Goal: Task Accomplishment & Management: Use online tool/utility

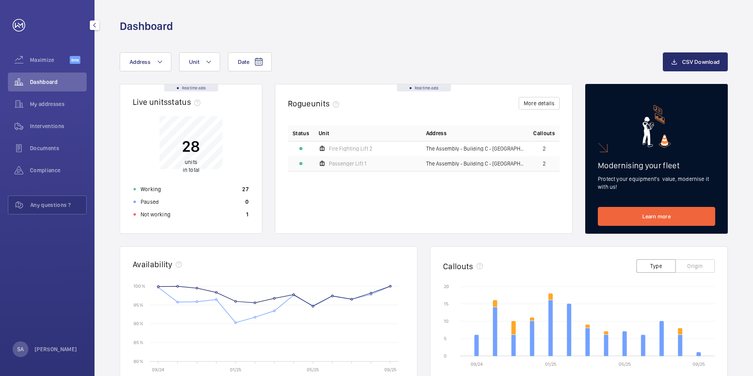
click at [54, 102] on span "My addresses" at bounding box center [58, 104] width 57 height 8
click at [60, 106] on span "My addresses" at bounding box center [58, 104] width 57 height 8
click at [55, 100] on div "My addresses" at bounding box center [47, 104] width 79 height 19
click at [65, 104] on span "My addresses" at bounding box center [58, 104] width 57 height 8
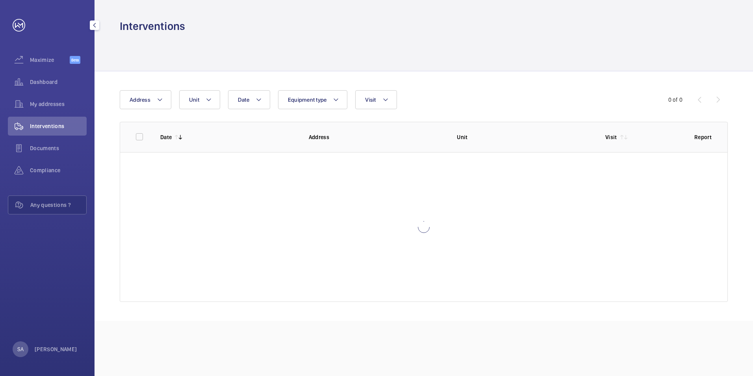
click at [64, 113] on div "My addresses" at bounding box center [47, 106] width 79 height 22
click at [64, 105] on span "My addresses" at bounding box center [58, 104] width 57 height 8
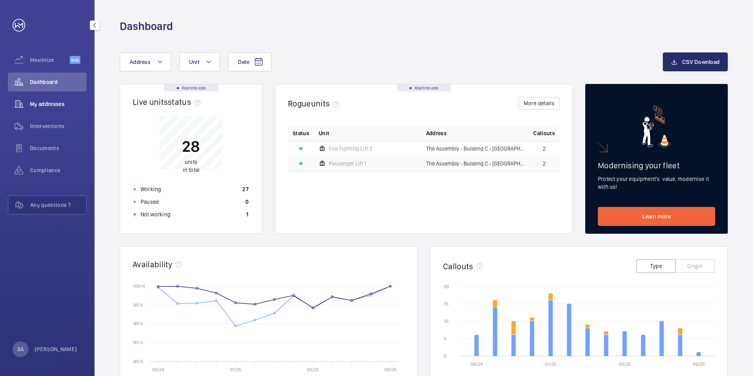
click at [71, 106] on span "My addresses" at bounding box center [58, 104] width 57 height 8
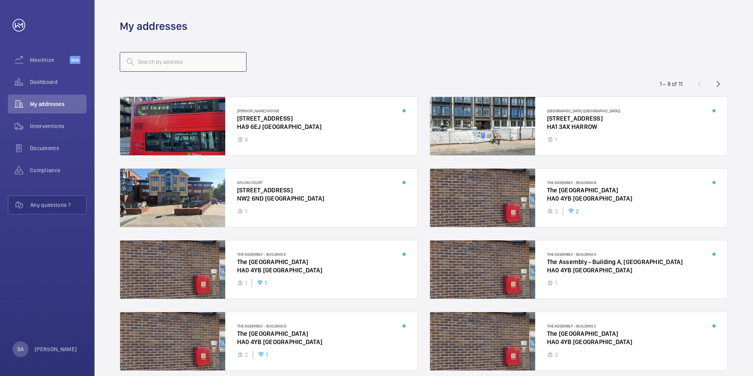
click at [239, 58] on input "text" at bounding box center [183, 62] width 127 height 20
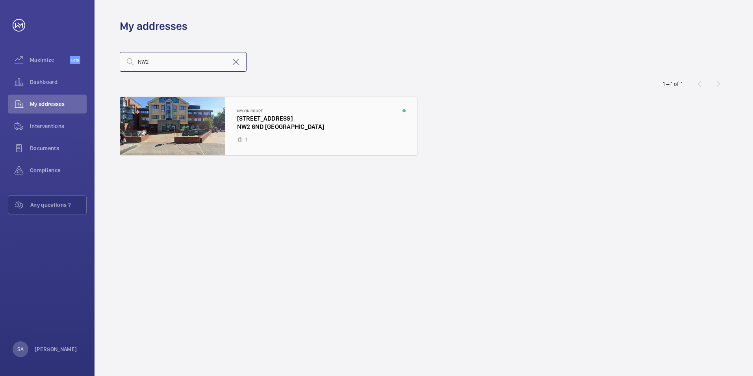
type input "NW2"
click at [313, 138] on div at bounding box center [268, 126] width 297 height 58
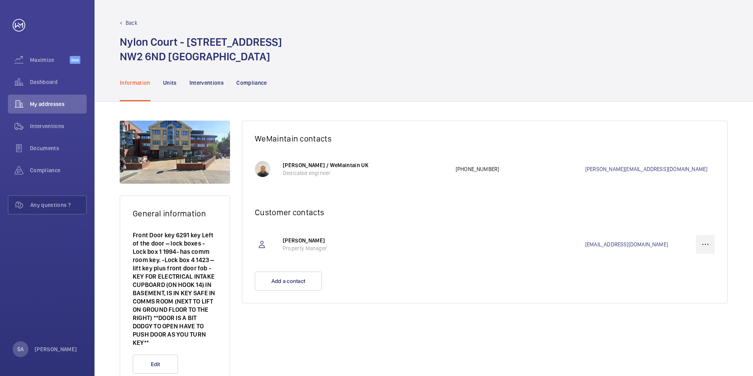
click at [710, 245] on wm-front-icon-button at bounding box center [705, 244] width 19 height 19
click at [707, 280] on div "Delete" at bounding box center [691, 283] width 46 height 14
click at [699, 281] on p "Delete" at bounding box center [691, 283] width 31 height 8
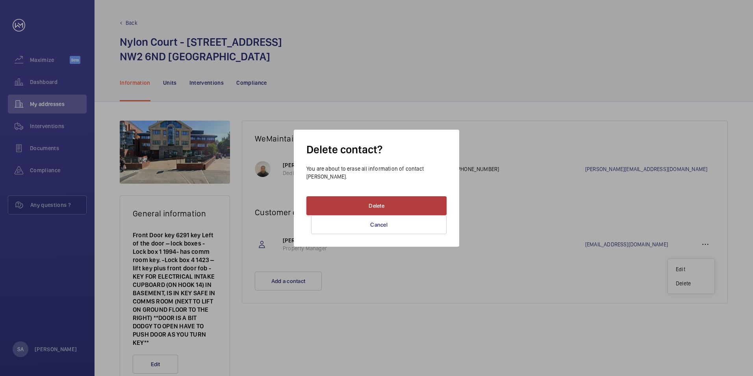
click at [432, 208] on button "Delete" at bounding box center [376, 205] width 140 height 19
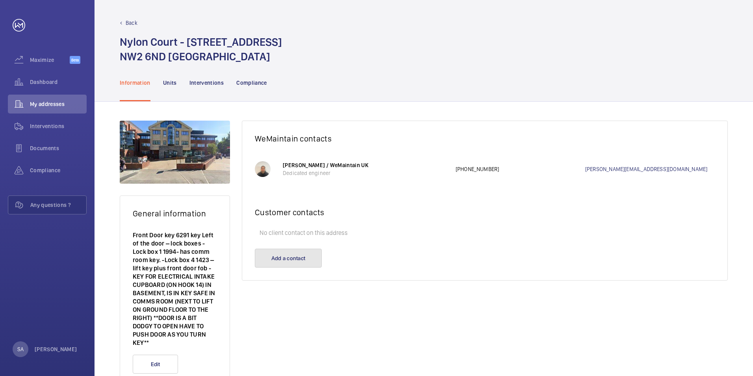
click at [287, 251] on button "Add a contact" at bounding box center [288, 258] width 67 height 19
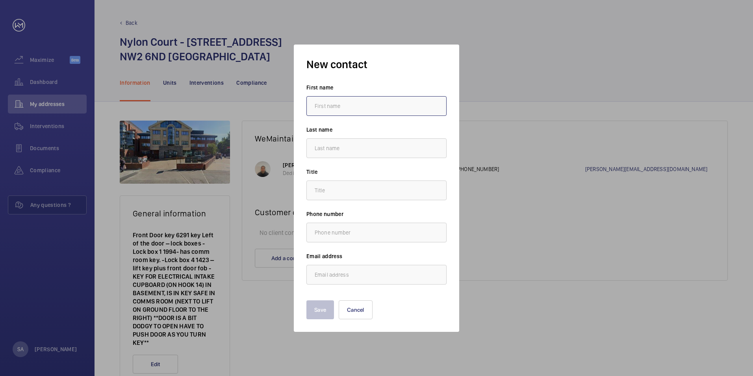
click at [370, 106] on input "text" at bounding box center [376, 106] width 140 height 20
type input "Sumaiya"
type input "Ahmed"
type input "s.ahmed@hc-gb.com"
type input "Sophie"
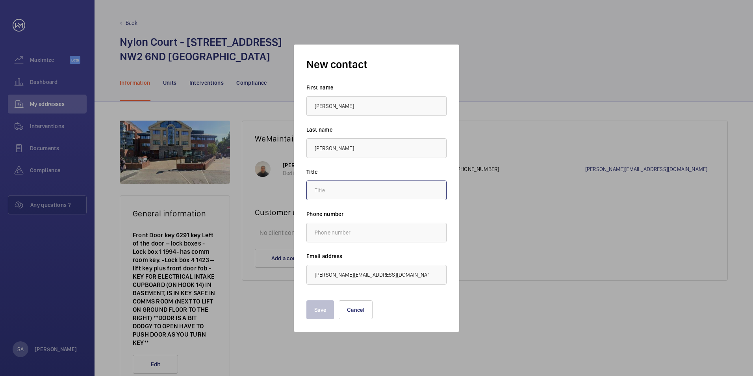
type input "."
click at [323, 313] on button "Save" at bounding box center [320, 309] width 28 height 19
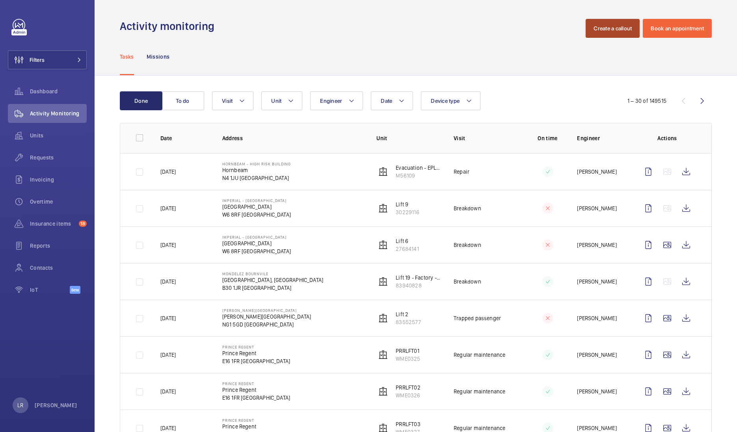
click at [590, 33] on button "Create a callout" at bounding box center [612, 28] width 54 height 19
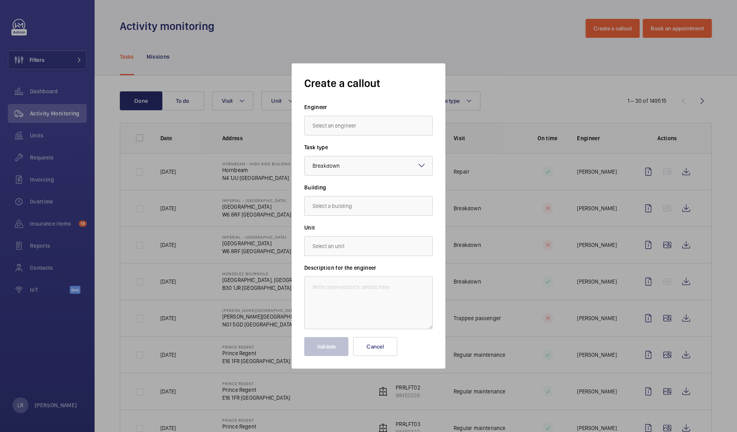
drag, startPoint x: 382, startPoint y: 39, endPoint x: 384, endPoint y: 43, distance: 5.1
click at [382, 39] on div at bounding box center [368, 216] width 737 height 432
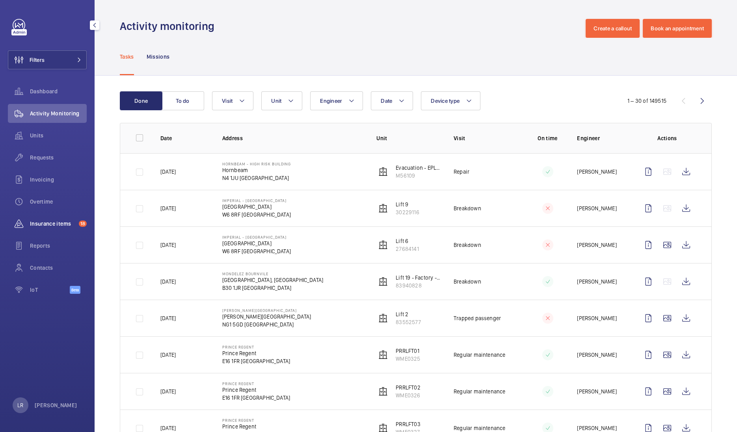
click at [64, 228] on div "Insurance items 18" at bounding box center [47, 223] width 79 height 19
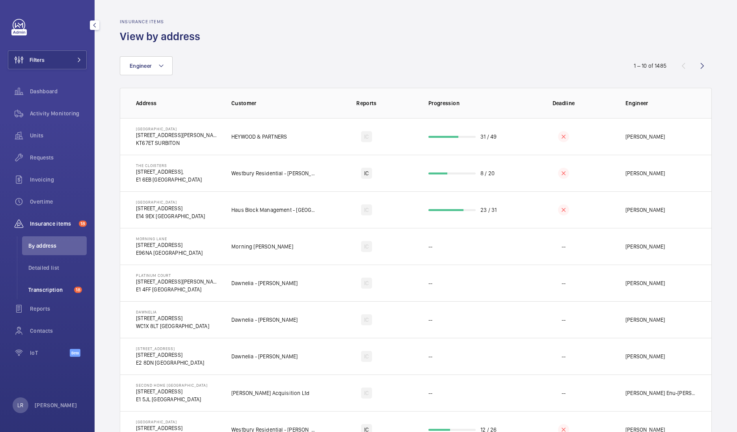
click at [61, 291] on span "Transcription" at bounding box center [49, 290] width 43 height 8
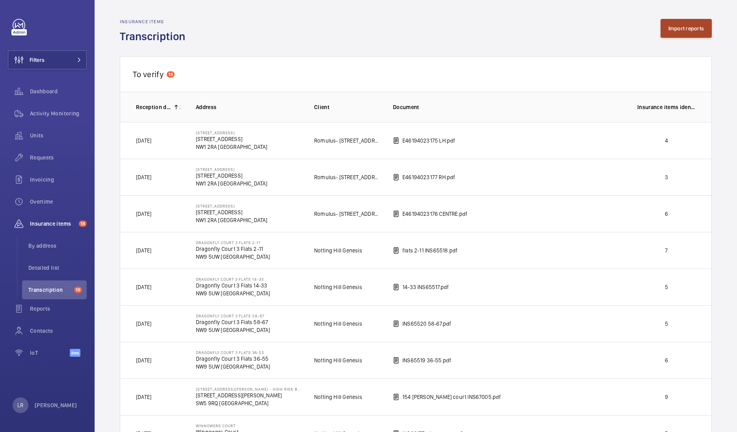
click at [689, 30] on button "Import reports" at bounding box center [686, 28] width 52 height 19
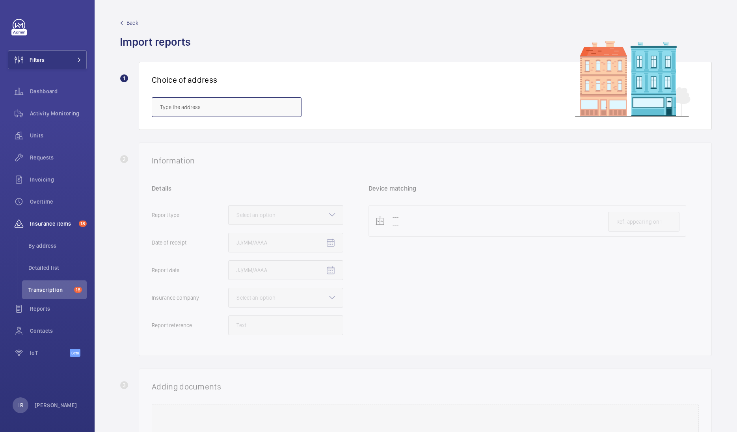
click at [208, 106] on input "text" at bounding box center [227, 107] width 150 height 20
click at [213, 147] on span "NOVOTEL READING CENTRE - Novotel Reading Centre, READING RG1 1DP" at bounding box center [211, 150] width 103 height 8
type input "NOVOTEL READING CENTRE - Novotel Reading Centre, READING RG1 1DP"
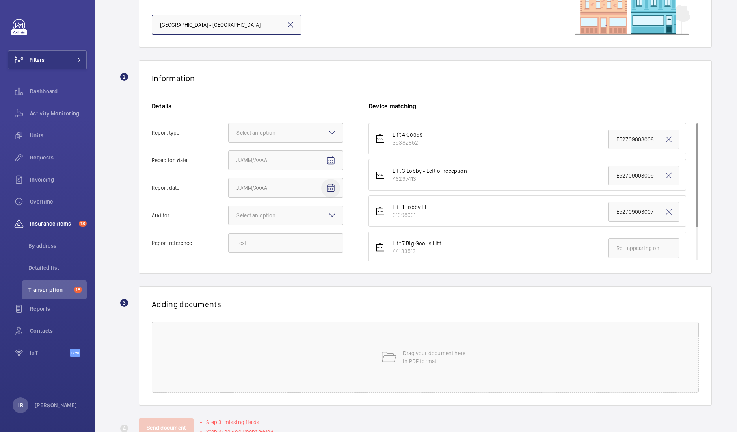
scroll to position [98, 0]
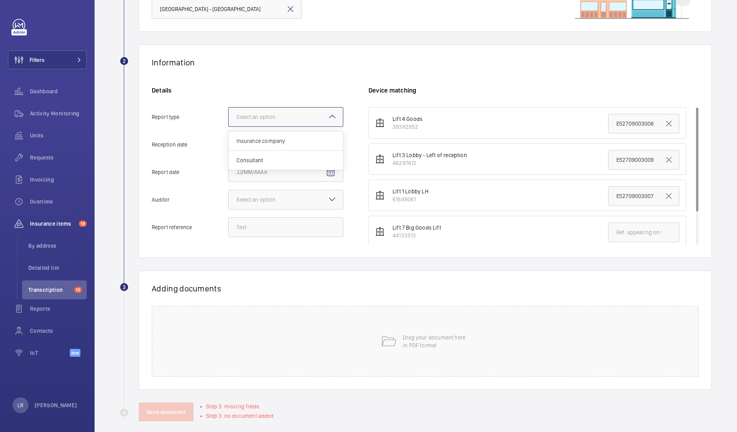
click at [335, 114] on mat-icon at bounding box center [331, 116] width 9 height 9
click at [228, 114] on input "Report type Select an option Insurance company Consultant" at bounding box center [228, 117] width 0 height 19
click at [332, 140] on span "Insurance company" at bounding box center [285, 141] width 98 height 8
click at [228, 126] on input "Report type Select an option Insurance company Consultant" at bounding box center [228, 117] width 0 height 19
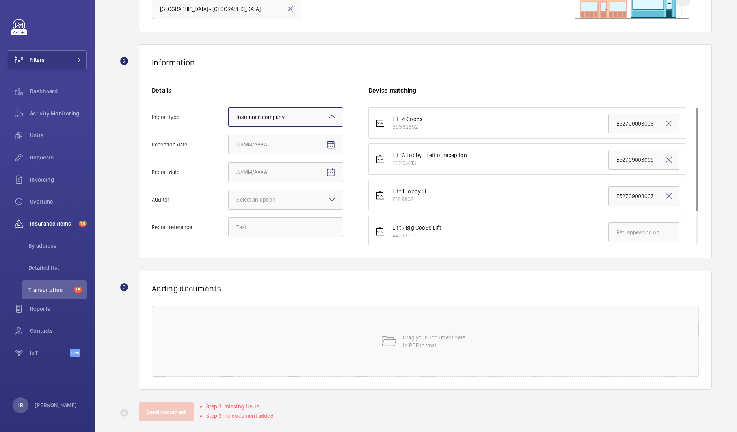
scroll to position [106, 0]
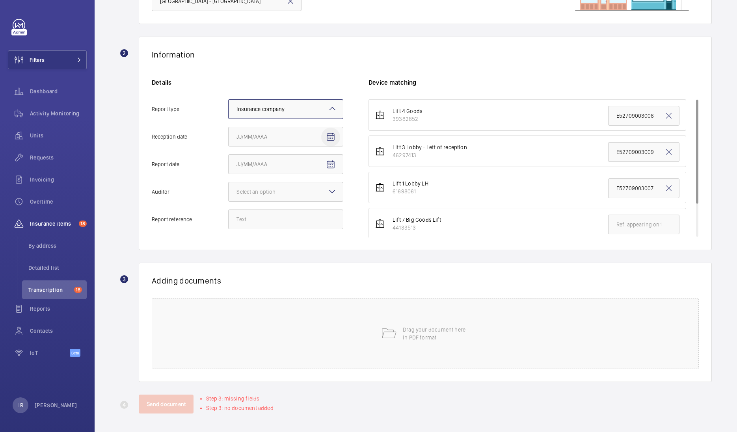
click at [330, 136] on mat-icon "Open calendar" at bounding box center [330, 136] width 9 height 9
click at [301, 201] on span "4" at bounding box center [302, 200] width 14 height 14
type input "[DATE]"
click at [329, 163] on mat-icon "Open calendar" at bounding box center [330, 164] width 9 height 9
click at [247, 193] on span "[DATE]" at bounding box center [244, 195] width 15 height 6
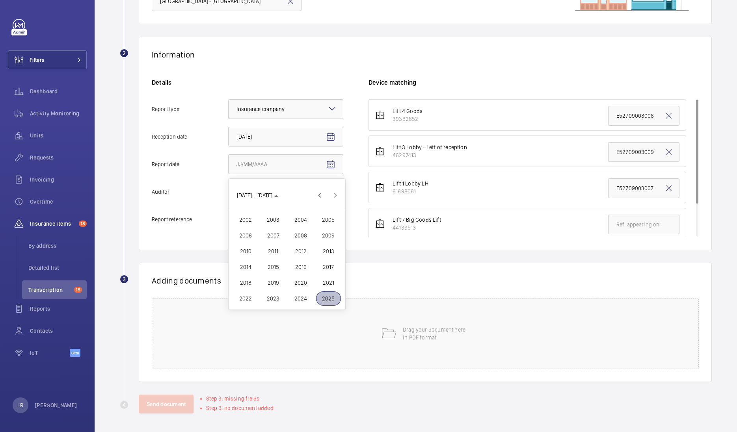
click at [332, 295] on span "2025" at bounding box center [328, 298] width 25 height 14
click at [301, 236] on span "JUL" at bounding box center [300, 235] width 25 height 14
click at [300, 285] on span "31" at bounding box center [302, 291] width 14 height 14
type input "7/31/2025"
click at [334, 190] on mat-icon at bounding box center [331, 191] width 9 height 9
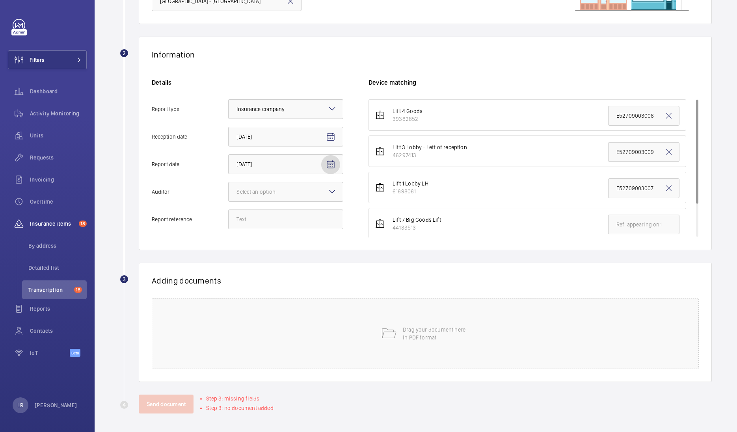
click at [228, 190] on input "Auditor Select an option" at bounding box center [228, 191] width 0 height 19
click at [273, 282] on div "Allianz" at bounding box center [285, 273] width 114 height 19
click at [228, 201] on input "Auditor Select an option Veritas Zurich British Engineering Allianz Other" at bounding box center [228, 191] width 0 height 19
click at [269, 215] on input "Report reference" at bounding box center [285, 220] width 115 height 20
drag, startPoint x: 323, startPoint y: 219, endPoint x: 319, endPoint y: 213, distance: 6.2
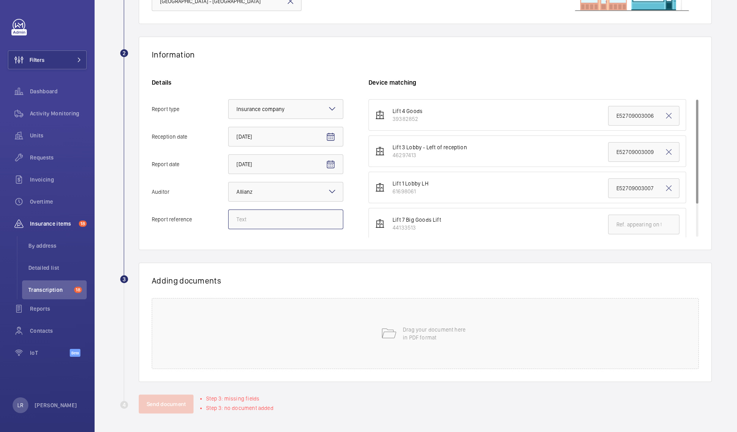
click at [323, 219] on input "Report reference" at bounding box center [285, 220] width 115 height 20
paste input "E52709003009"
type input "E52709003009"
drag, startPoint x: 649, startPoint y: 154, endPoint x: 603, endPoint y: 154, distance: 46.5
click at [608, 154] on input "E52709003009" at bounding box center [643, 152] width 71 height 20
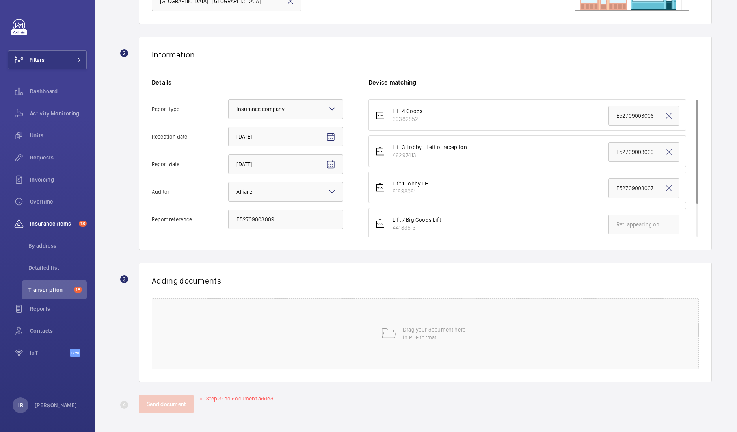
click at [611, 69] on div "Information Details Report type Select an option × Insurance company × Receptio…" at bounding box center [425, 143] width 573 height 213
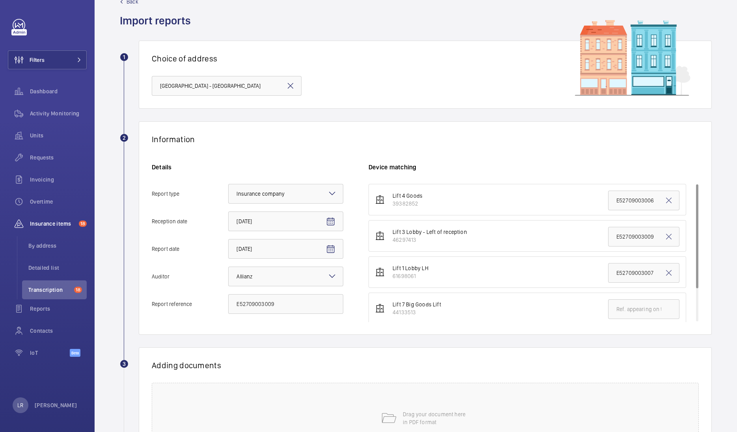
scroll to position [49, 0]
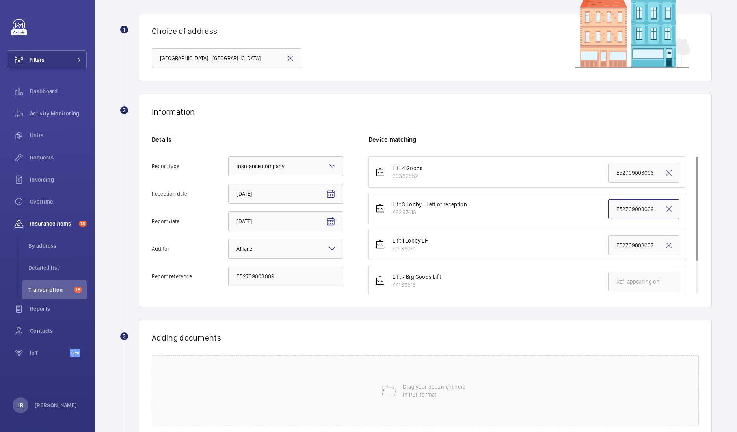
drag, startPoint x: 648, startPoint y: 208, endPoint x: 605, endPoint y: 215, distance: 44.0
click at [608, 215] on input "E52709003009" at bounding box center [643, 209] width 71 height 20
paste input "text"
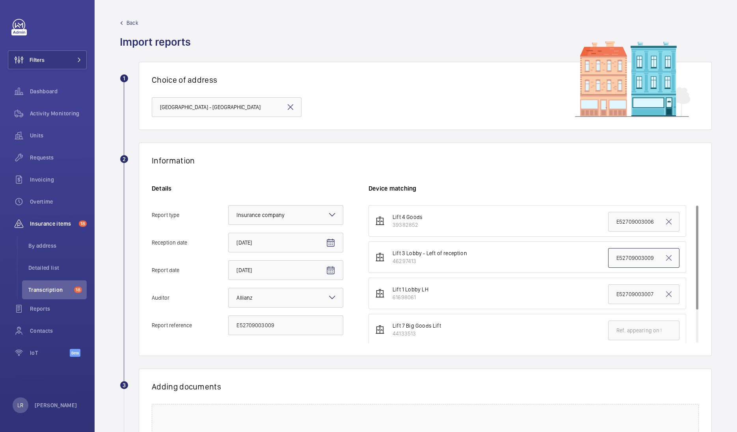
type input "E52709003009"
click at [293, 108] on mat-icon at bounding box center [290, 106] width 9 height 9
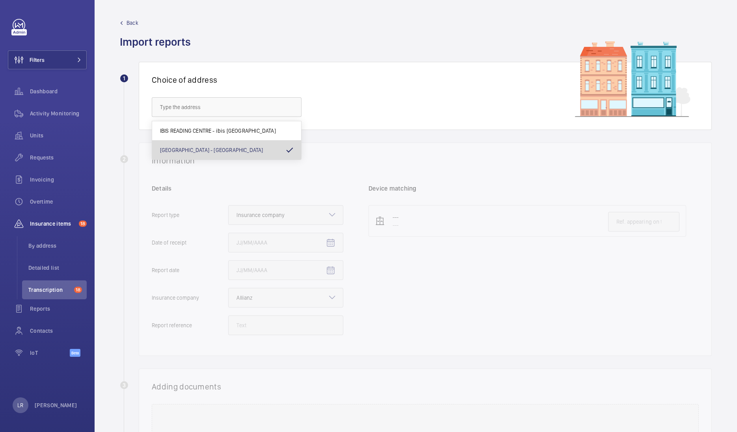
click at [287, 151] on mat-pseudo-checkbox at bounding box center [289, 150] width 7 height 7
type input "NOVOTEL READING CENTRE - Novotel Reading Centre, READING RG1 1DP"
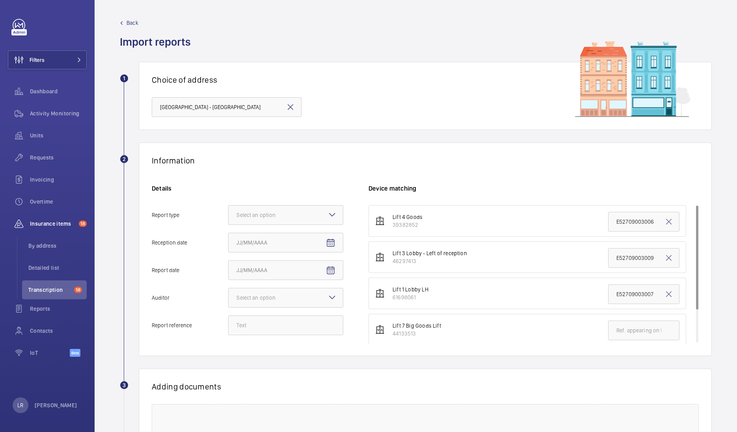
click at [128, 20] on span "Back" at bounding box center [132, 23] width 12 height 8
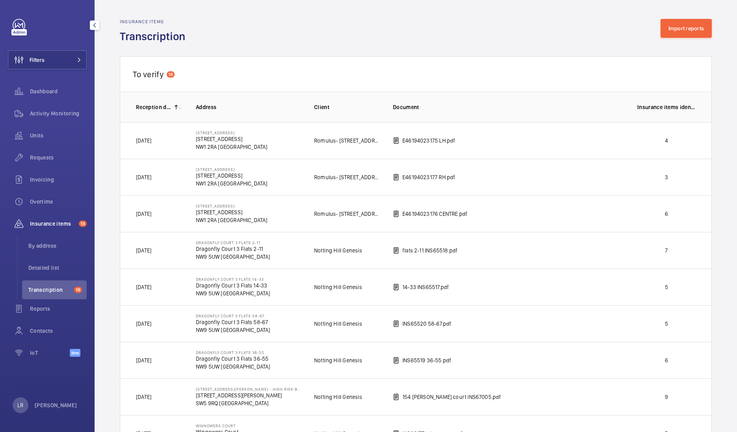
click at [67, 221] on span "Insurance items" at bounding box center [53, 224] width 46 height 8
click at [51, 111] on span "Activity Monitoring" at bounding box center [58, 114] width 57 height 8
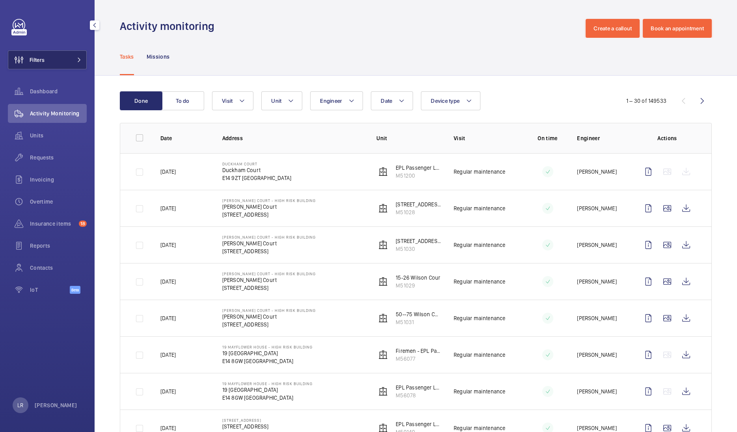
click at [63, 61] on button "Filters" at bounding box center [47, 59] width 79 height 19
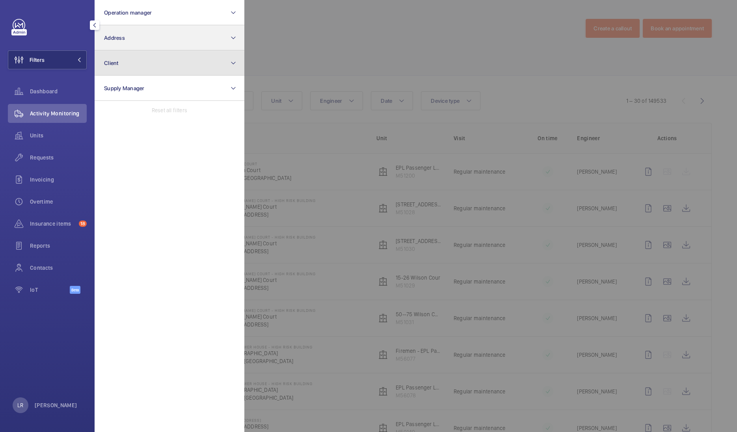
click at [179, 50] on section "Operation manager Address Client Supply Manager Reset all filters" at bounding box center [170, 216] width 150 height 432
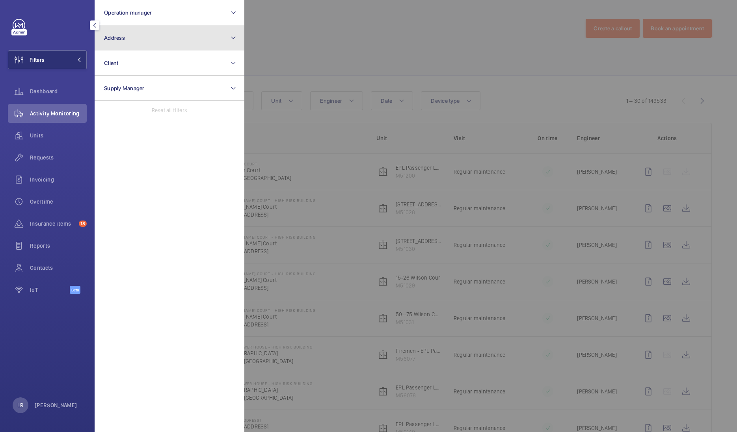
click at [179, 46] on button "Address" at bounding box center [170, 37] width 150 height 25
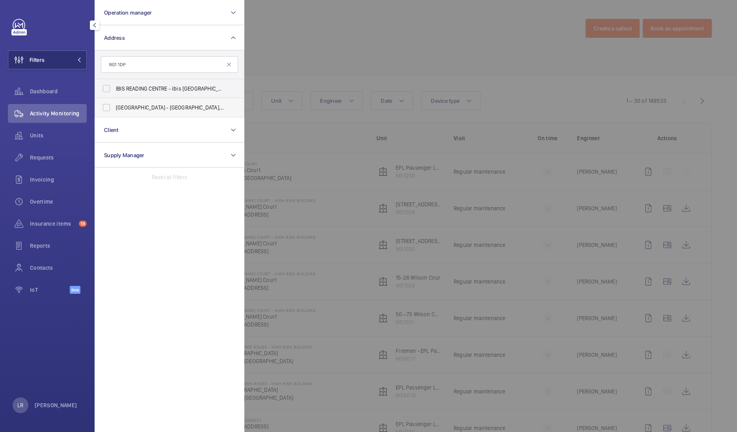
type input "RG1 1DP"
click at [203, 103] on label "NOVOTEL READING CENTRE - Novotel Reading Centre, READING RG1 1DP" at bounding box center [163, 107] width 137 height 19
click at [114, 103] on input "NOVOTEL READING CENTRE - Novotel Reading Centre, READING RG1 1DP" at bounding box center [106, 108] width 16 height 16
checkbox input "true"
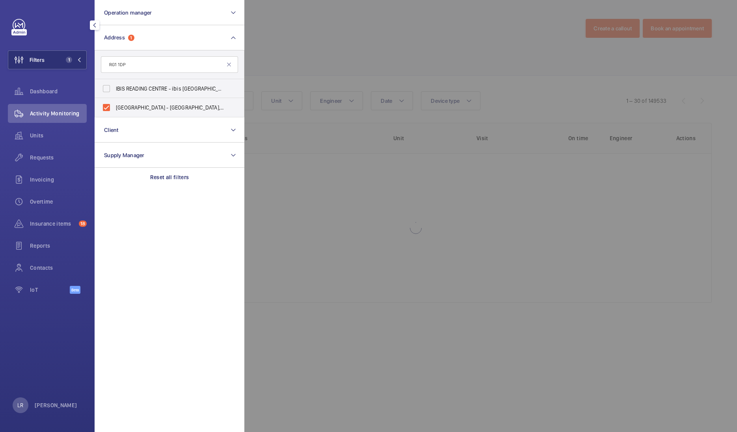
click at [353, 45] on div at bounding box center [612, 216] width 737 height 432
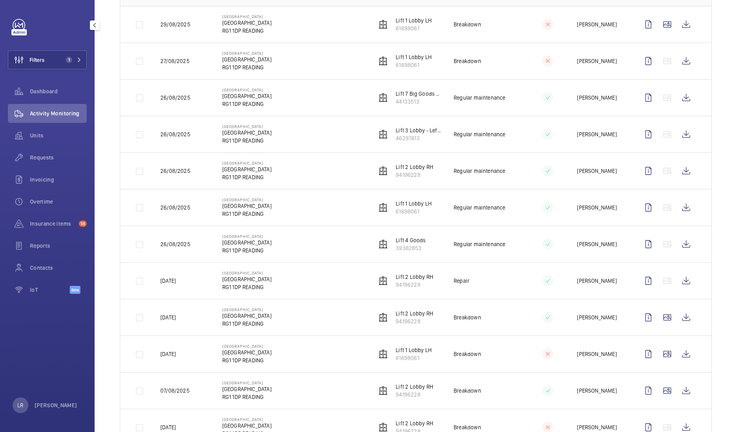
scroll to position [148, 0]
click at [677, 283] on wm-front-icon-button at bounding box center [685, 280] width 19 height 19
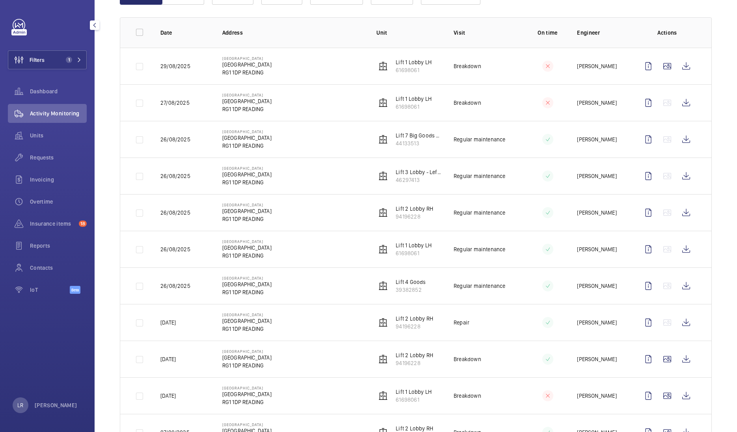
scroll to position [49, 0]
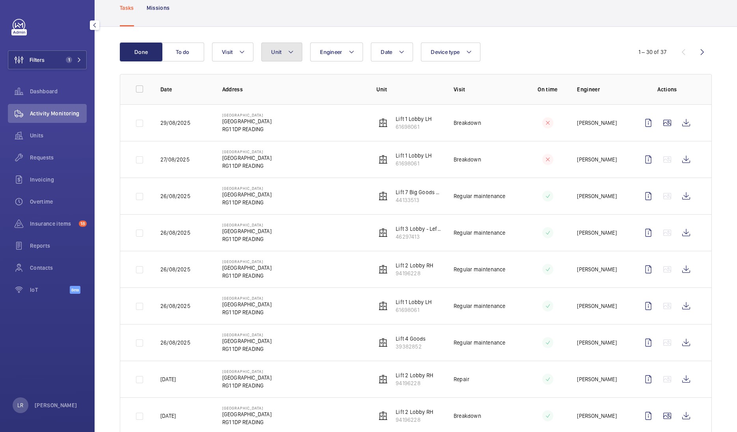
click at [278, 43] on button "Unit" at bounding box center [281, 52] width 41 height 19
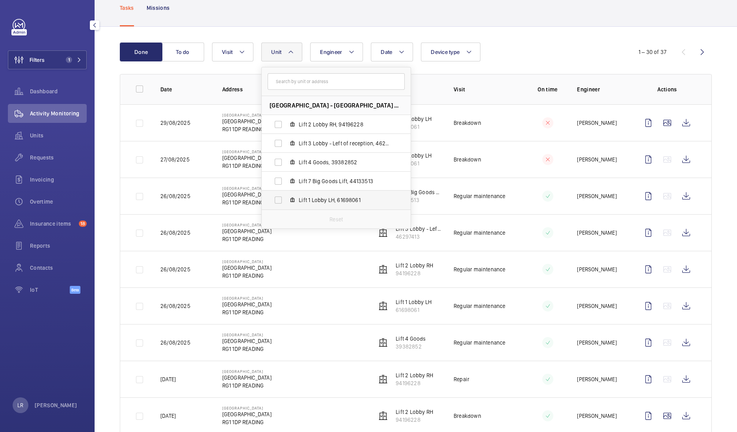
click at [320, 203] on label "Lift 1 Lobby LH, 61698061" at bounding box center [330, 200] width 136 height 19
click at [286, 203] on input "Lift 1 Lobby LH, 61698061" at bounding box center [278, 200] width 16 height 16
checkbox input "true"
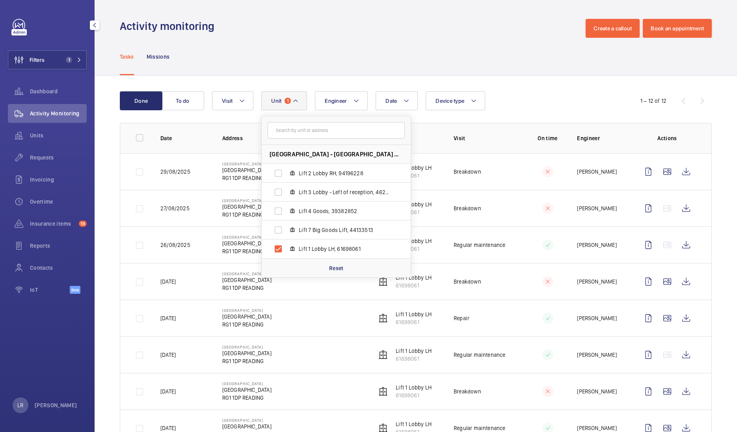
click at [281, 30] on div "Activity monitoring Create a callout Book an appointment" at bounding box center [416, 28] width 592 height 19
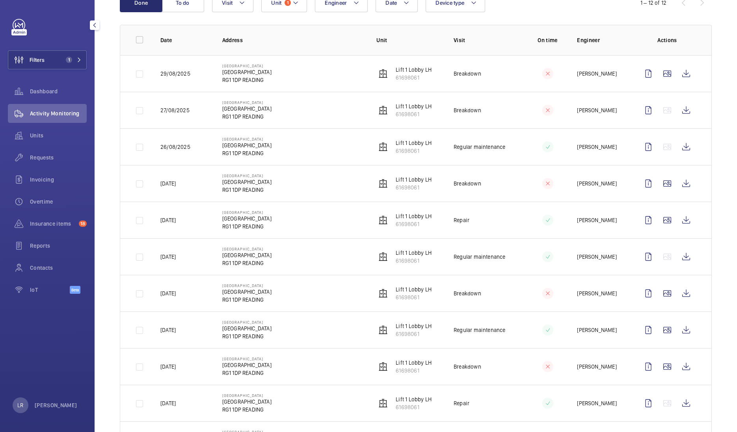
scroll to position [98, 0]
click at [676, 226] on wm-front-icon-button at bounding box center [685, 220] width 19 height 19
click at [679, 219] on wm-front-icon-button at bounding box center [685, 220] width 19 height 19
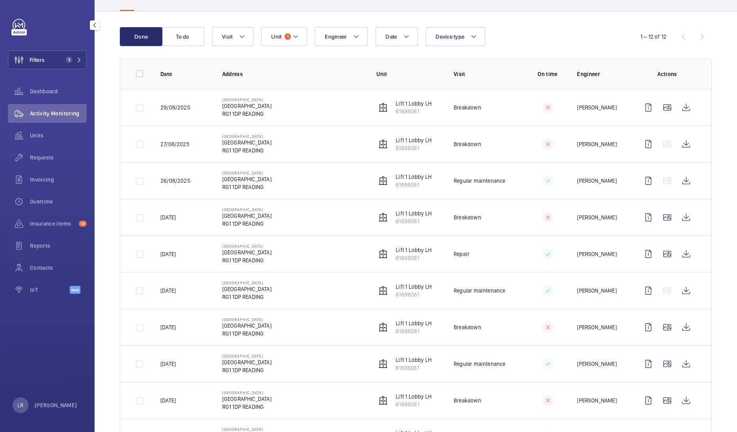
scroll to position [49, 0]
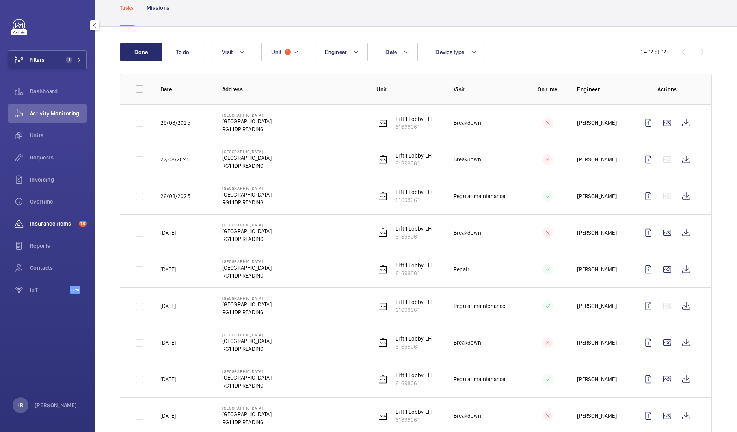
click at [52, 229] on div "Insurance items 18" at bounding box center [47, 223] width 79 height 19
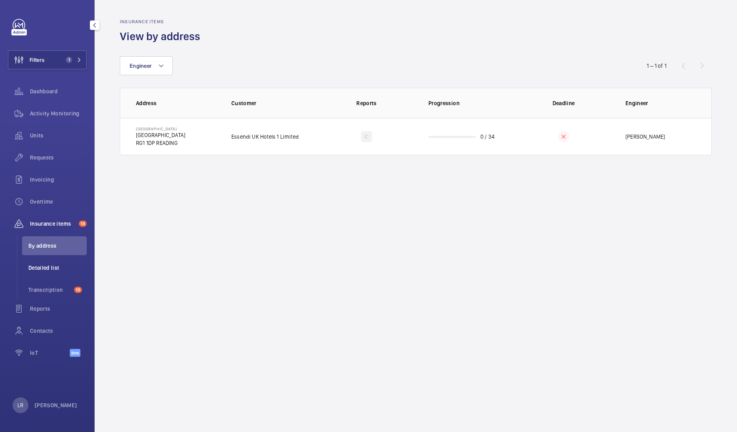
click at [44, 273] on li "Detailed list" at bounding box center [54, 267] width 65 height 19
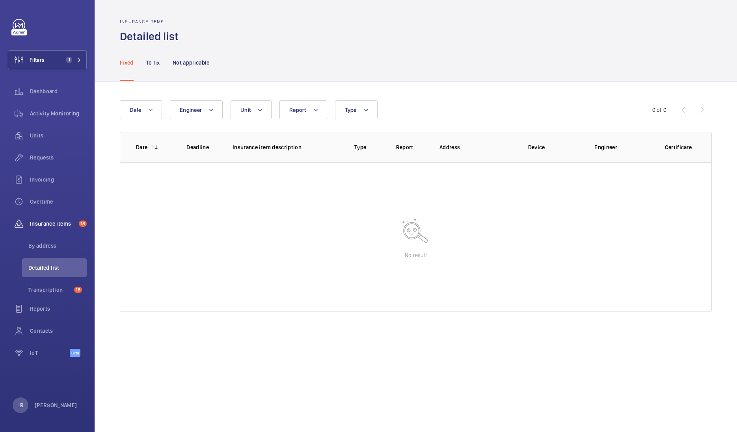
click at [163, 63] on nav "Fixed To fix Not applicable" at bounding box center [165, 62] width 90 height 37
click at [157, 64] on p "To fix" at bounding box center [153, 63] width 14 height 8
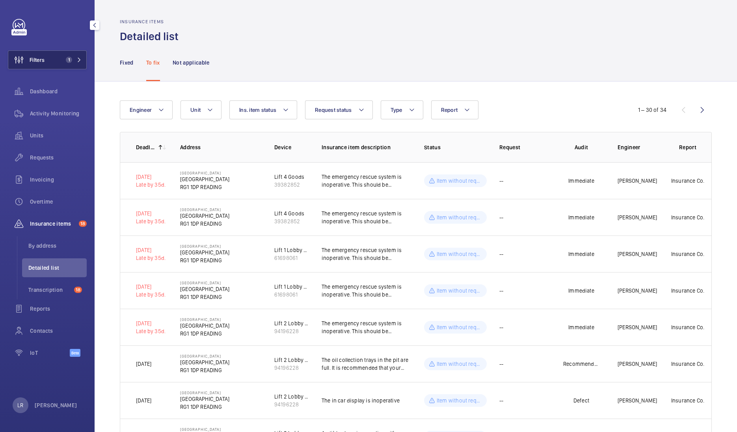
click at [65, 57] on span "1" at bounding box center [67, 60] width 9 height 6
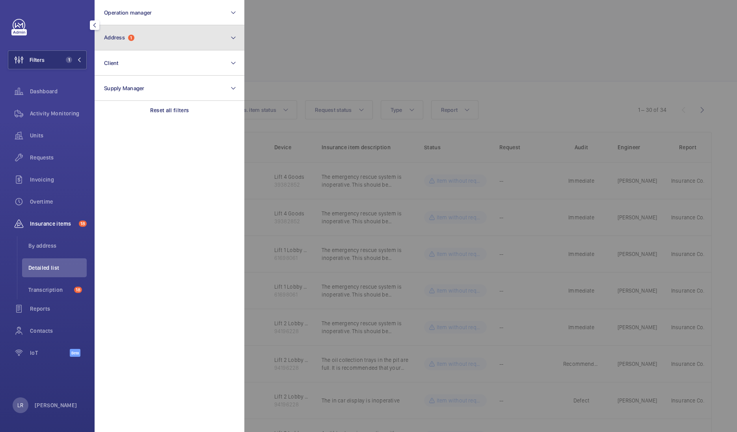
click at [125, 44] on button "Address 1" at bounding box center [170, 37] width 150 height 25
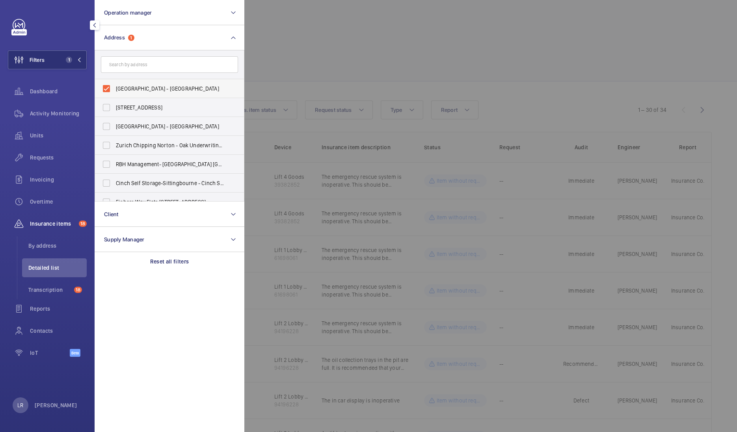
click at [110, 87] on label "NOVOTEL READING CENTRE - Novotel Reading Centre, READING RG1 1DP" at bounding box center [163, 88] width 137 height 19
click at [110, 87] on input "NOVOTEL READING CENTRE - Novotel Reading Centre, READING RG1 1DP" at bounding box center [106, 89] width 16 height 16
checkbox input "false"
click at [340, 40] on div at bounding box center [612, 216] width 737 height 432
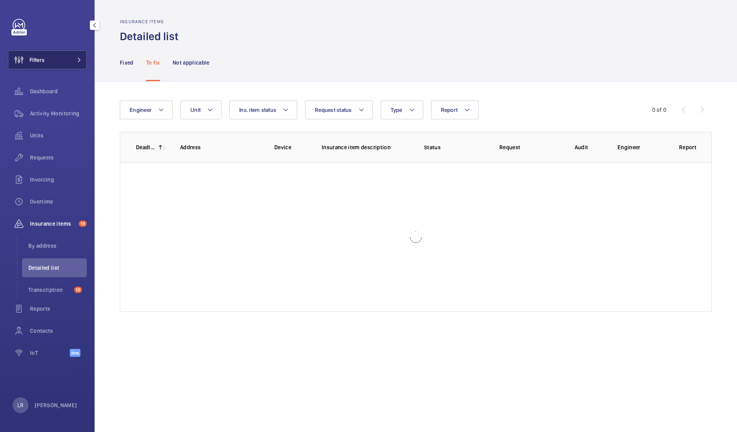
click at [69, 67] on button "Filters" at bounding box center [47, 59] width 79 height 19
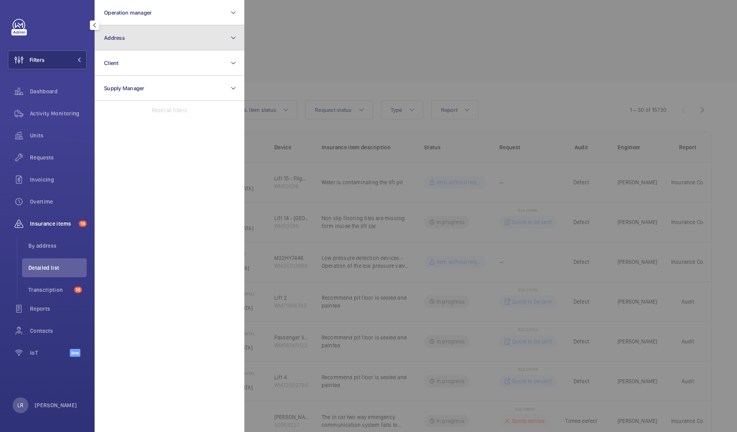
click at [170, 43] on button "Address" at bounding box center [170, 37] width 150 height 25
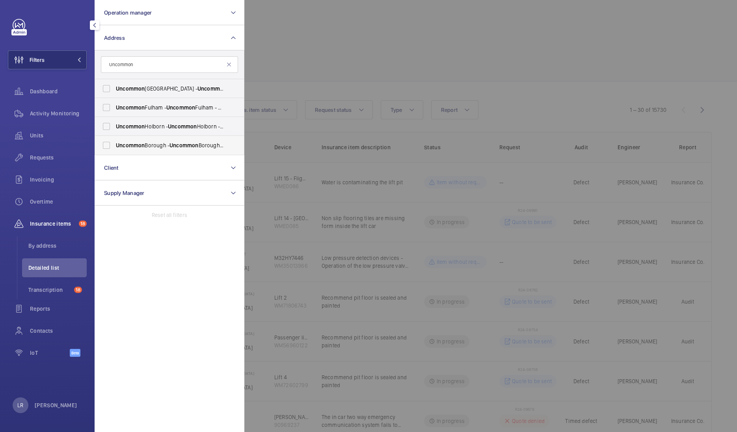
type input "Uncommon"
click at [135, 140] on label "Uncommon Borough - Uncommon Borough - Flexible Office Work Space, LONDON SE1 4PG" at bounding box center [163, 145] width 137 height 19
click at [114, 140] on input "Uncommon Borough - Uncommon Borough - Flexible Office Work Space, LONDON SE1 4PG" at bounding box center [106, 145] width 16 height 16
checkbox input "true"
click at [331, 34] on div at bounding box center [612, 216] width 737 height 432
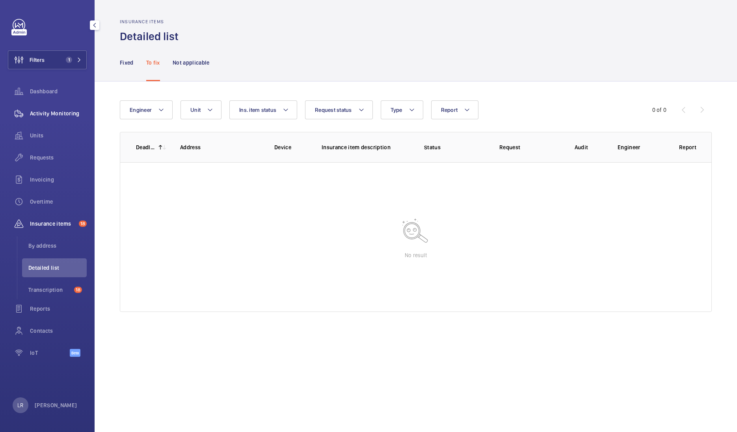
click at [62, 111] on span "Activity Monitoring" at bounding box center [58, 114] width 57 height 8
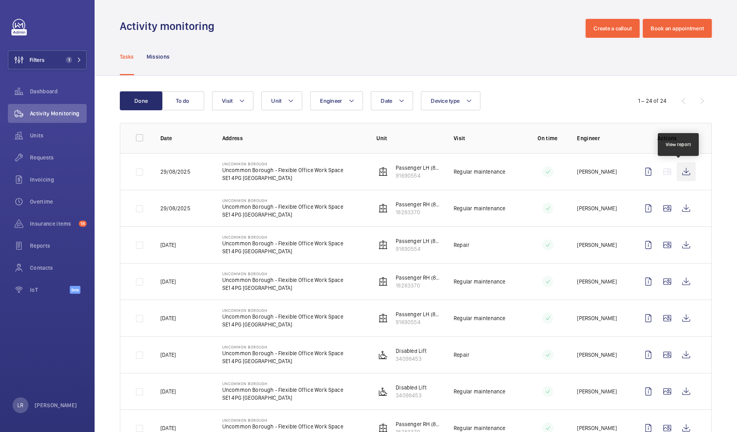
click at [676, 172] on wm-front-icon-button at bounding box center [685, 171] width 19 height 19
click at [243, 99] on mat-icon at bounding box center [242, 100] width 6 height 9
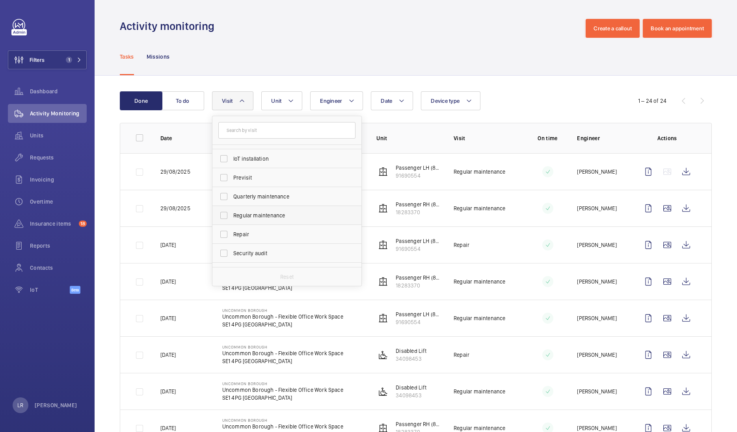
scroll to position [98, 0]
click at [260, 206] on span "Regular maintenance" at bounding box center [287, 208] width 108 height 8
click at [232, 206] on input "Regular maintenance" at bounding box center [224, 208] width 16 height 16
checkbox input "true"
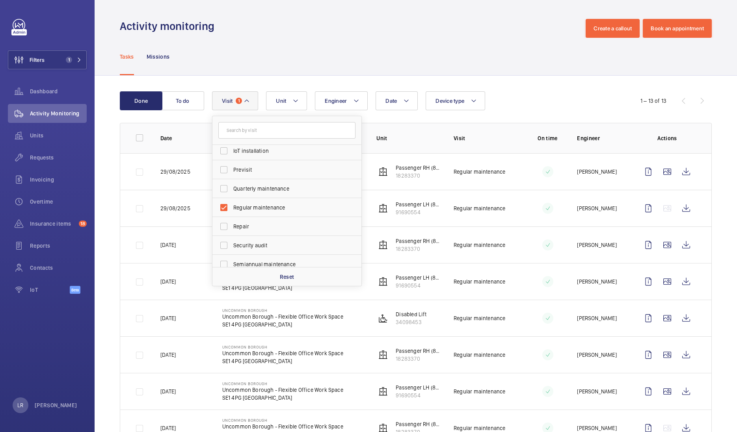
click at [291, 32] on div "Activity monitoring Create a callout Book an appointment" at bounding box center [416, 28] width 592 height 19
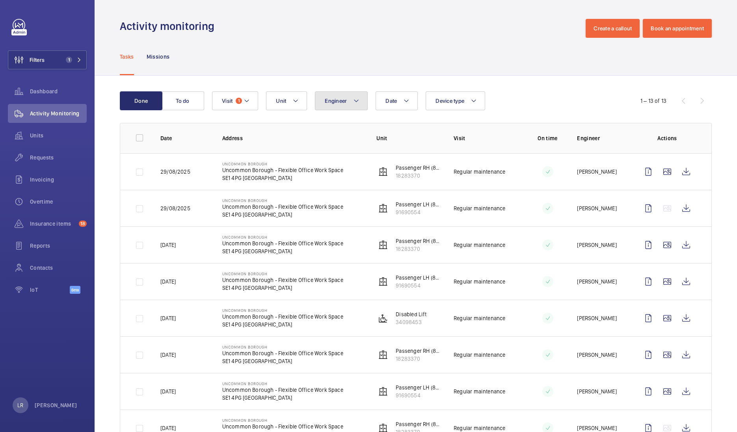
click at [356, 101] on mat-icon at bounding box center [356, 100] width 6 height 9
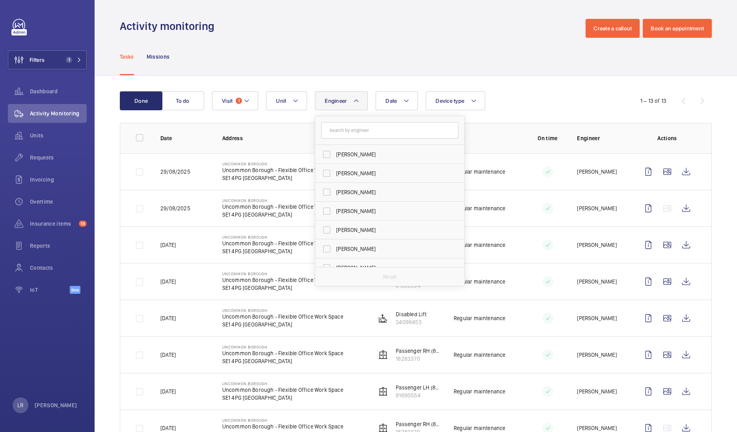
click at [386, 28] on div "Activity monitoring Create a callout Book an appointment" at bounding box center [416, 28] width 592 height 19
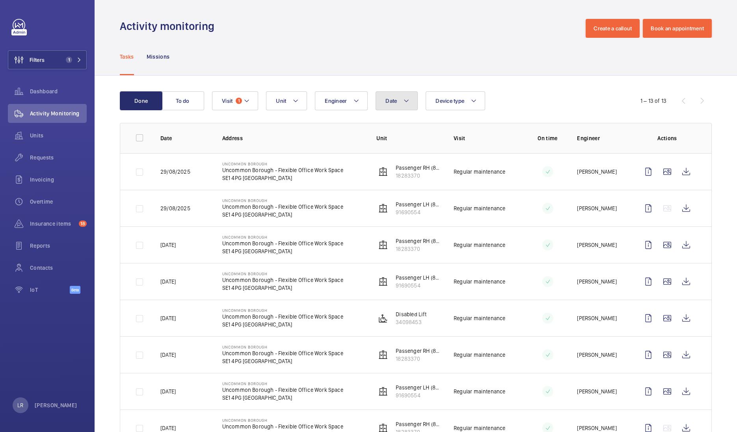
click at [384, 98] on button "Date" at bounding box center [396, 100] width 42 height 19
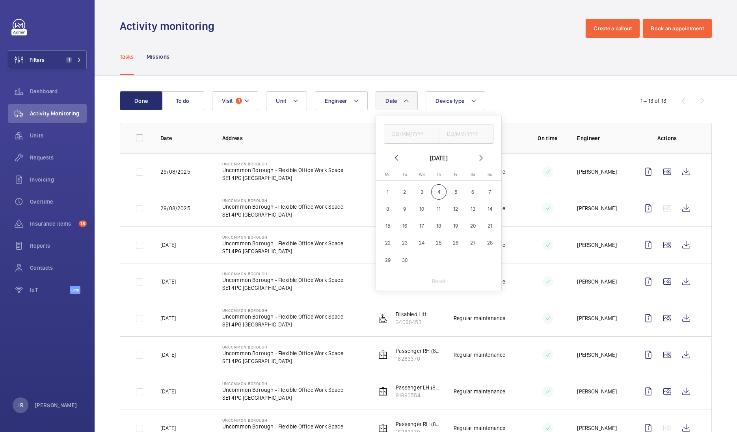
click at [392, 160] on mat-icon at bounding box center [396, 157] width 9 height 9
click at [457, 193] on span "1" at bounding box center [455, 191] width 15 height 15
type input "01/08/2025"
click at [485, 262] on span "31" at bounding box center [489, 259] width 15 height 15
type input "31/08/2025"
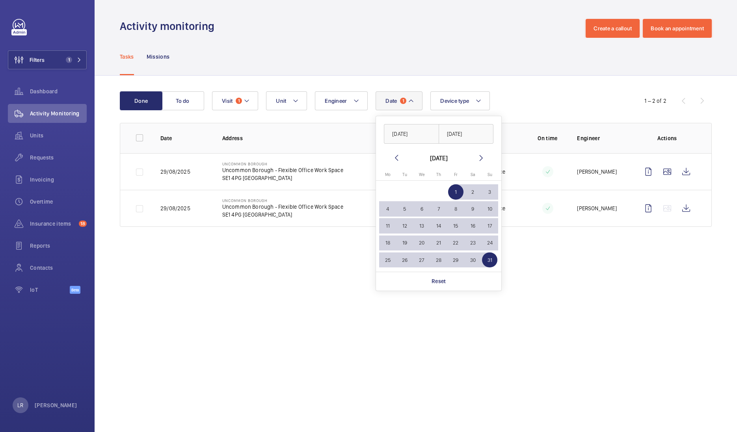
click at [507, 77] on div "Done To do Date 1 01/08/2025 31/08/2025 August 2025 Monday Mo Tuesday Tu Wednes…" at bounding box center [416, 161] width 642 height 170
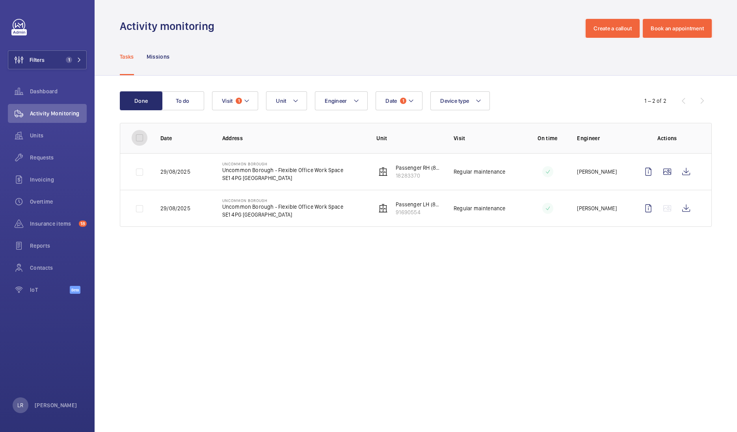
click at [138, 130] on input "checkbox" at bounding box center [140, 138] width 16 height 16
checkbox input "true"
click at [664, 101] on button "Download 2 reports" at bounding box center [679, 100] width 66 height 19
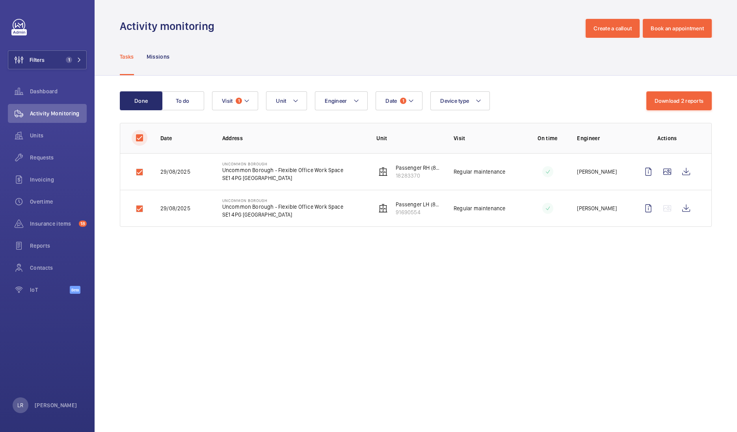
click at [134, 140] on input "checkbox" at bounding box center [140, 138] width 16 height 16
checkbox input "false"
click at [59, 44] on div "Filters 1 Dashboard Activity Monitoring Units Requests Invoicing Overtime Insur…" at bounding box center [47, 161] width 79 height 284
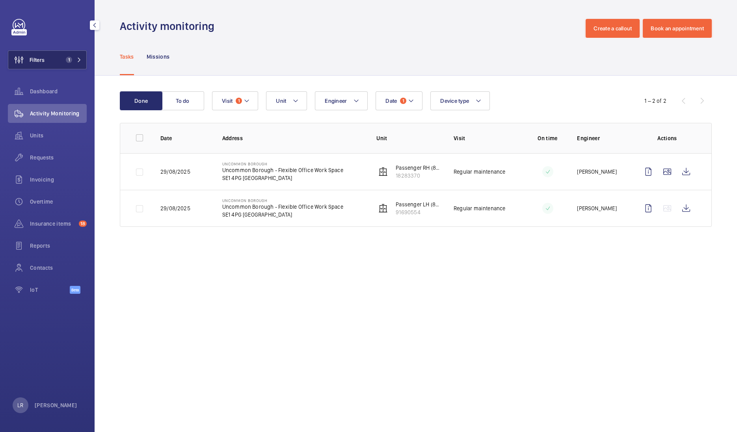
click at [66, 55] on button "Filters 1" at bounding box center [47, 59] width 79 height 19
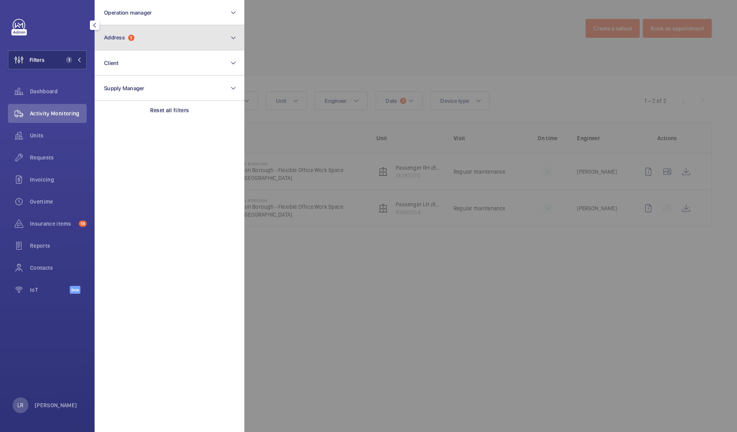
click at [144, 41] on button "Address 1" at bounding box center [170, 37] width 150 height 25
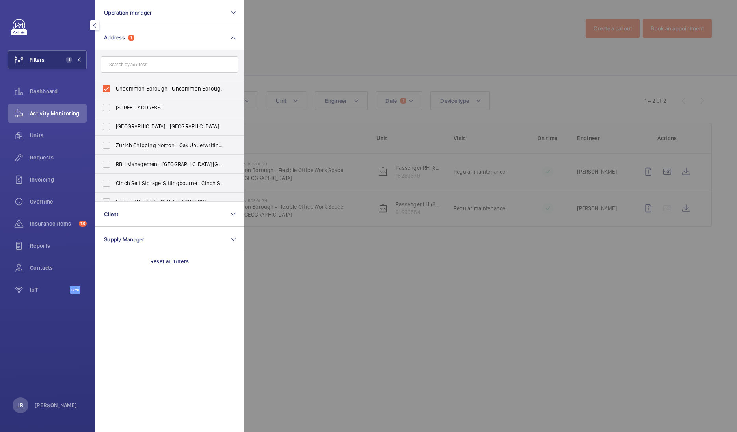
drag, startPoint x: 152, startPoint y: 263, endPoint x: 157, endPoint y: 258, distance: 6.7
click at [154, 264] on p "Reset all filters" at bounding box center [169, 262] width 39 height 8
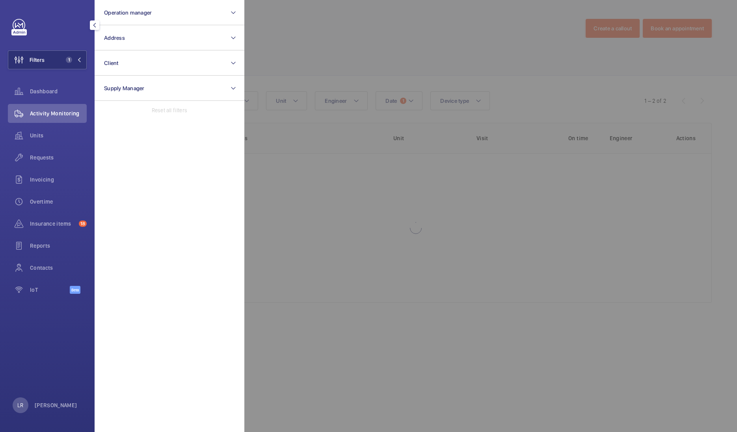
click at [372, 20] on div at bounding box center [612, 216] width 737 height 432
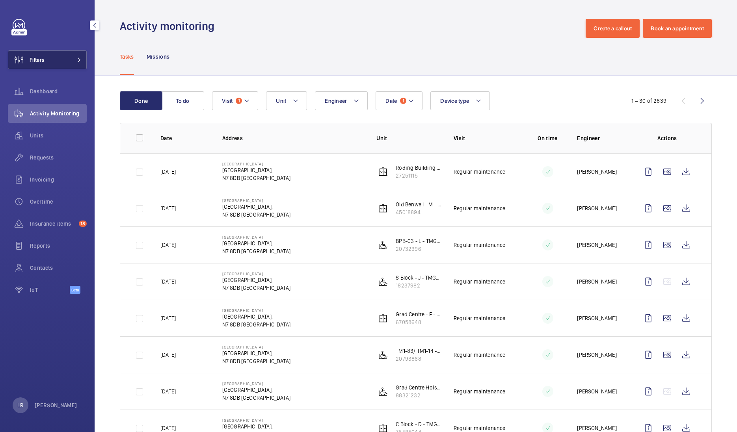
click at [63, 65] on button "Filters" at bounding box center [47, 59] width 79 height 19
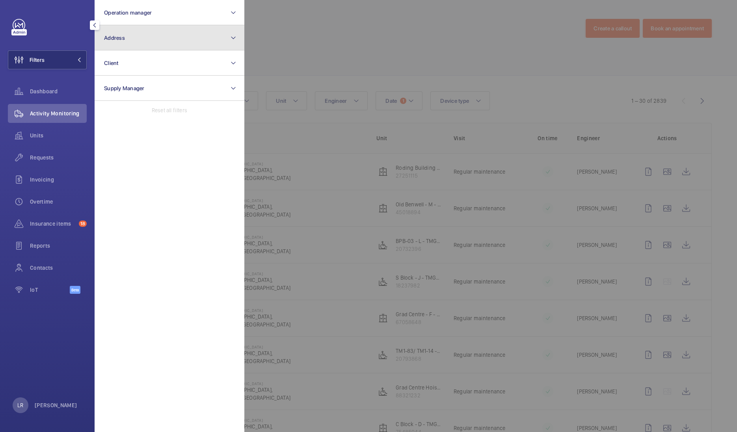
click at [132, 36] on button "Address" at bounding box center [170, 37] width 150 height 25
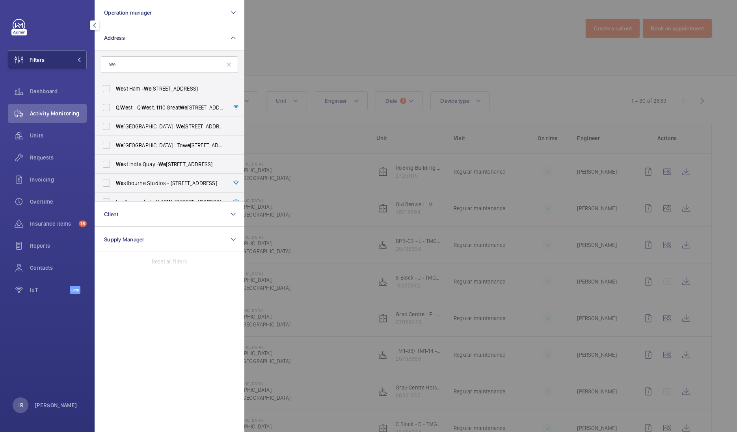
type input "W"
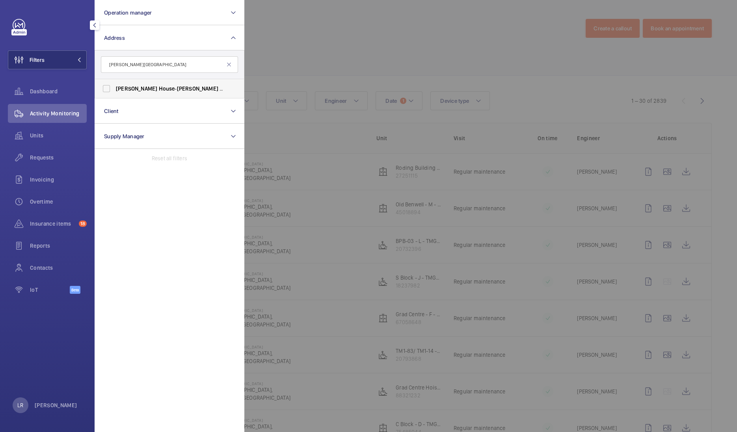
type input "Byron House"
click at [148, 92] on span "Byron House - Byron House Care Home, AYLESBURY HP21 9LP" at bounding box center [170, 89] width 108 height 8
click at [114, 92] on input "Byron House - Byron House Care Home, AYLESBURY HP21 9LP" at bounding box center [106, 89] width 16 height 16
checkbox input "true"
drag, startPoint x: 431, startPoint y: 63, endPoint x: 460, endPoint y: 63, distance: 29.1
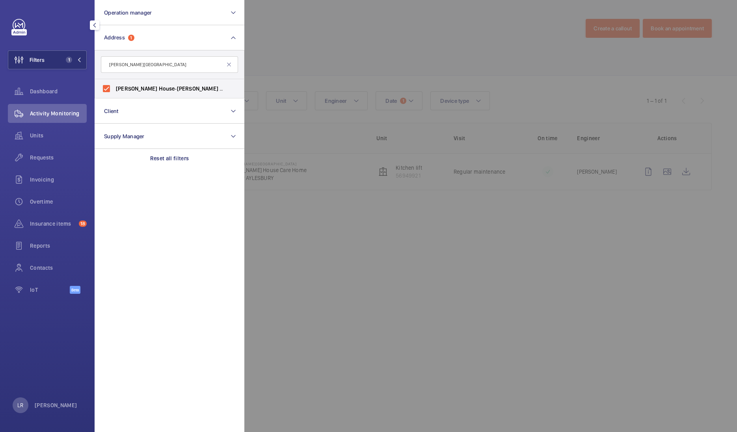
click at [435, 63] on div at bounding box center [612, 216] width 737 height 432
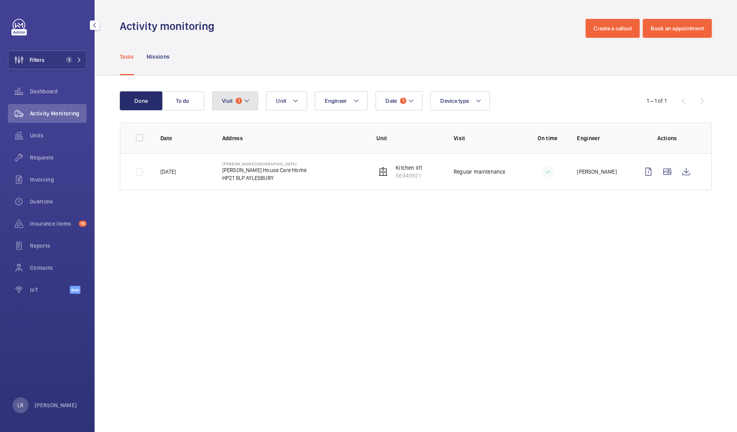
click at [253, 102] on button "Visit 1" at bounding box center [235, 100] width 46 height 19
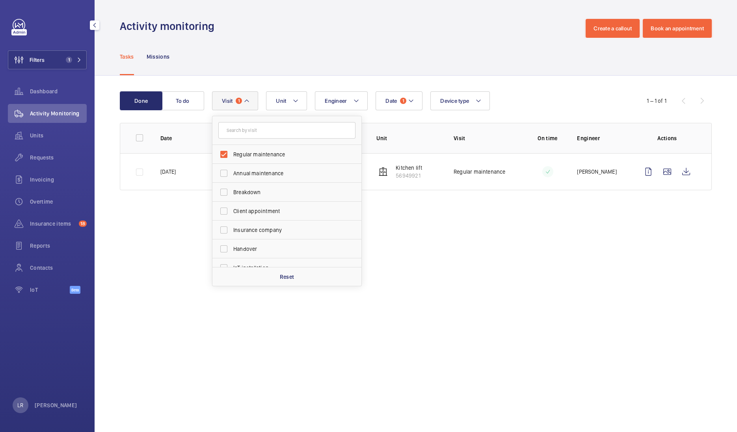
click at [327, 32] on div "Activity monitoring Create a callout Book an appointment" at bounding box center [416, 28] width 592 height 19
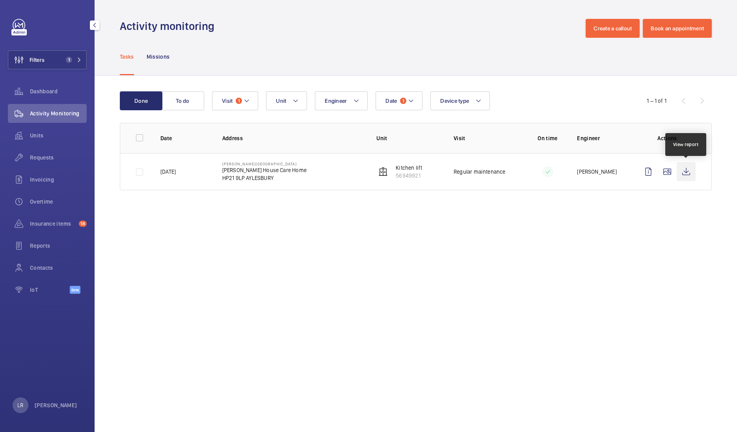
click at [693, 173] on wm-front-icon-button at bounding box center [685, 171] width 19 height 19
click at [66, 154] on div "Requests" at bounding box center [47, 157] width 79 height 19
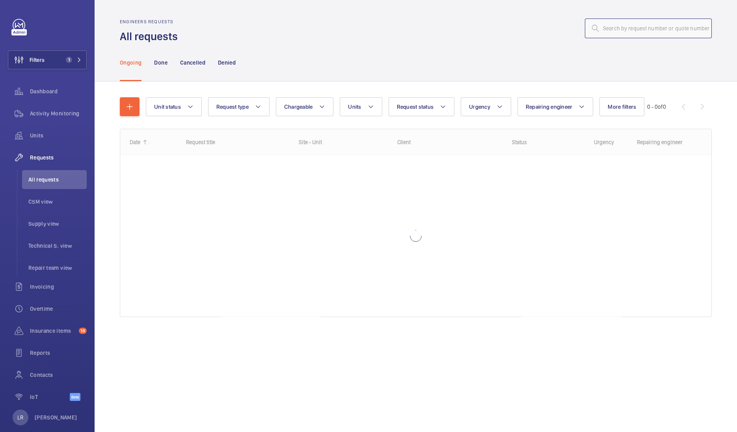
click at [644, 29] on input "text" at bounding box center [648, 29] width 127 height 20
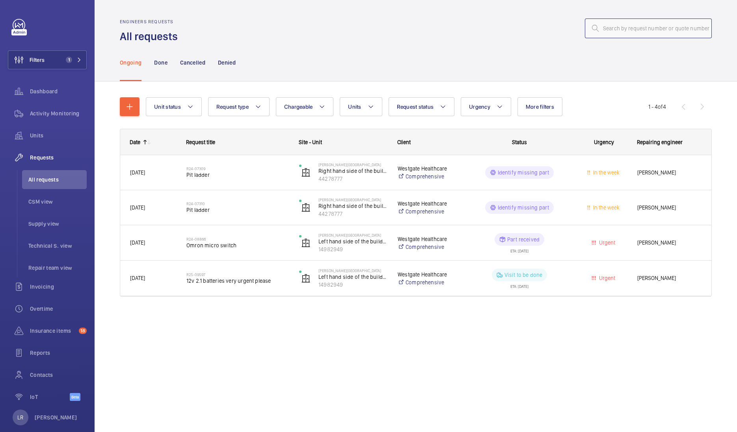
paste input "R25-11649"
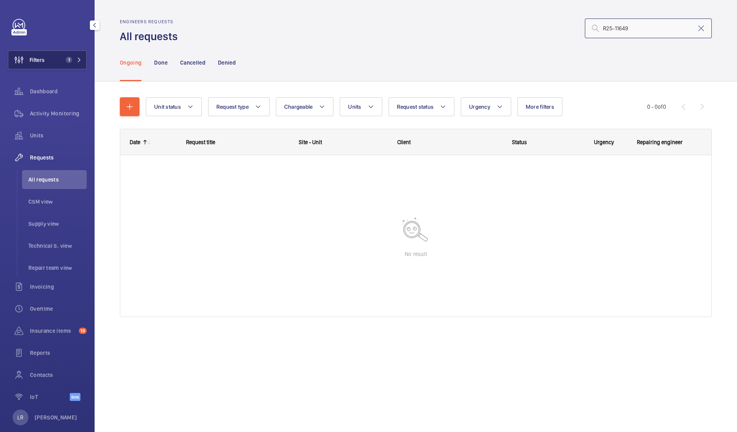
type input "R25-11649"
click at [59, 60] on button "Filters 1" at bounding box center [47, 59] width 79 height 19
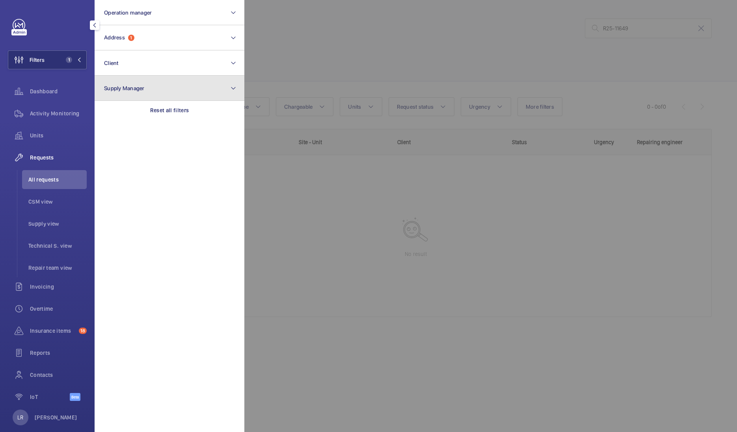
drag, startPoint x: 163, startPoint y: 91, endPoint x: 163, endPoint y: 96, distance: 5.6
click at [163, 90] on button "Supply Manager" at bounding box center [170, 88] width 150 height 25
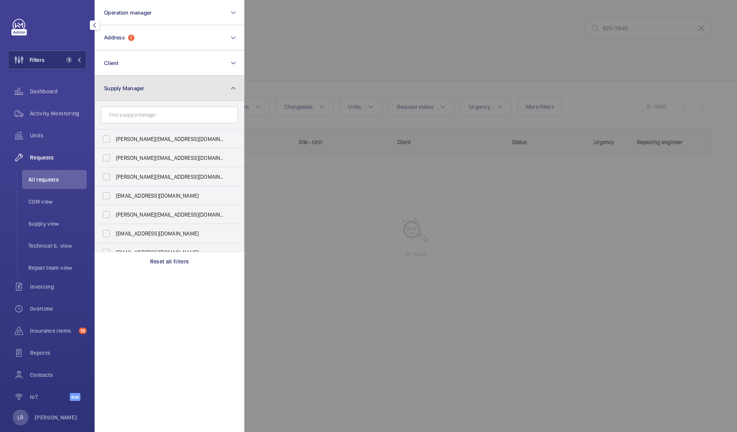
drag, startPoint x: 163, startPoint y: 92, endPoint x: 161, endPoint y: 99, distance: 7.5
click at [164, 92] on button "Supply Manager" at bounding box center [170, 88] width 150 height 25
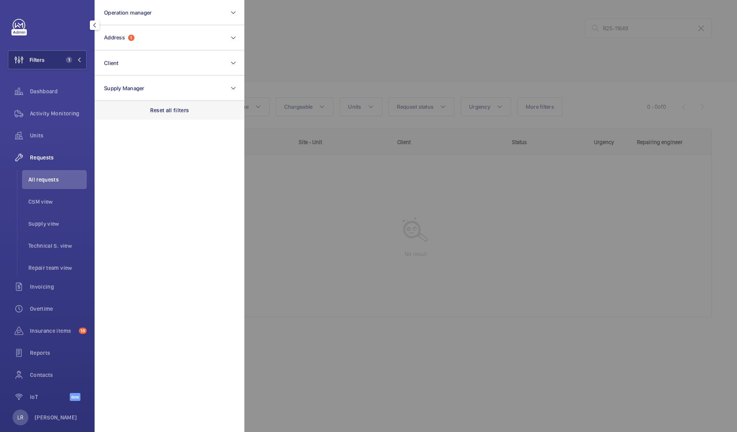
click at [165, 112] on p "Reset all filters" at bounding box center [169, 110] width 39 height 8
click at [389, 38] on div at bounding box center [612, 216] width 737 height 432
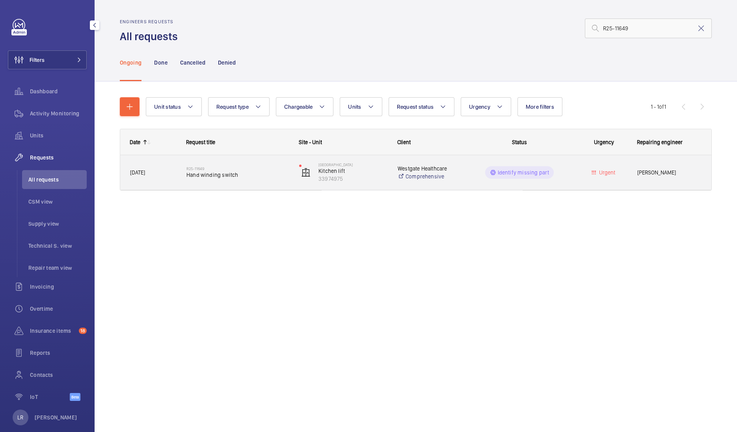
click at [212, 181] on div "R25-11649 Hand winding switch" at bounding box center [237, 172] width 102 height 23
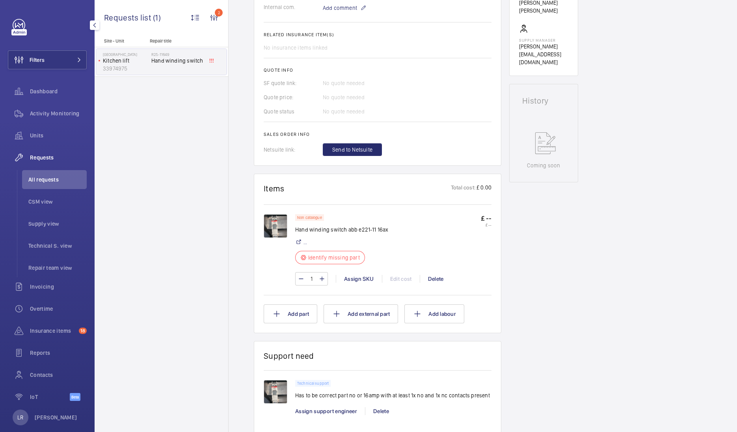
scroll to position [295, 0]
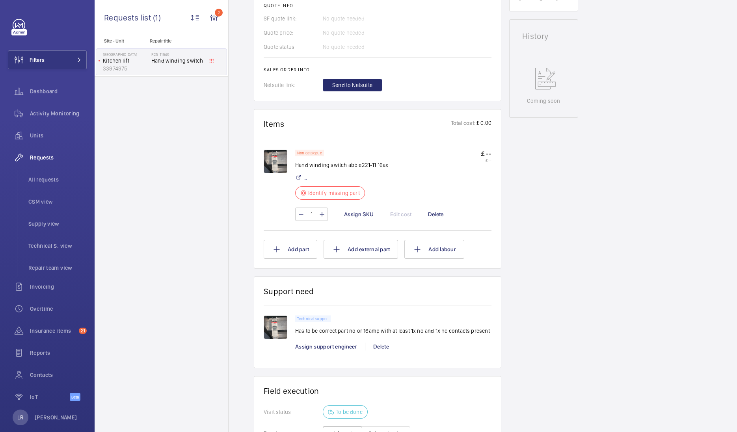
scroll to position [344, 0]
click at [359, 213] on div "Assign SKU" at bounding box center [359, 213] width 46 height 8
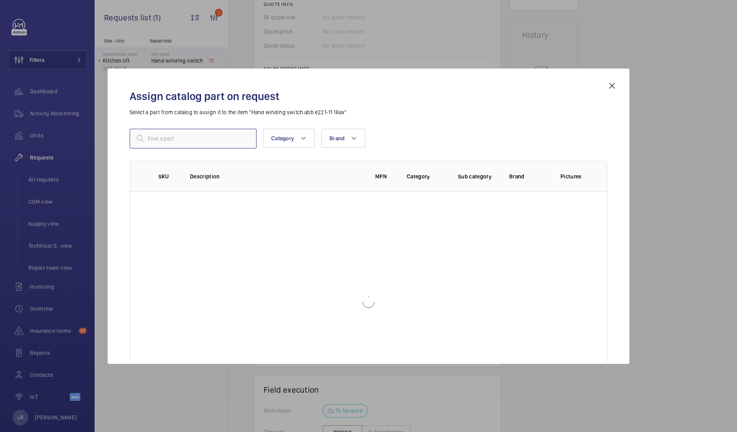
click at [232, 143] on input "text" at bounding box center [193, 139] width 127 height 20
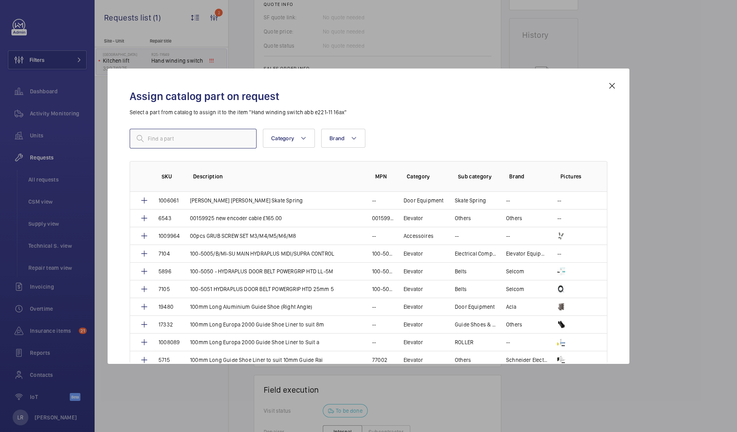
paste input "1010190"
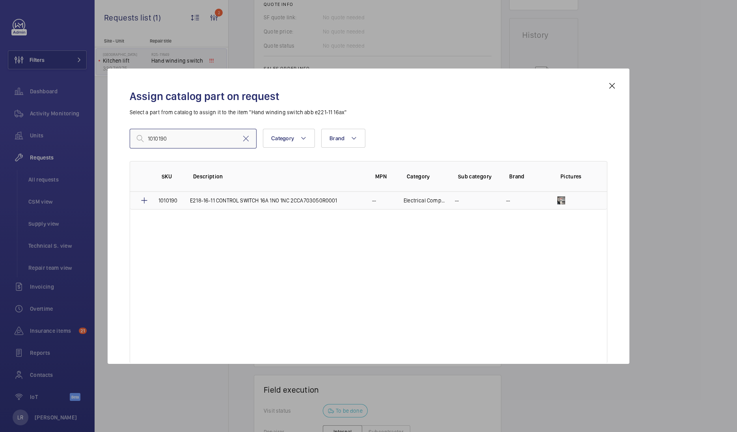
type input "1010190"
click at [327, 204] on td "E218-16-11 CONTROL SWITCH 16A 1NO 1NC 2CCA703050R0001" at bounding box center [271, 201] width 182 height 18
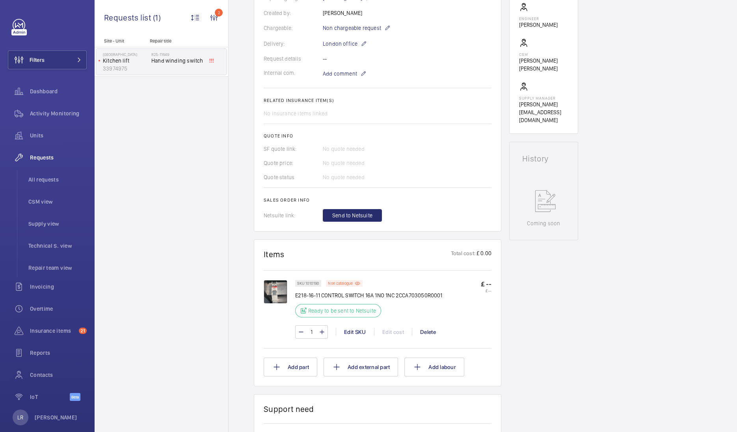
scroll to position [122, 0]
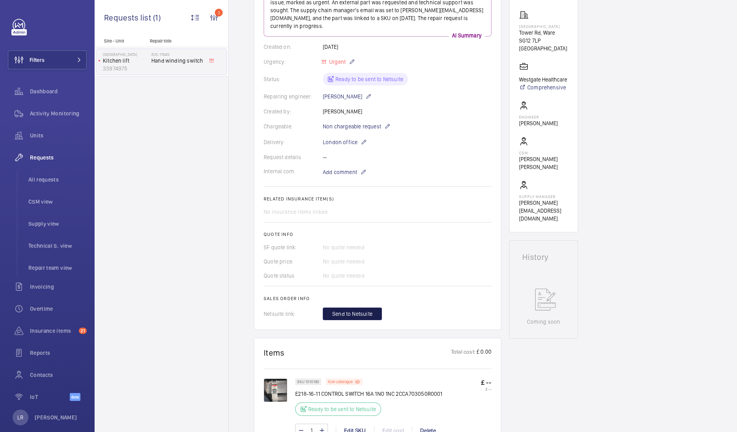
click at [359, 310] on span "Send to Netsuite" at bounding box center [352, 314] width 40 height 8
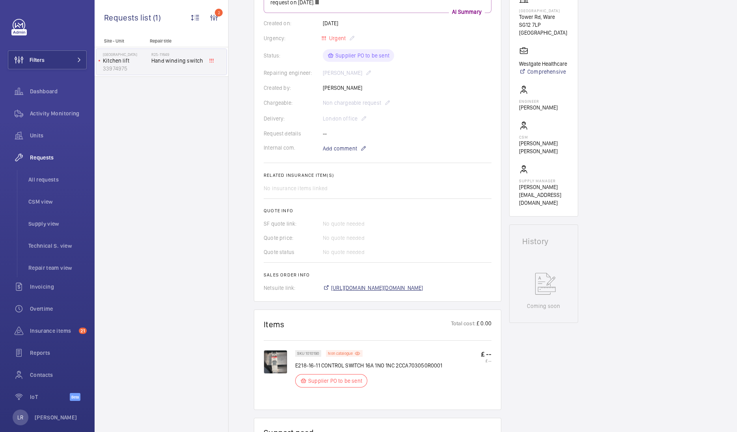
scroll to position [146, 0]
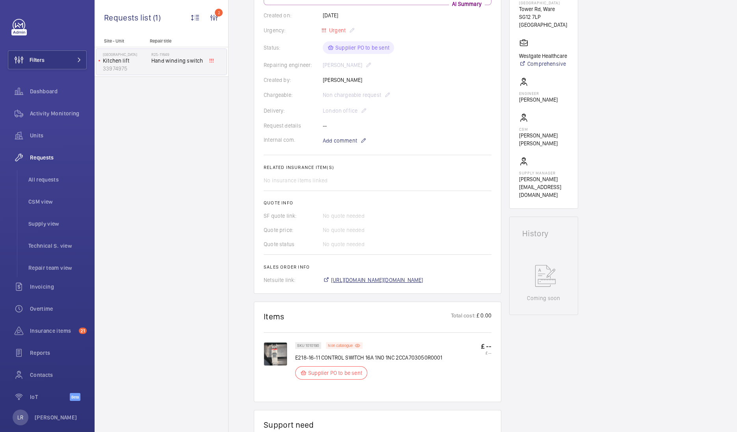
click at [390, 278] on span "https://6461500.app.netsuite.com/app/accounting/transactions/salesord.nl?id=298…" at bounding box center [377, 280] width 92 height 8
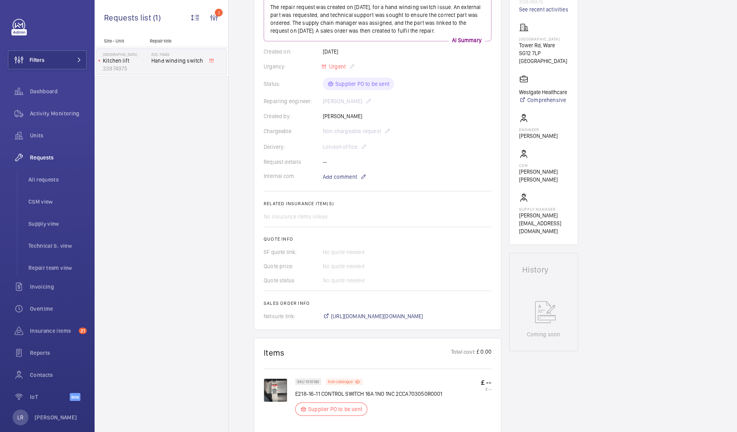
scroll to position [96, 0]
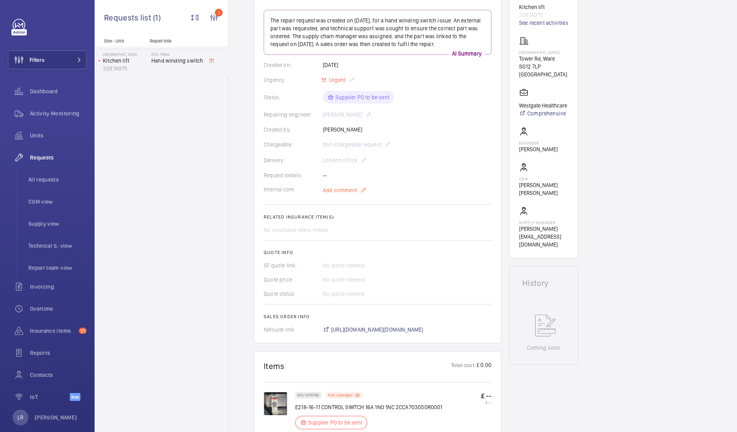
click at [324, 191] on span "Add comment" at bounding box center [340, 190] width 34 height 8
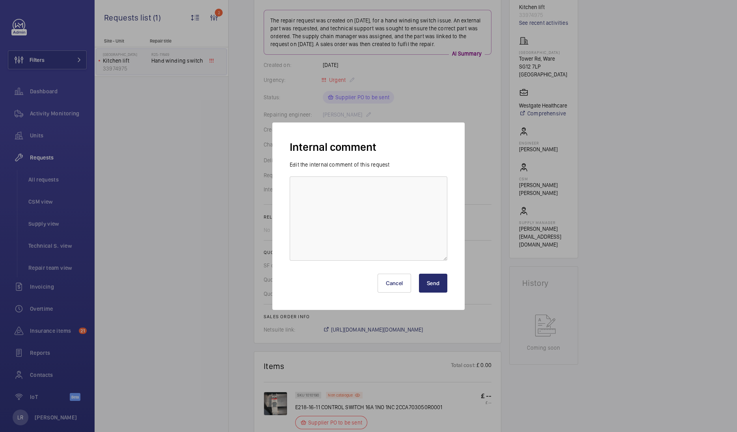
click at [196, 203] on div at bounding box center [368, 216] width 737 height 432
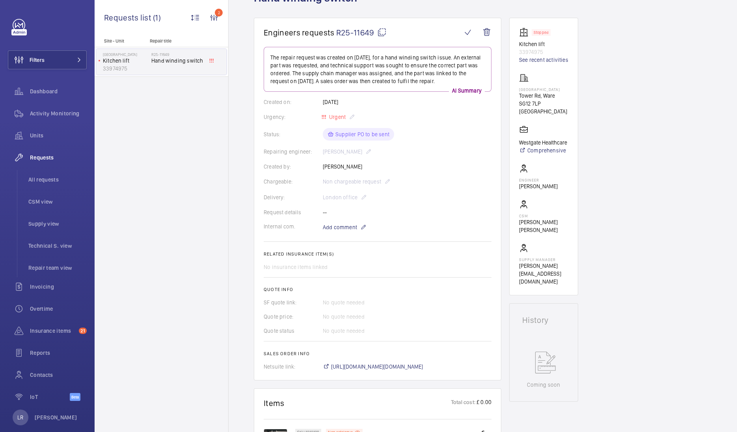
scroll to position [0, 0]
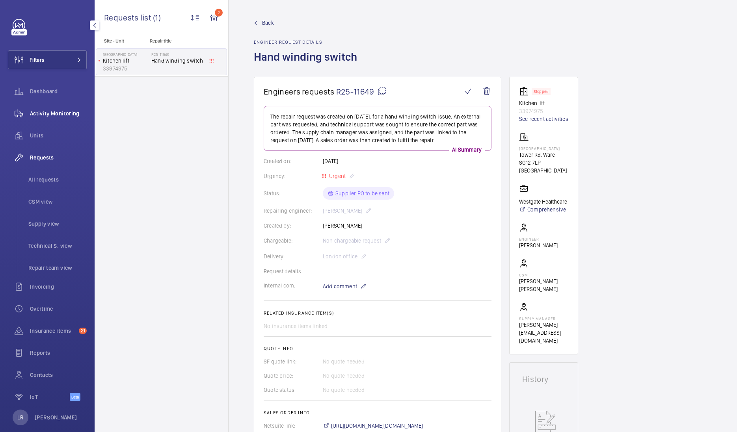
click at [48, 116] on span "Activity Monitoring" at bounding box center [58, 114] width 57 height 8
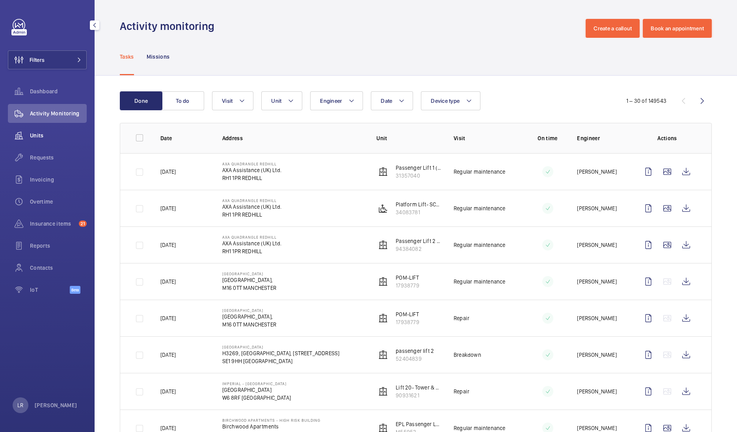
click at [62, 134] on span "Units" at bounding box center [58, 136] width 57 height 8
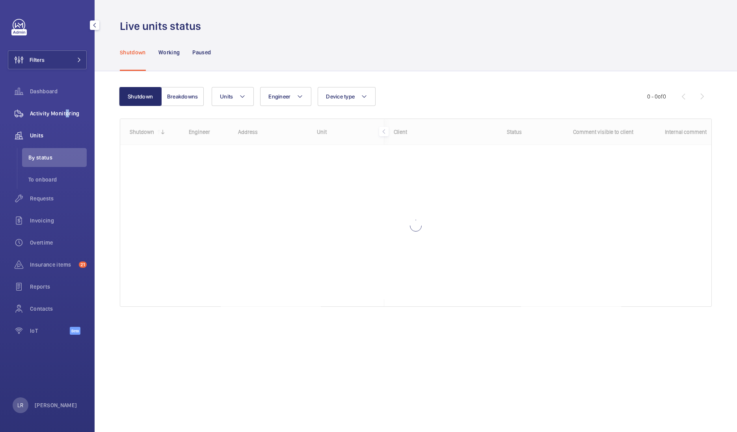
click at [65, 114] on span "Activity Monitoring" at bounding box center [58, 114] width 57 height 8
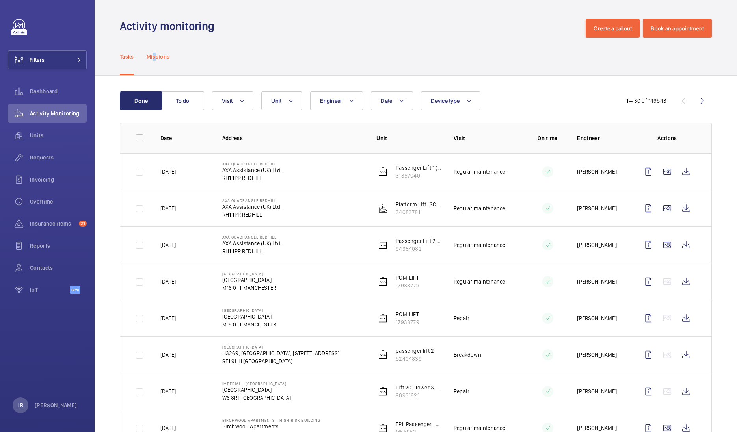
drag, startPoint x: 67, startPoint y: 112, endPoint x: 156, endPoint y: 39, distance: 114.7
click at [156, 39] on div "Missions" at bounding box center [158, 56] width 23 height 37
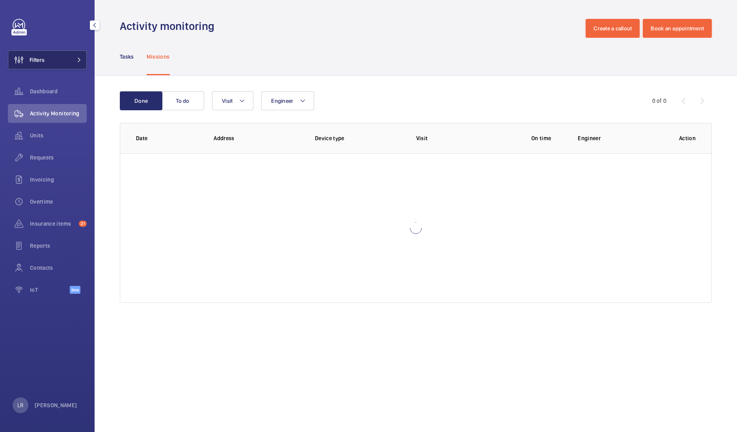
click at [46, 52] on button "Filters" at bounding box center [47, 59] width 79 height 19
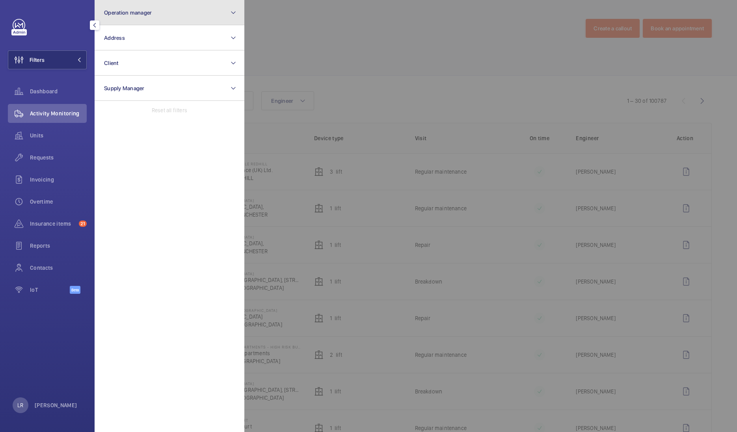
click at [119, 20] on button "Operation manager" at bounding box center [170, 12] width 150 height 25
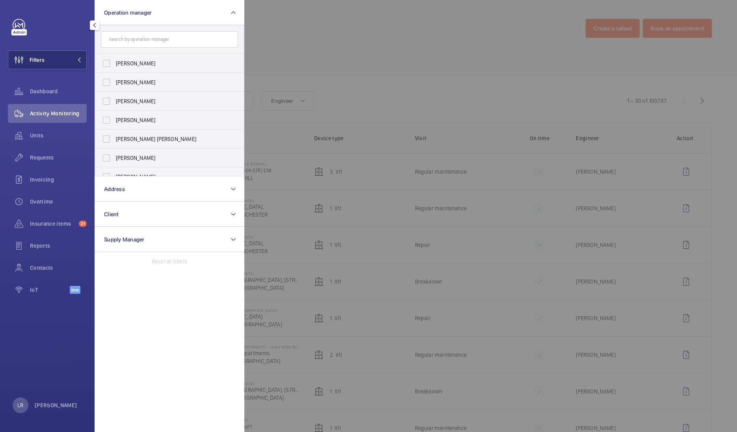
click at [136, 44] on input "text" at bounding box center [169, 39] width 137 height 17
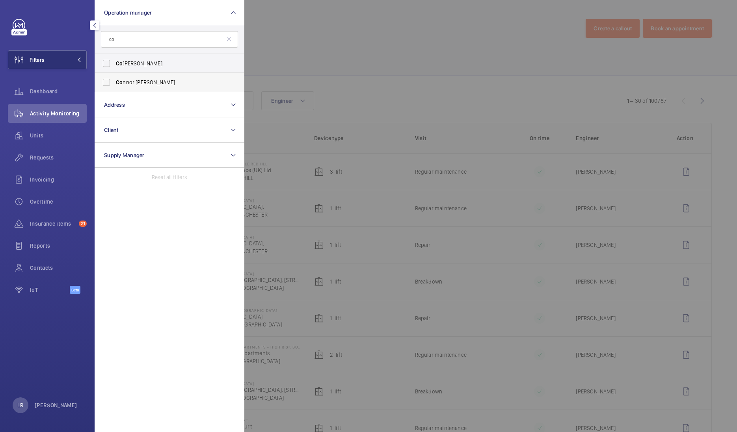
type input "co"
click at [150, 87] on label "Co nnor Tarpey" at bounding box center [163, 82] width 137 height 19
click at [114, 87] on input "Co nnor Tarpey" at bounding box center [106, 82] width 16 height 16
checkbox input "true"
click at [295, 47] on div at bounding box center [612, 216] width 737 height 432
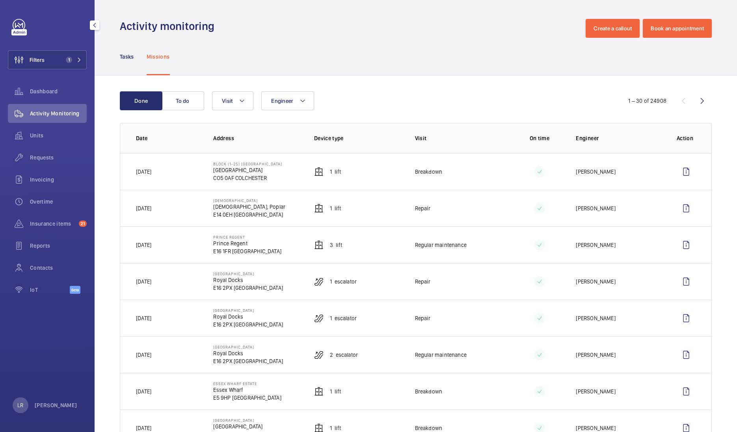
click at [137, 62] on nav "Tasks Missions" at bounding box center [145, 56] width 50 height 37
click at [132, 60] on p "Tasks" at bounding box center [127, 57] width 14 height 8
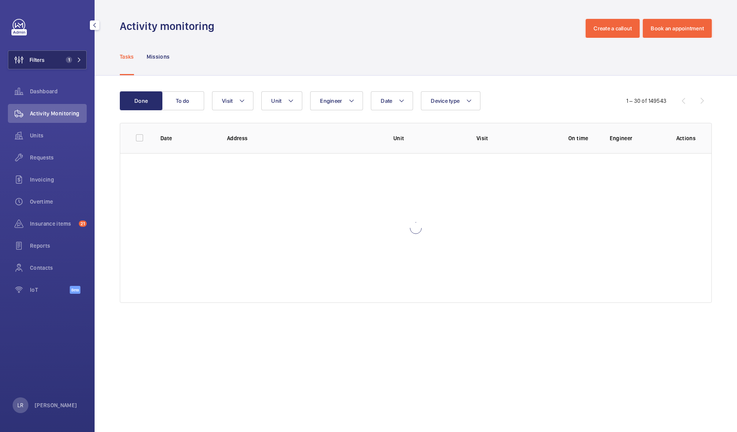
click at [54, 56] on button "Filters 1" at bounding box center [47, 59] width 79 height 19
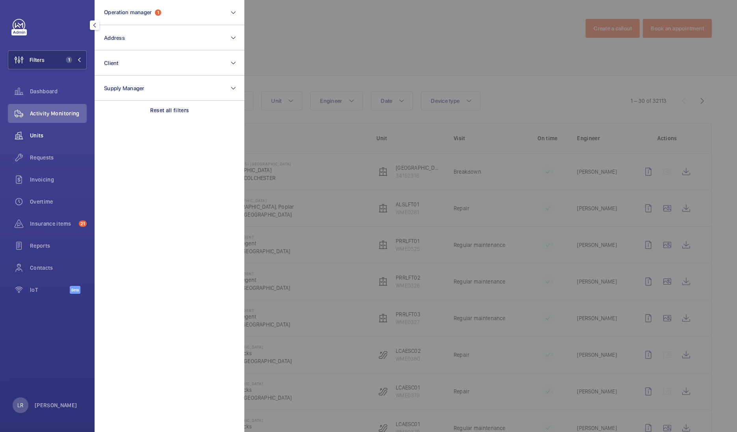
click at [65, 132] on span "Units" at bounding box center [58, 136] width 57 height 8
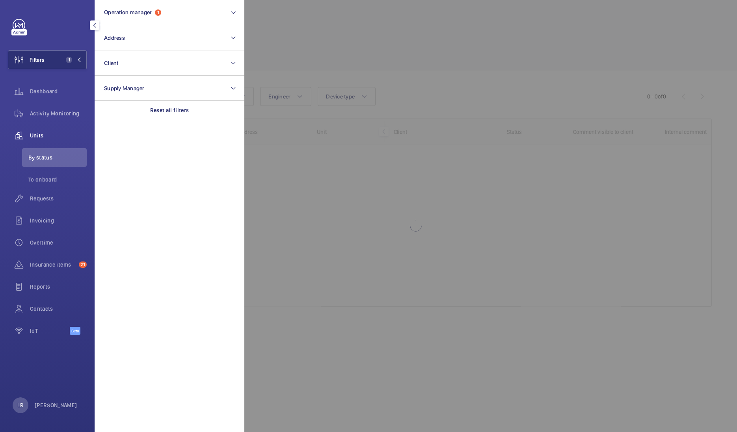
click at [351, 61] on div at bounding box center [612, 216] width 737 height 432
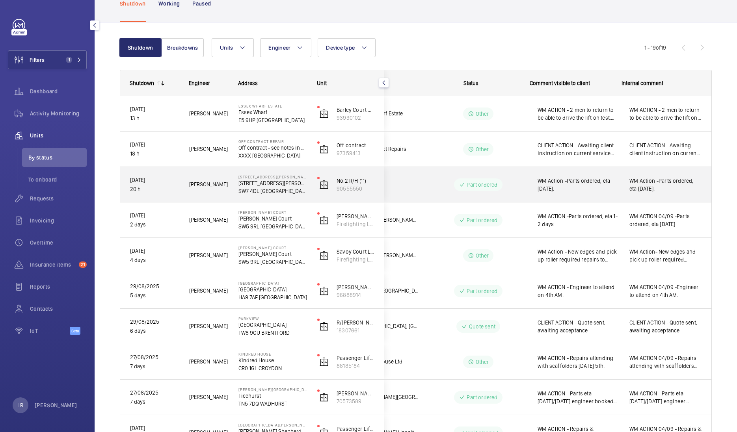
scroll to position [0, 43]
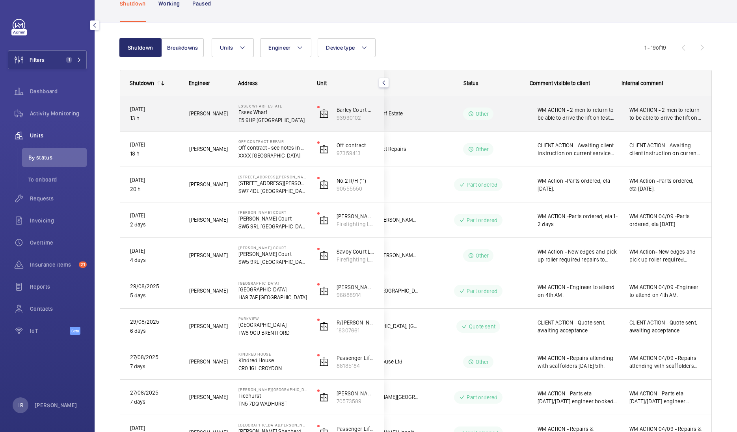
click at [601, 127] on div "WM ACTION - 2 men to return to be able to drive the lift on test. ETA to be con…" at bounding box center [573, 114] width 91 height 34
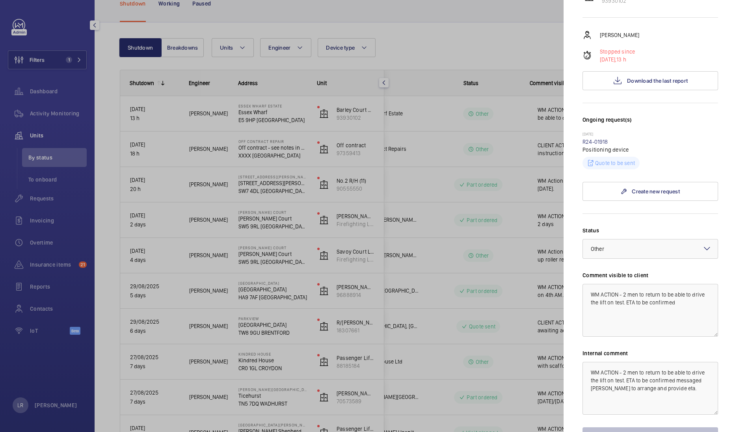
scroll to position [71, 0]
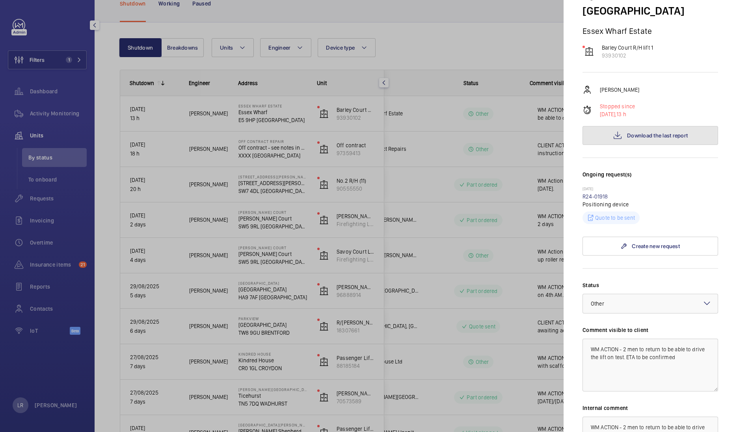
click at [659, 126] on button "Download the last report" at bounding box center [650, 135] width 136 height 19
click at [322, 88] on div at bounding box center [368, 216] width 737 height 432
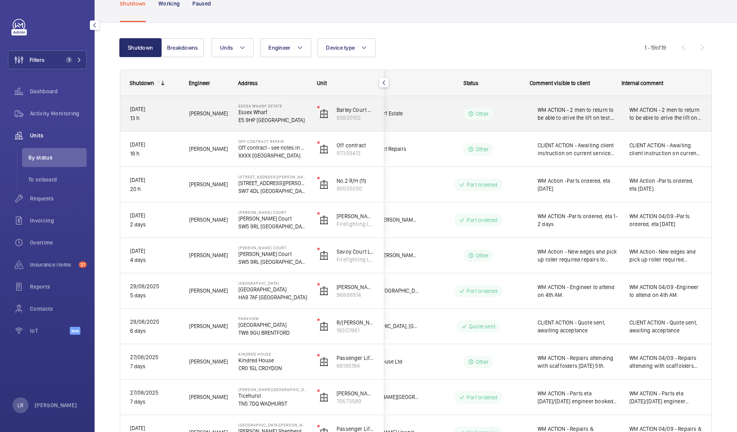
click at [598, 113] on span "WM ACTION - 2 men to return to be able to drive the lift on test. ETA to be con…" at bounding box center [578, 114] width 82 height 16
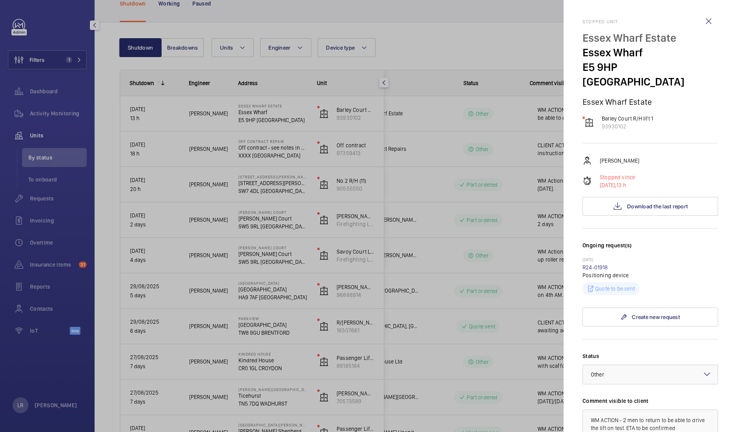
click at [525, 227] on div at bounding box center [368, 216] width 737 height 432
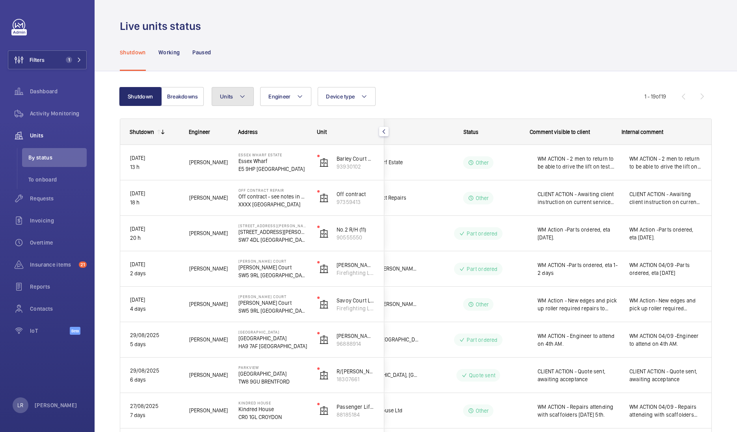
click at [226, 98] on span "Units" at bounding box center [226, 96] width 13 height 6
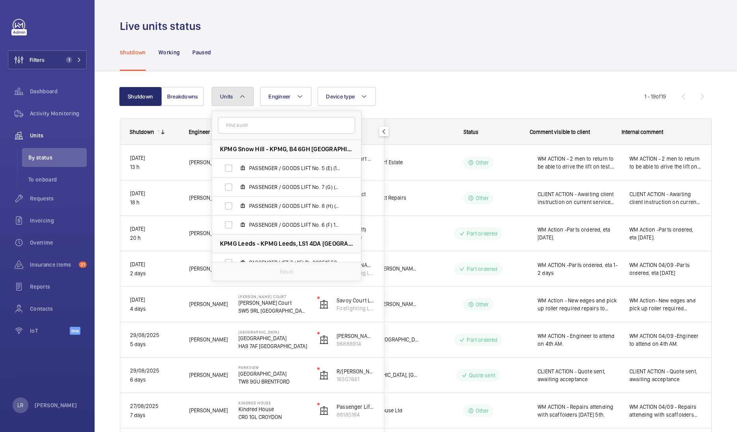
click at [238, 100] on button "Units" at bounding box center [233, 96] width 42 height 19
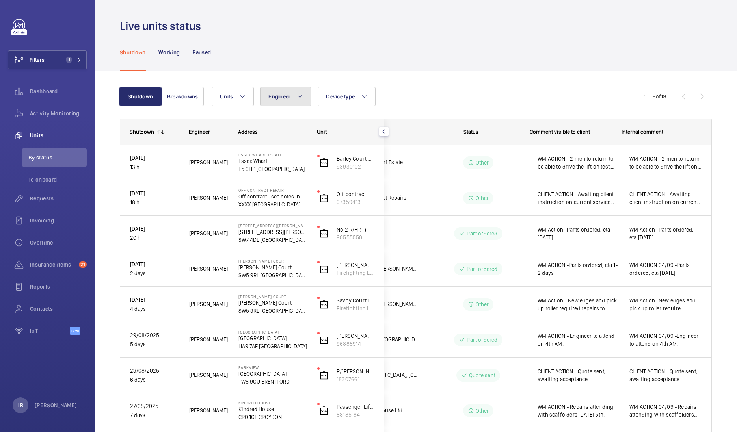
click at [291, 100] on button "Engineer" at bounding box center [285, 96] width 51 height 19
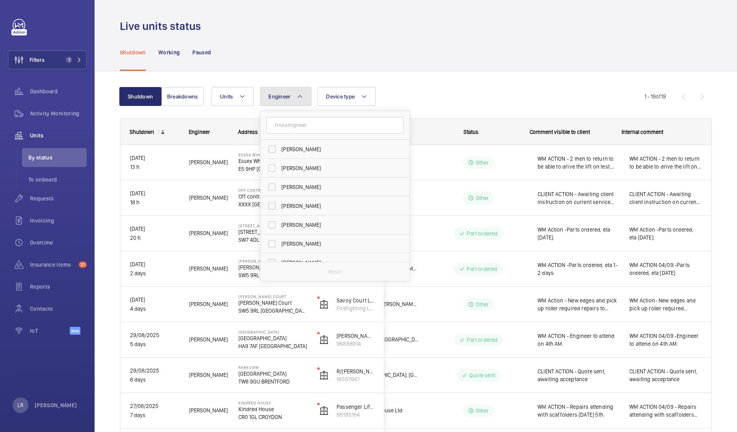
click at [292, 98] on button "Engineer" at bounding box center [285, 96] width 51 height 19
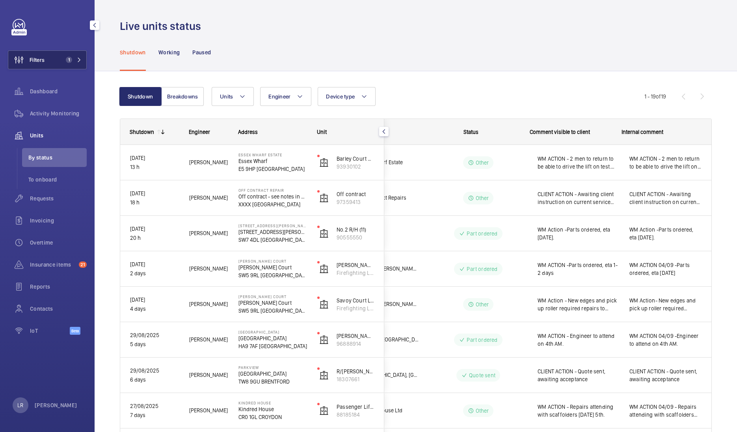
click at [30, 63] on span "Filters" at bounding box center [37, 60] width 15 height 8
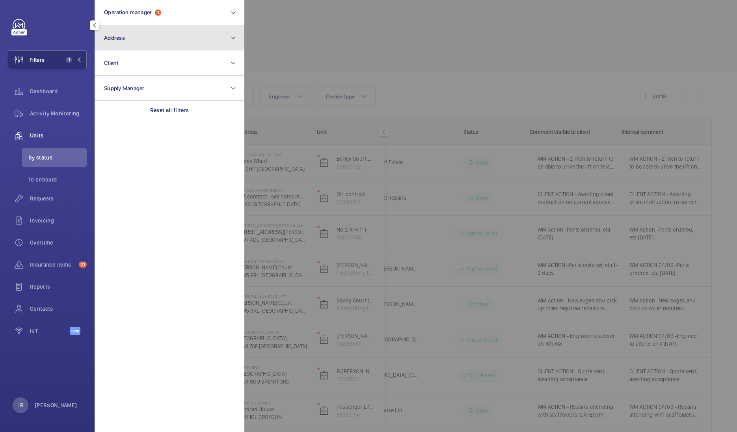
click at [181, 46] on button "Address" at bounding box center [170, 37] width 150 height 25
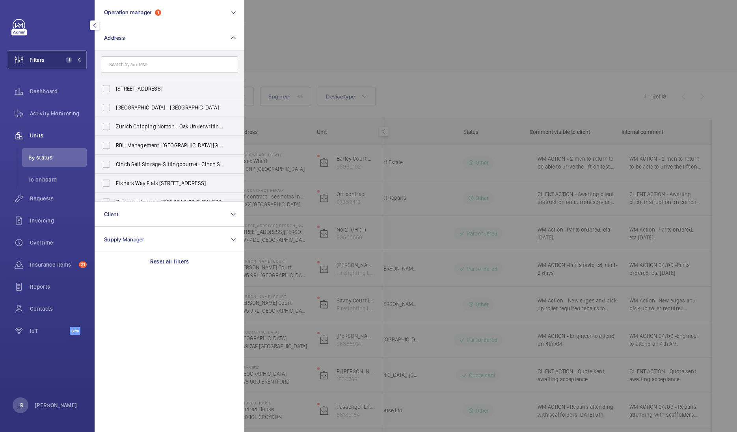
click at [176, 58] on input "text" at bounding box center [169, 64] width 137 height 17
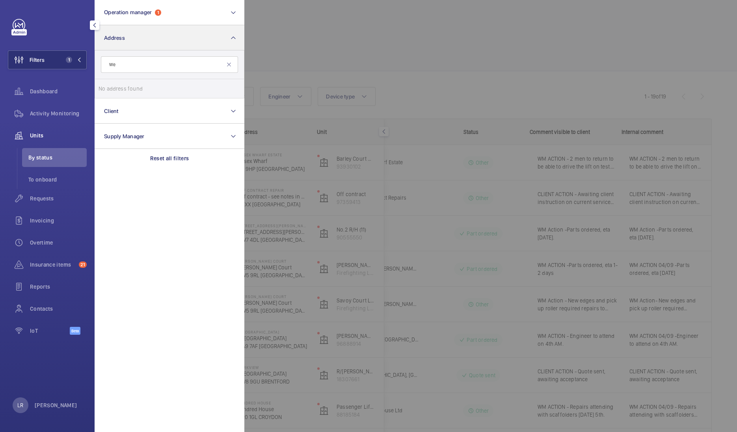
type input "W"
type input "SG12"
click at [171, 96] on label "Westgate Care Centre - Tower Rd, Ware, LONDON SG12 7LP" at bounding box center [163, 88] width 137 height 19
click at [114, 96] on input "Westgate Care Centre - Tower Rd, Ware, LONDON SG12 7LP" at bounding box center [106, 89] width 16 height 16
checkbox input "true"
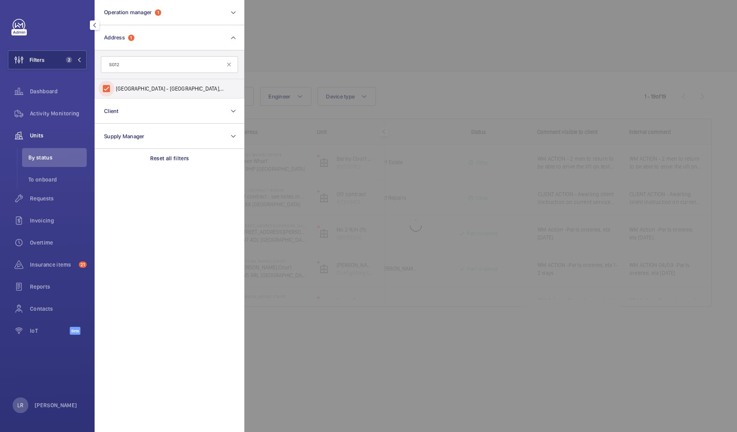
scroll to position [0, 35]
click at [344, 41] on div at bounding box center [612, 216] width 737 height 432
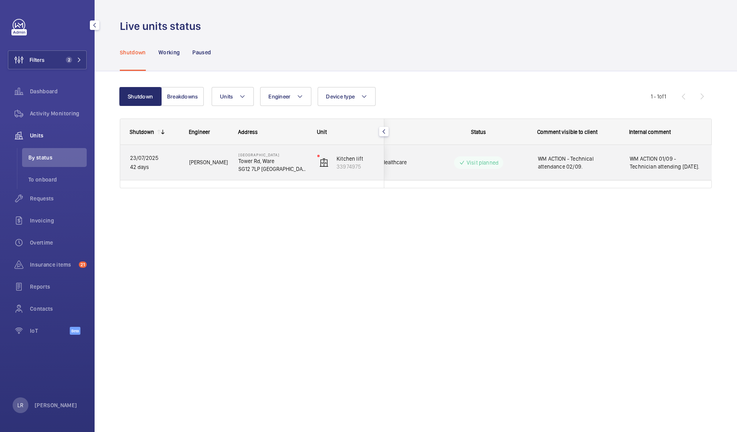
click at [256, 165] on p "SG12 7LP LONDON" at bounding box center [272, 169] width 69 height 8
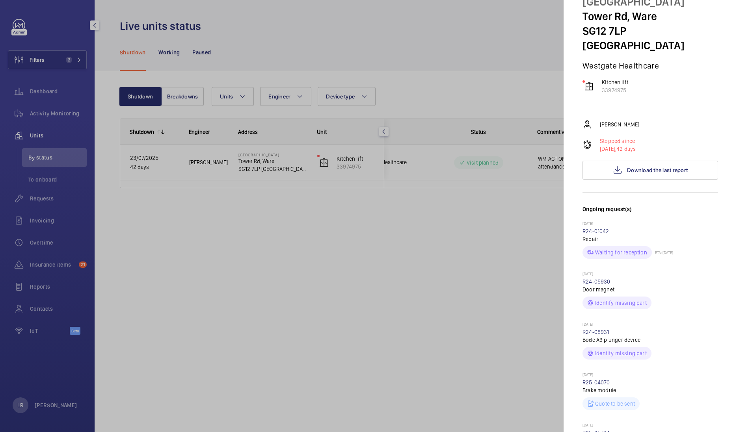
scroll to position [49, 0]
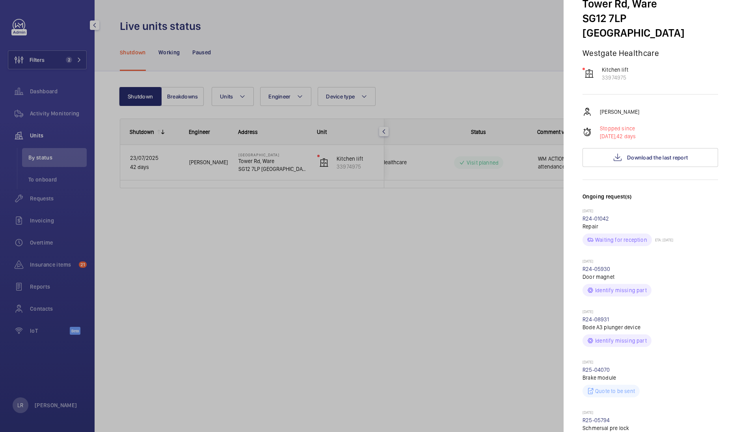
click at [429, 290] on div at bounding box center [368, 216] width 737 height 432
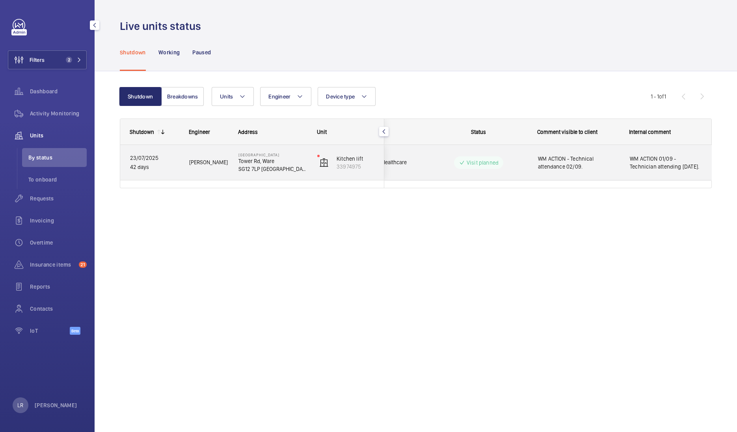
scroll to position [0, 0]
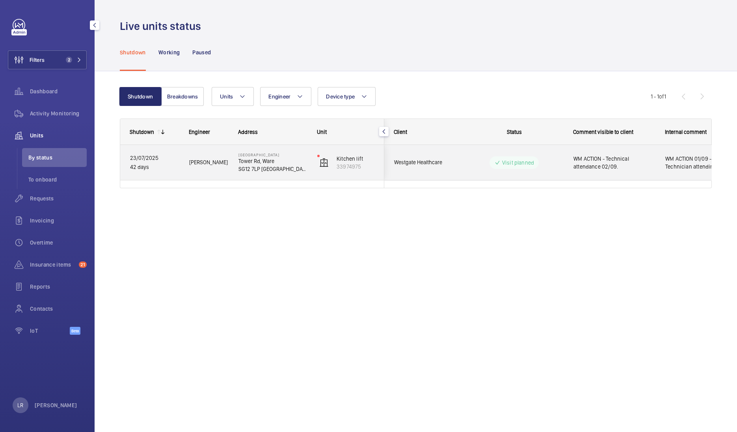
click at [530, 147] on div "Visit planned" at bounding box center [509, 162] width 108 height 35
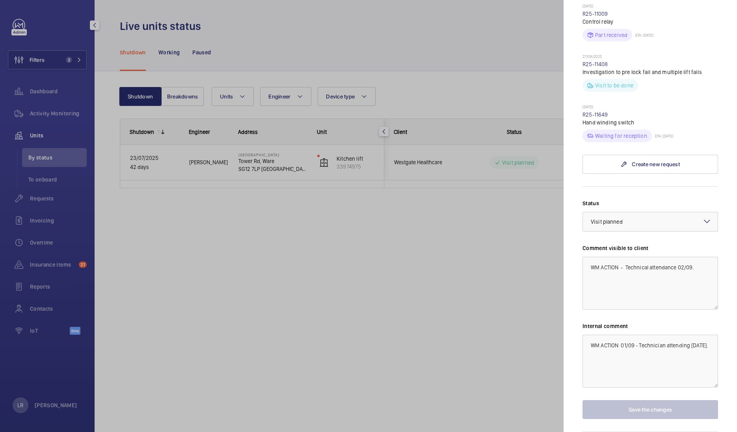
scroll to position [623, 0]
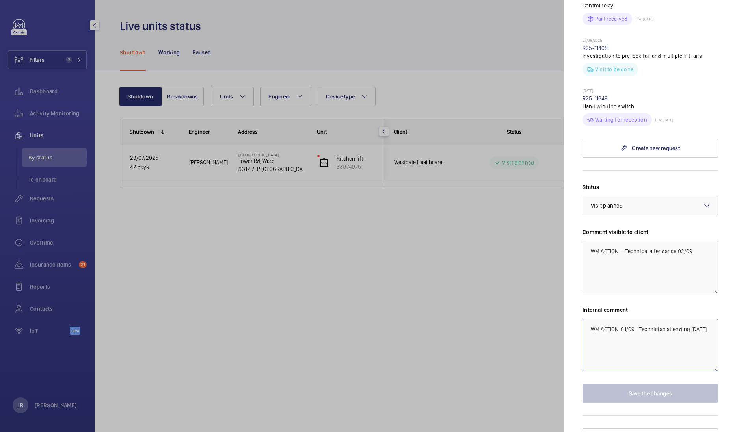
click at [685, 340] on textarea "WM ACTION 01/09 - Technician attending tomorrow." at bounding box center [650, 345] width 136 height 53
drag, startPoint x: 665, startPoint y: 331, endPoint x: 596, endPoint y: 314, distance: 71.4
click at [596, 319] on textarea "WM ACTION 01/09 - Technician attending tomorrow. Part Or" at bounding box center [650, 345] width 136 height 53
click at [678, 319] on textarea "WM ACTION 01/09 - Technician attending tomorrow. Part Or" at bounding box center [650, 345] width 136 height 53
drag, startPoint x: 665, startPoint y: 329, endPoint x: 620, endPoint y: 314, distance: 47.7
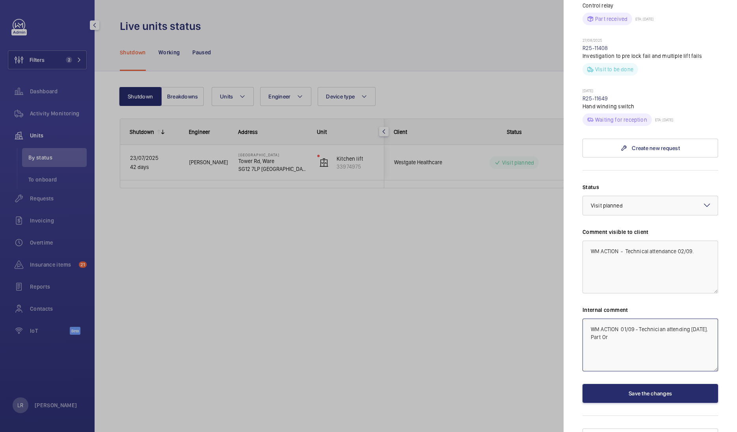
click at [620, 319] on textarea "WM ACTION 01/09 - Technician attending tomorrow. Part Or" at bounding box center [650, 345] width 136 height 53
click at [621, 323] on textarea "WM ACTION 04/09/25 - Part ordered 2-3 day delivery. Seent to Rogers house" at bounding box center [650, 345] width 136 height 53
click at [678, 333] on textarea "WM ACTION 04/09/25 - Part ordered 2-3 day delivery. Sent to Rogers house" at bounding box center [650, 345] width 136 height 53
type textarea "WM ACTION 04/09/25 - Part ordered 2-3 day delivery. Sent to Rogers house"
click at [668, 246] on textarea "WM ACTION - Technical attendance 02/09." at bounding box center [650, 267] width 136 height 53
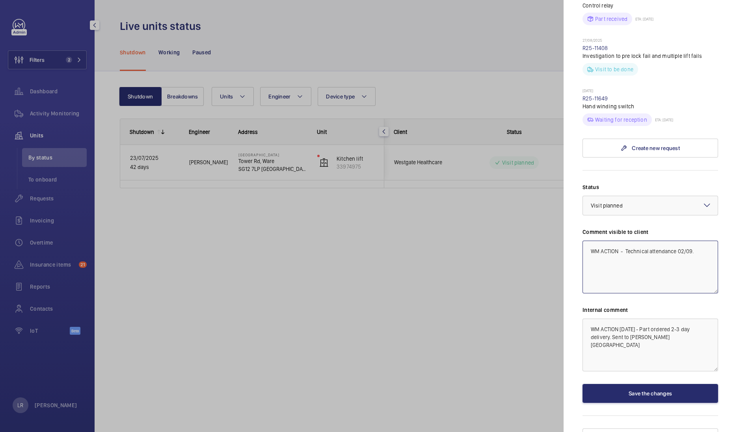
click at [671, 258] on textarea "WM ACTION - Technical attendance 02/09." at bounding box center [650, 267] width 136 height 53
click at [703, 247] on textarea "WM ACTION - Technical attendance 02/09." at bounding box center [650, 267] width 136 height 53
drag, startPoint x: 701, startPoint y: 236, endPoint x: 626, endPoint y: 235, distance: 74.9
click at [626, 241] on textarea "WM ACTION - Technical attendance 02/09." at bounding box center [650, 267] width 136 height 53
click at [689, 245] on textarea "WM ACTION - Part Ordered following technician visit. 2-5 day delivery" at bounding box center [650, 267] width 136 height 53
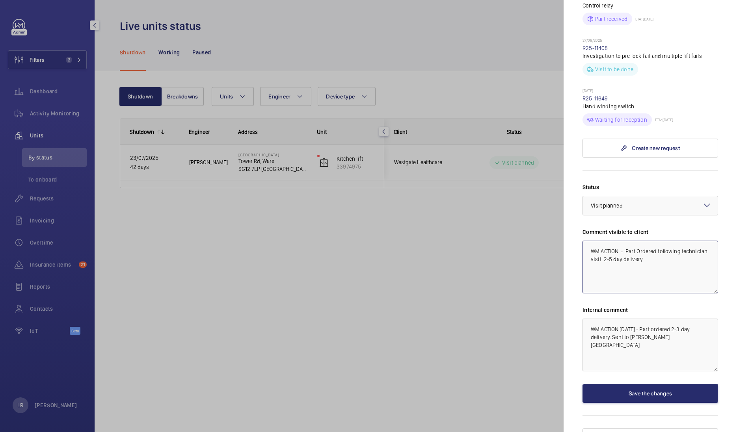
type textarea "WM ACTION - Part Ordered following technician visit. 2-5 day delivery"
click at [664, 330] on textarea "WM ACTION 04/09/25 - Part ordered 2-3 day delivery. Sent to Rogers house" at bounding box center [650, 345] width 136 height 53
type textarea "WM ACTION 04/09/25 - Part ordered 2-3 day delivery. Sent to Rogers house."
click at [684, 244] on textarea "WM ACTION - Part Ordered following technician visit. 2-5 day delivery" at bounding box center [650, 267] width 136 height 53
type textarea "WM ACTION - Part Ordered following technician visit. 2-5 day delivery."
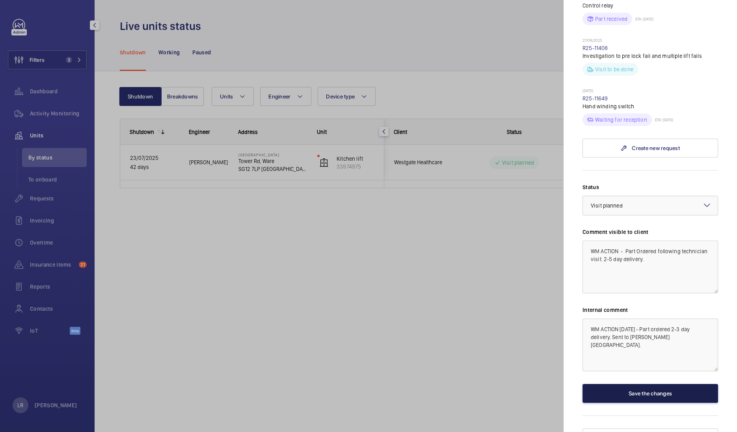
click at [596, 384] on button "Save the changes" at bounding box center [650, 393] width 136 height 19
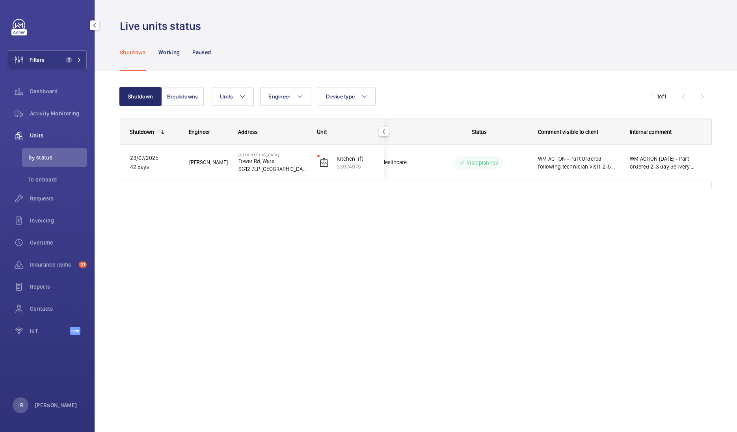
scroll to position [0, 35]
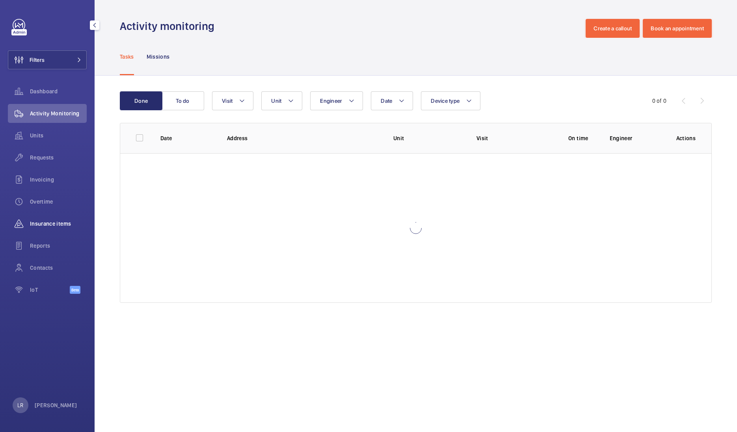
click at [44, 229] on div "Insurance items" at bounding box center [47, 223] width 79 height 19
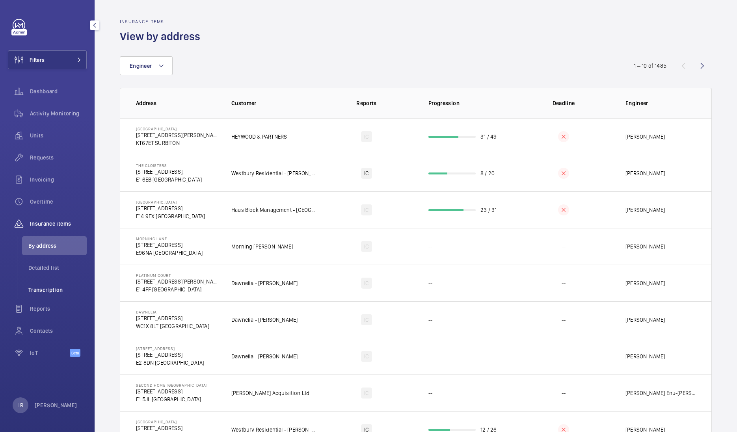
click at [65, 290] on span "Transcription" at bounding box center [57, 290] width 58 height 8
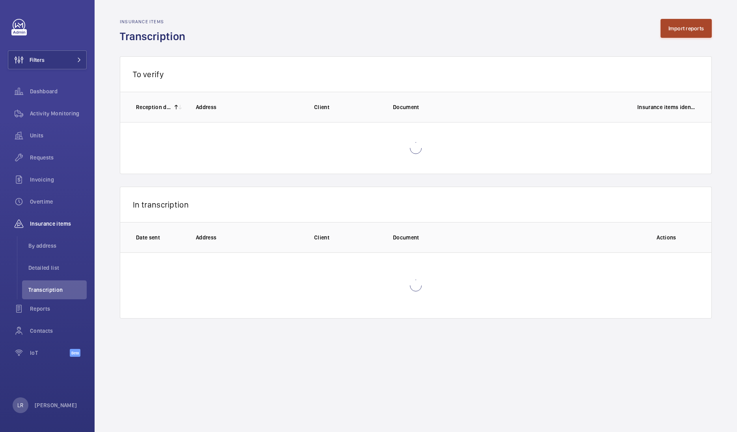
click at [680, 24] on button "Import reports" at bounding box center [686, 28] width 52 height 19
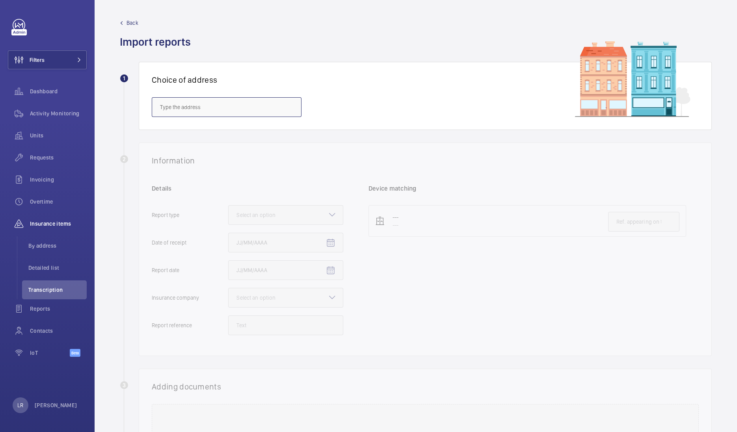
drag, startPoint x: 282, startPoint y: 107, endPoint x: 283, endPoint y: 112, distance: 4.8
click at [282, 107] on input "text" at bounding box center [227, 107] width 150 height 20
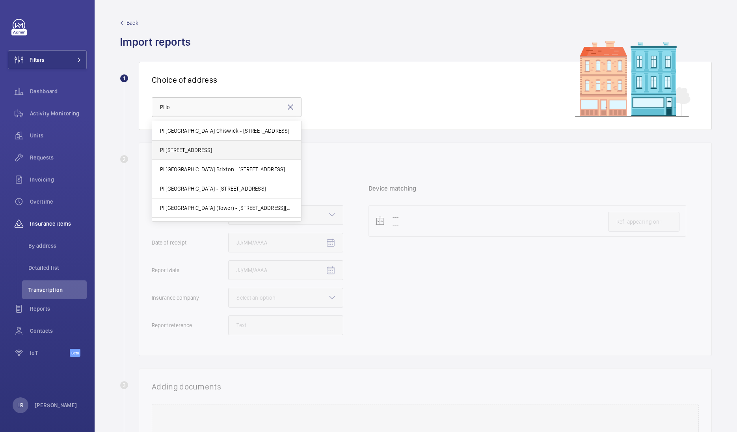
click at [242, 158] on mat-option "PI London Archway - Hamlyn House, LONDON N19 5DD" at bounding box center [226, 150] width 149 height 19
type input "PI London Archway - Hamlyn House, LONDON N19 5DD"
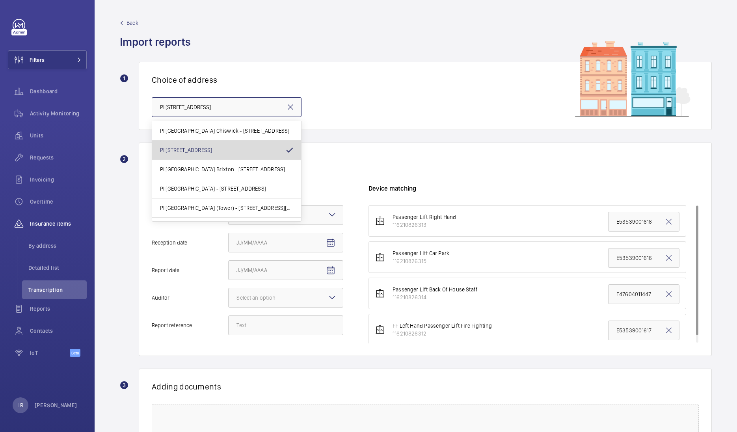
scroll to position [0, 4]
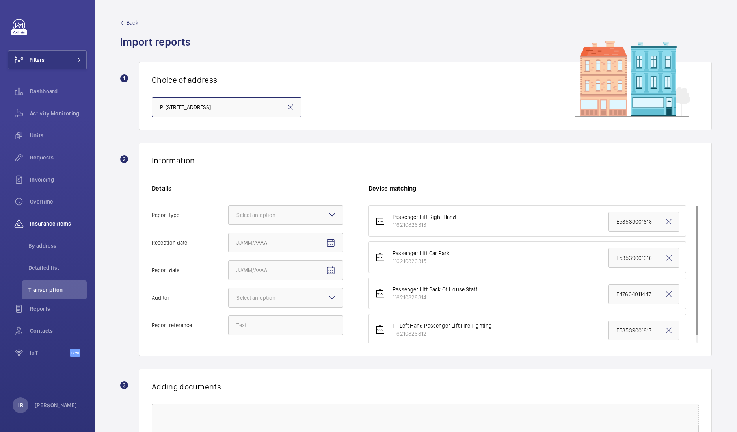
click at [284, 211] on div "Select an option" at bounding box center [265, 215] width 59 height 8
click at [228, 211] on input "Report type Select an option" at bounding box center [228, 215] width 0 height 19
click at [290, 238] on span "Insurance company" at bounding box center [285, 239] width 98 height 8
click at [228, 225] on input "Report type Select an option Insurance company Consultant" at bounding box center [228, 215] width 0 height 19
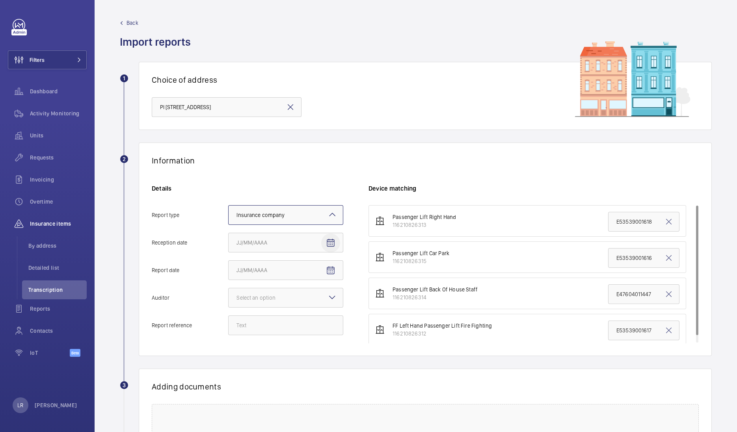
click at [328, 244] on mat-icon "Open calendar" at bounding box center [330, 242] width 9 height 9
click at [303, 306] on span "4" at bounding box center [302, 306] width 14 height 14
type input "[DATE]"
click at [337, 264] on span "Open calendar" at bounding box center [330, 270] width 19 height 19
click at [284, 332] on span "3" at bounding box center [287, 334] width 14 height 14
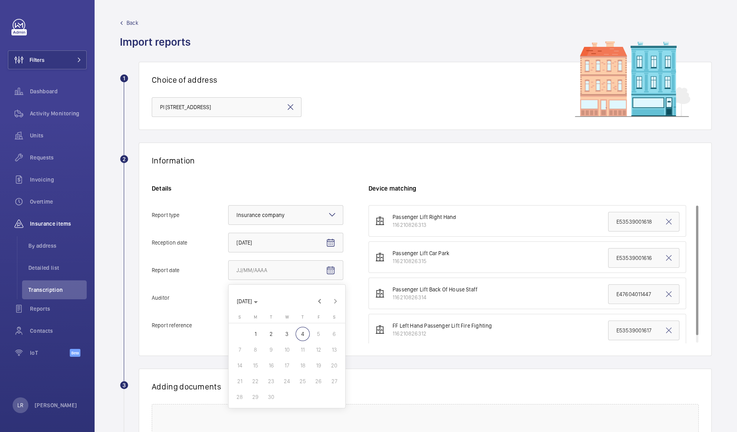
type input "9/3/2025"
click at [297, 293] on div at bounding box center [285, 297] width 114 height 19
click at [228, 293] on input "Auditor Select an option" at bounding box center [228, 297] width 0 height 19
click at [268, 379] on span "Allianz" at bounding box center [285, 380] width 98 height 8
click at [228, 307] on input "Auditor Select an option Veritas Zurich British Engineering Allianz Other" at bounding box center [228, 297] width 0 height 19
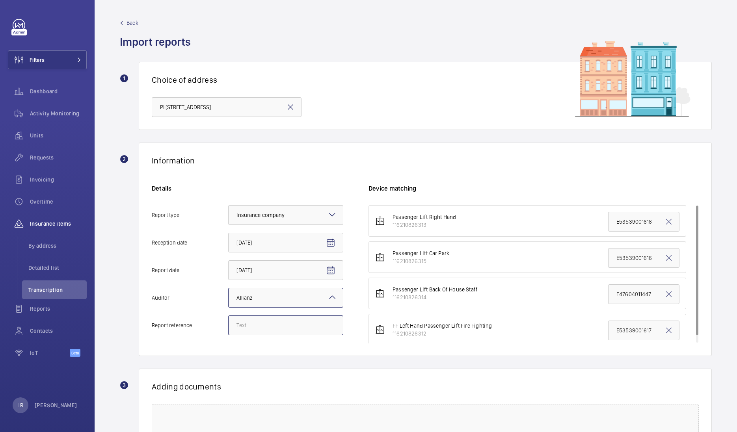
drag, startPoint x: 287, startPoint y: 325, endPoint x: 282, endPoint y: 323, distance: 5.9
click at [287, 324] on input "Report reference" at bounding box center [285, 326] width 115 height 20
click at [271, 331] on input "Report reference" at bounding box center [285, 326] width 115 height 20
paste input "E47773012037"
type input "E47773012037"
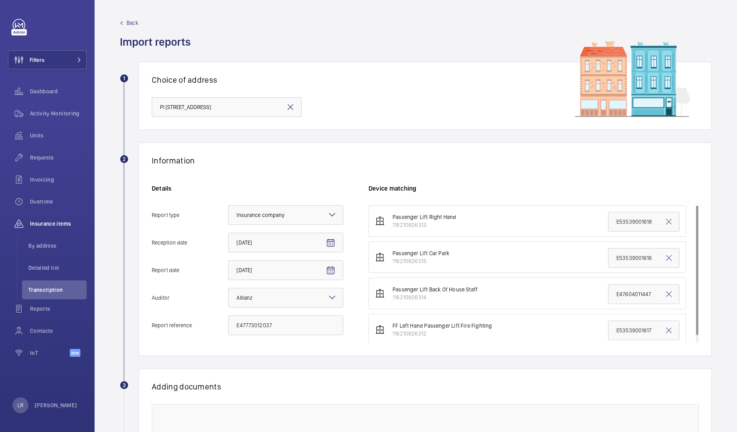
click at [420, 141] on wm-front-select-address-card "1 Choice of address PI London Archway - Hamlyn House, LONDON N19 5DD" at bounding box center [416, 102] width 592 height 81
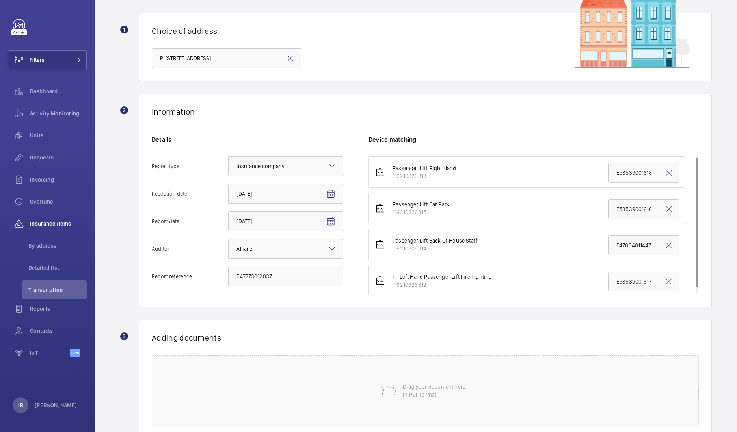
scroll to position [6, 0]
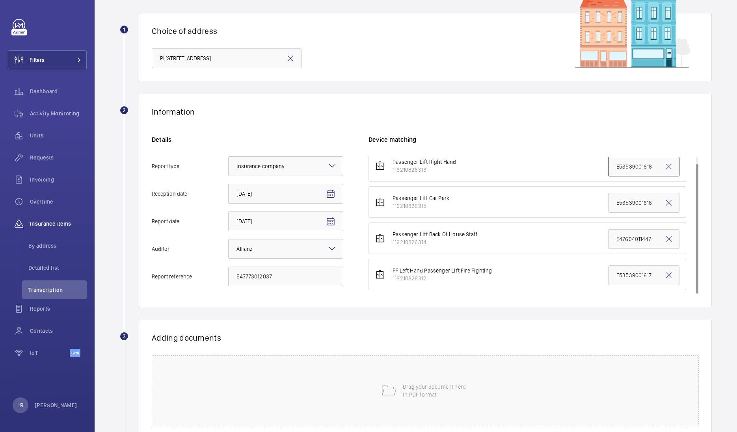
drag, startPoint x: 646, startPoint y: 165, endPoint x: 592, endPoint y: 171, distance: 54.3
click at [592, 171] on li "Passenger Lift Right Hand 116210826313 E53539001618" at bounding box center [526, 166] width 317 height 32
paste input "47773012037"
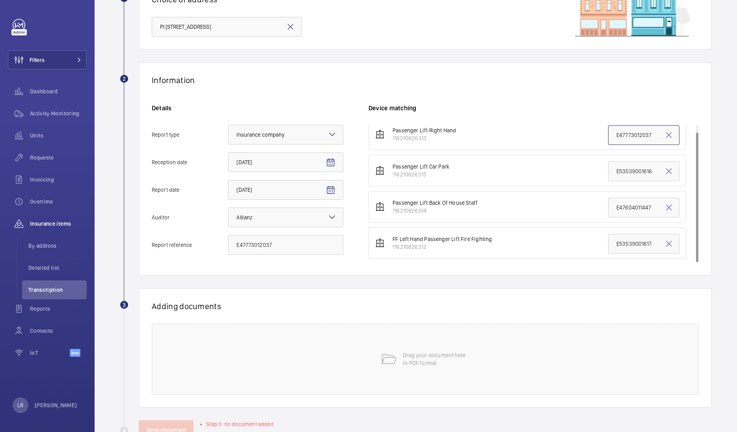
scroll to position [106, 0]
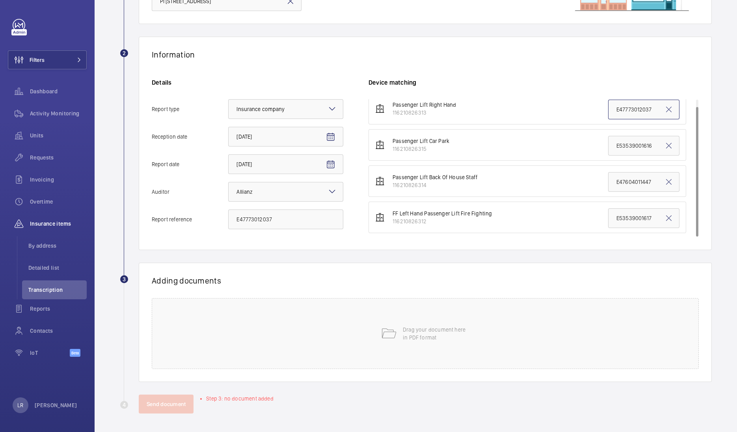
type input "E47773012037"
click at [405, 321] on div "Drag your document here in PDF format" at bounding box center [425, 333] width 547 height 71
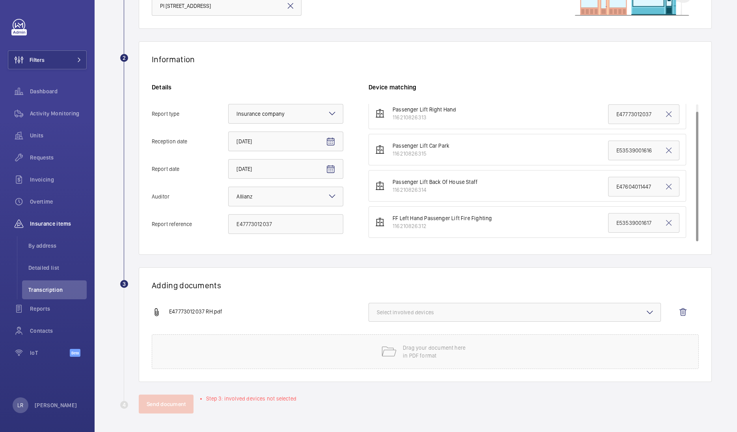
click at [413, 322] on div "E47773012037 RH.pdf Select involved devices" at bounding box center [422, 319] width 540 height 32
click at [426, 311] on span "Select involved devices" at bounding box center [515, 312] width 276 height 8
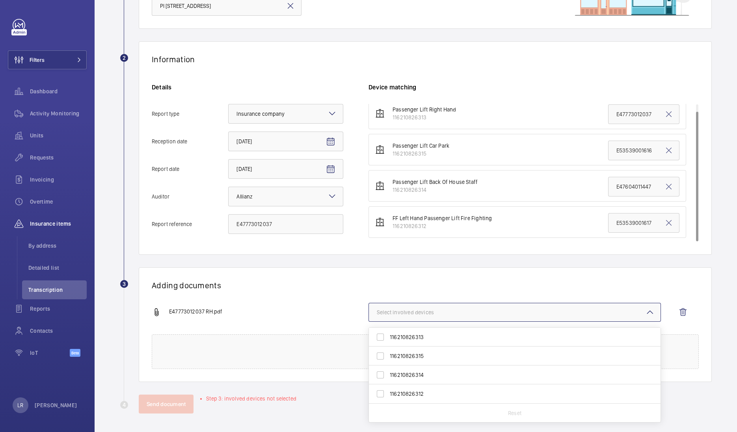
click at [420, 358] on span "116210826315" at bounding box center [515, 356] width 251 height 8
click at [388, 358] on input "116210826315" at bounding box center [380, 356] width 16 height 16
checkbox input "true"
click at [400, 336] on span "116210826313" at bounding box center [515, 337] width 251 height 8
click at [388, 336] on input "116210826313" at bounding box center [380, 337] width 16 height 16
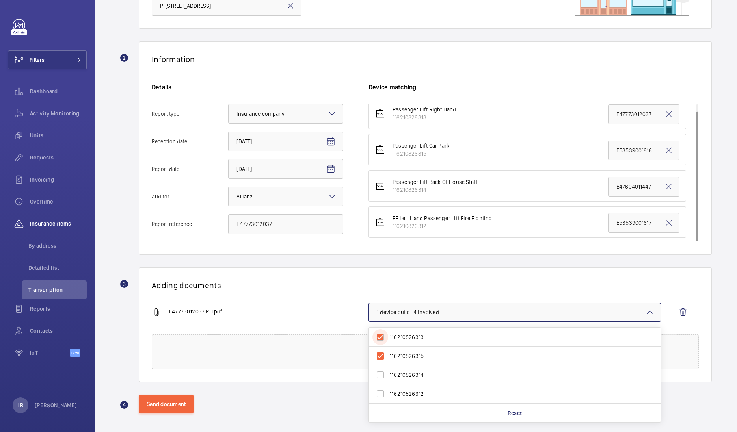
checkbox input "true"
click at [397, 355] on span "116210826315" at bounding box center [515, 356] width 251 height 8
click at [388, 355] on input "116210826315" at bounding box center [380, 356] width 16 height 16
checkbox input "false"
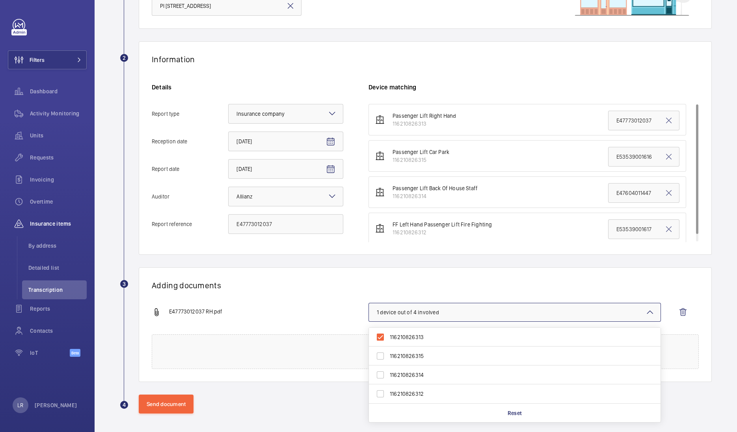
click at [254, 308] on div "E47773012037 RH.pdf" at bounding box center [260, 312] width 217 height 9
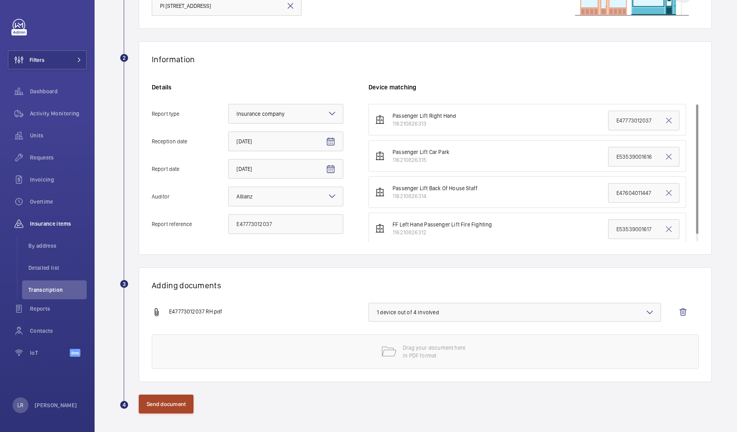
click at [169, 403] on button "Send document" at bounding box center [166, 404] width 55 height 19
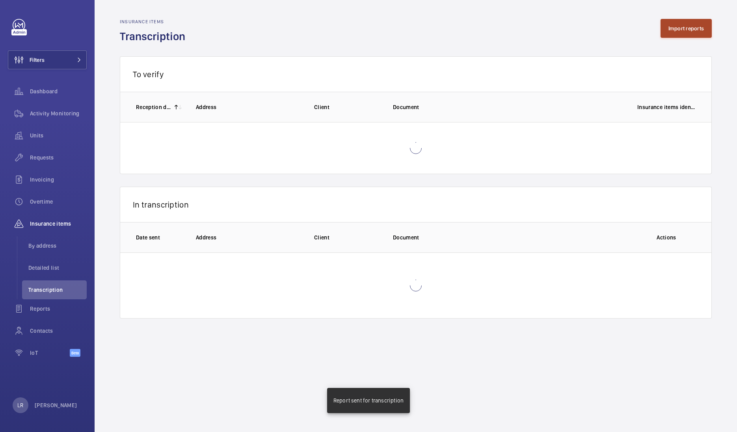
click at [696, 32] on button "Import reports" at bounding box center [686, 28] width 52 height 19
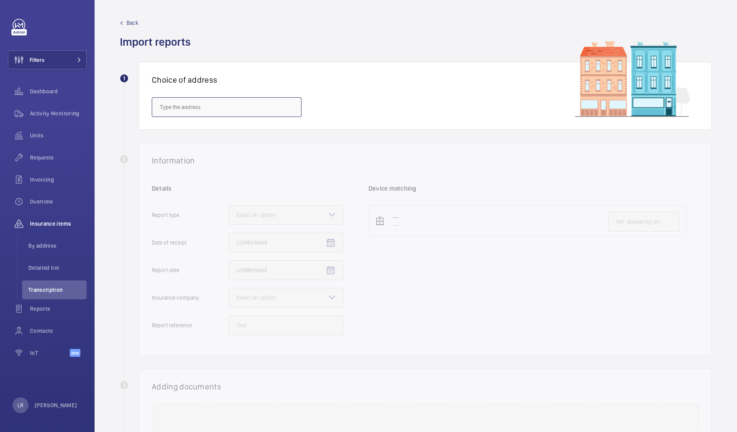
click at [258, 109] on input "text" at bounding box center [227, 107] width 150 height 20
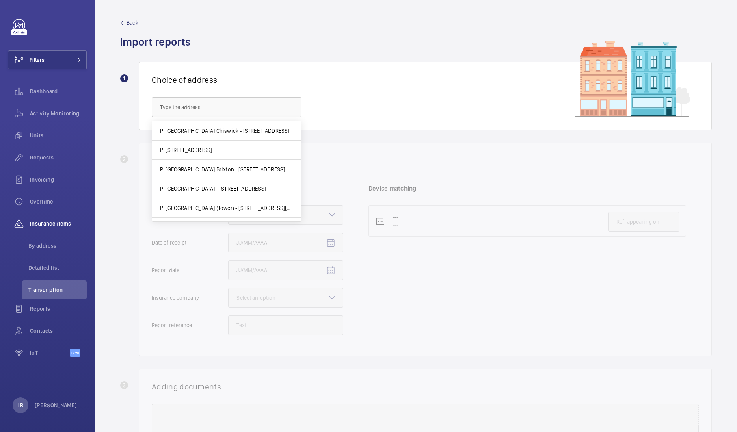
click at [260, 141] on mat-option "PI London Archway - Hamlyn House, LONDON N19 5DD" at bounding box center [226, 150] width 149 height 19
type input "PI London Archway - Hamlyn House, LONDON N19 5DD"
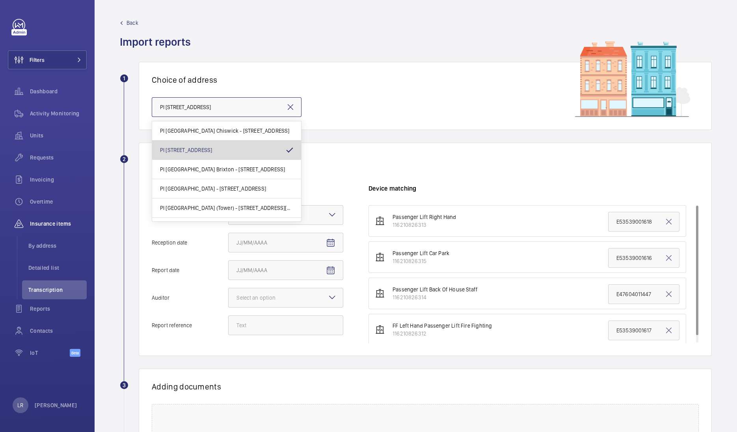
scroll to position [0, 4]
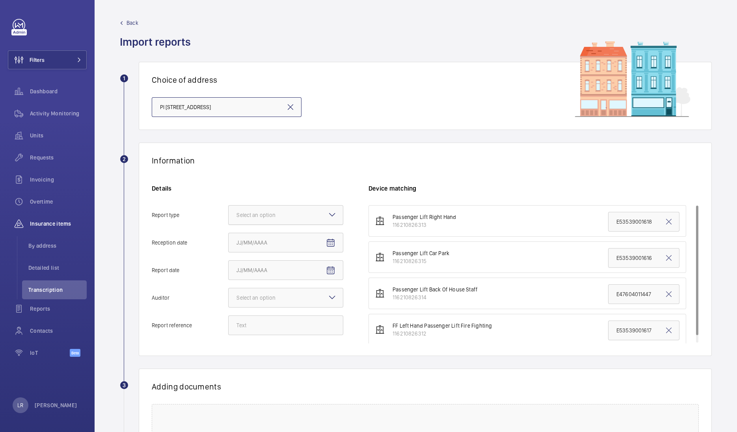
click at [292, 211] on div "Select an option" at bounding box center [265, 215] width 59 height 8
click at [228, 211] on input "Report type Select an option" at bounding box center [228, 215] width 0 height 19
click at [295, 236] on span "Insurance company" at bounding box center [285, 239] width 98 height 8
click at [228, 225] on input "Report type Select an option Insurance company Consultant" at bounding box center [228, 215] width 0 height 19
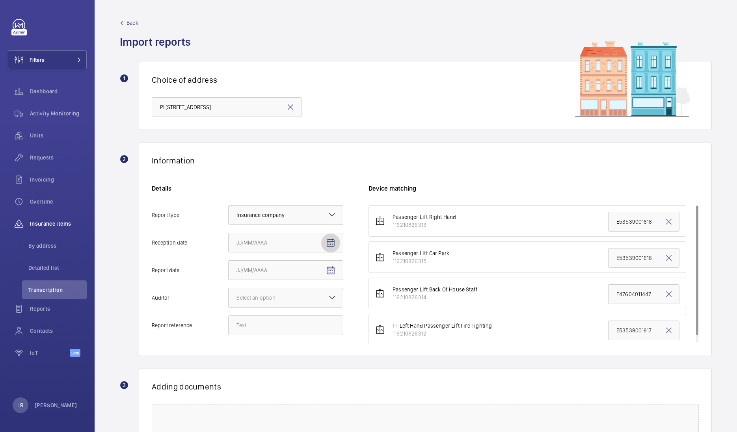
click at [332, 244] on mat-icon "Open calendar" at bounding box center [330, 242] width 9 height 9
click at [307, 307] on span "4" at bounding box center [302, 306] width 14 height 14
type input "[DATE]"
click at [334, 271] on mat-icon "Open calendar" at bounding box center [330, 270] width 9 height 9
click at [287, 340] on span "3" at bounding box center [287, 334] width 14 height 14
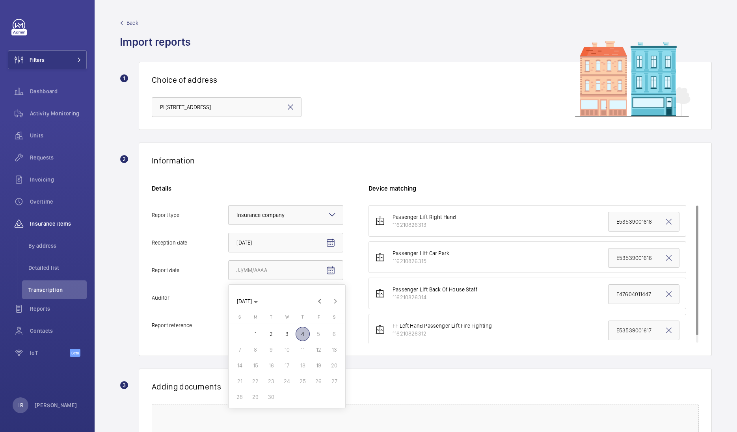
type input "9/3/2025"
click at [320, 293] on div at bounding box center [285, 297] width 114 height 19
click at [228, 293] on input "Auditor Select an option" at bounding box center [228, 297] width 0 height 19
click at [268, 382] on span "Allianz" at bounding box center [285, 380] width 98 height 8
click at [228, 307] on input "Auditor Select an option Veritas Zurich British Engineering Allianz Other" at bounding box center [228, 297] width 0 height 19
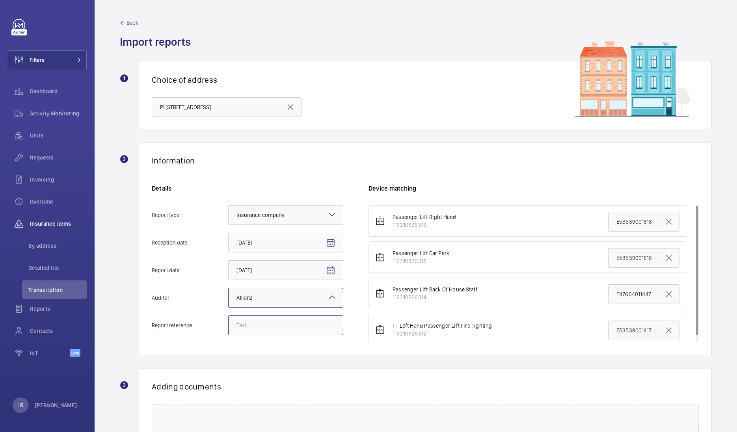
click at [290, 329] on input "Report reference" at bounding box center [285, 326] width 115 height 20
paste input "E47773012036"
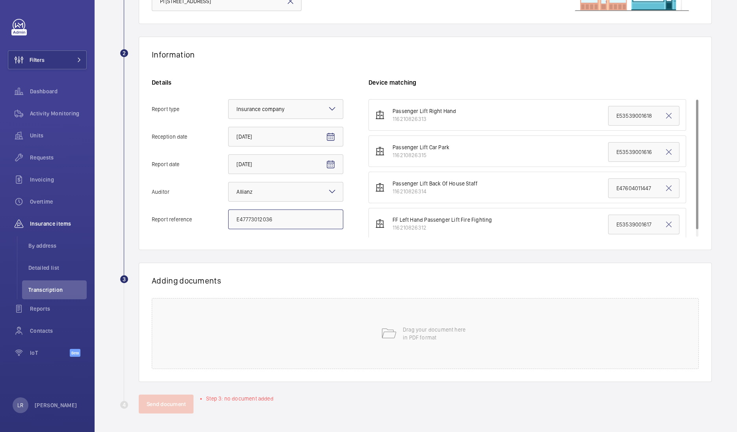
type input "E47773012036"
drag, startPoint x: 646, startPoint y: 223, endPoint x: 601, endPoint y: 230, distance: 45.4
click at [608, 230] on input "E53539001617" at bounding box center [643, 225] width 71 height 20
paste input "47773012036"
type input "E47773012036"
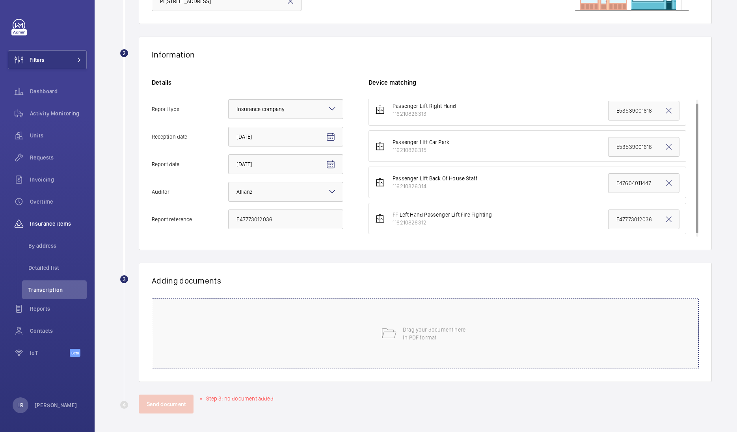
scroll to position [6, 0]
click at [498, 363] on div "Drag your document here in PDF format" at bounding box center [425, 333] width 547 height 71
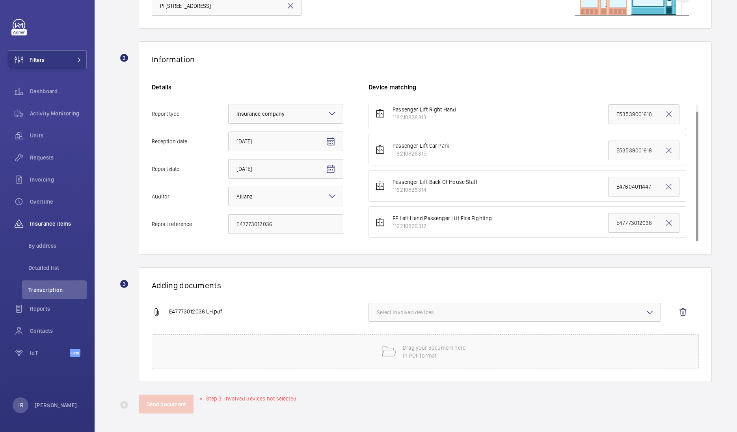
click at [464, 311] on span "Select involved devices" at bounding box center [515, 312] width 276 height 8
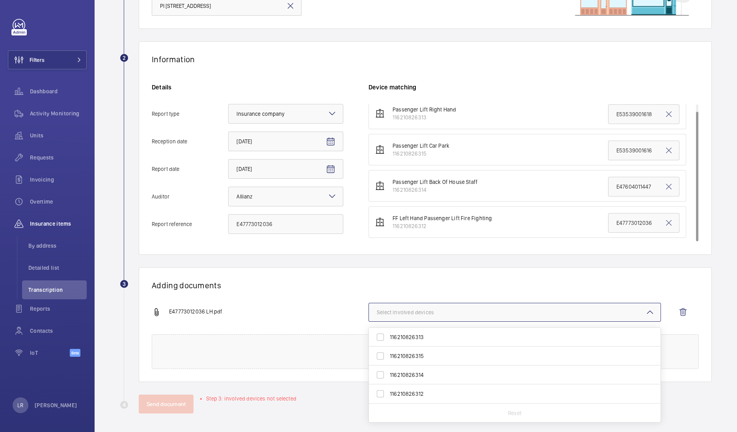
click at [425, 394] on span "116210826312" at bounding box center [515, 394] width 251 height 8
click at [388, 394] on input "116210826312" at bounding box center [380, 394] width 16 height 16
checkbox input "true"
click at [334, 305] on div "E47773012036 LH.pdf 1 device out of 4 involved 116210826313 116210826315 116210…" at bounding box center [422, 319] width 540 height 32
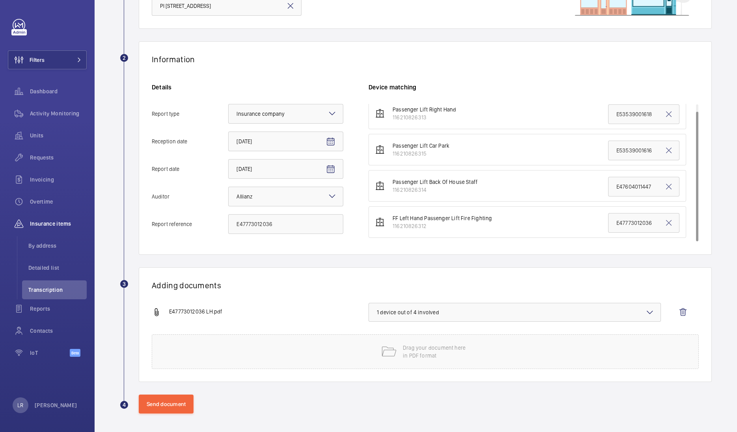
click at [438, 303] on button "1 device out of 4 involved" at bounding box center [514, 312] width 292 height 19
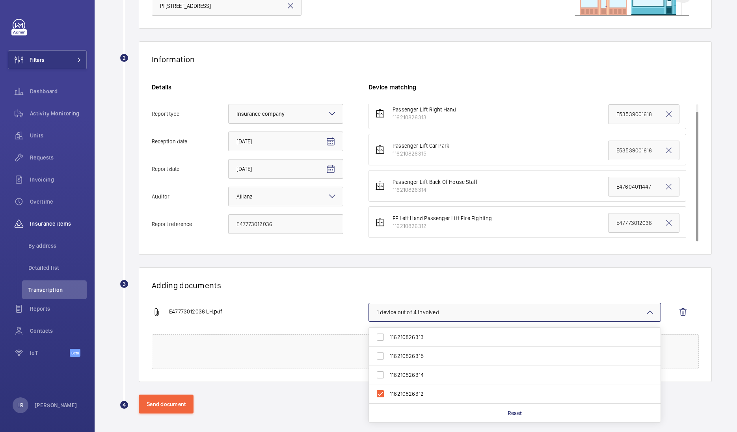
click at [377, 273] on div "Adding documents E47773012036 LH.pdf 1 device out of 4 involved 116210826313 11…" at bounding box center [425, 324] width 573 height 115
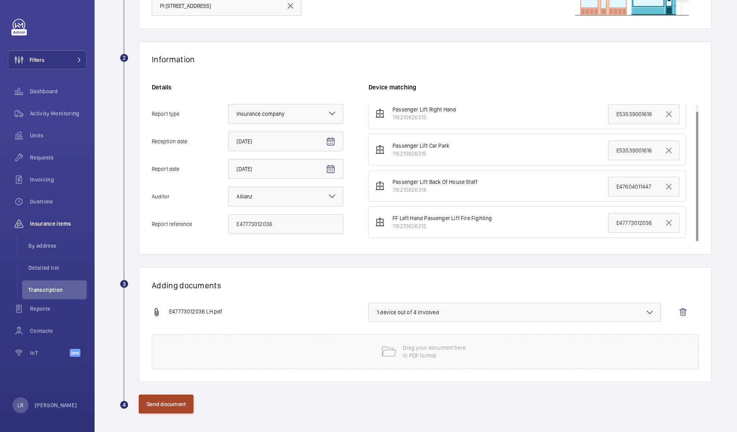
click at [185, 406] on button "Send document" at bounding box center [166, 404] width 55 height 19
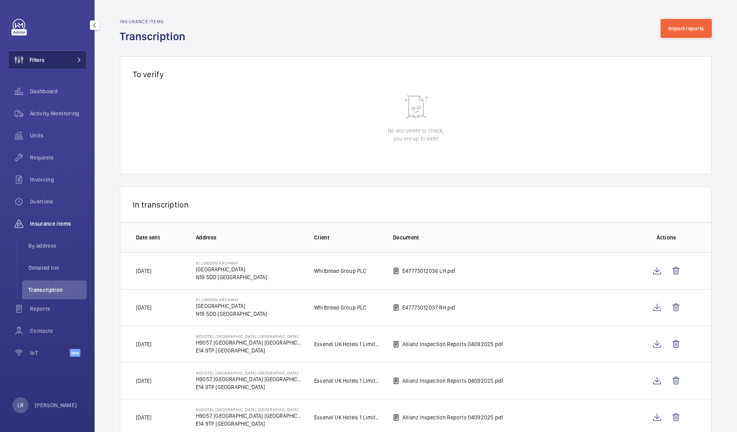
click at [47, 63] on button "Filters" at bounding box center [47, 59] width 79 height 19
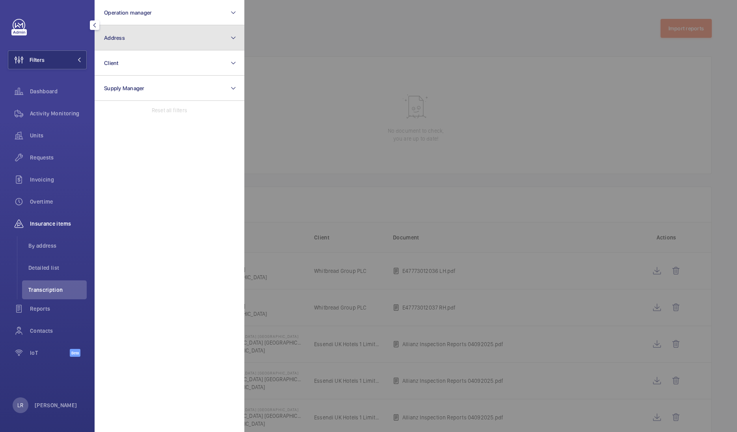
click at [138, 42] on button "Address" at bounding box center [170, 37] width 150 height 25
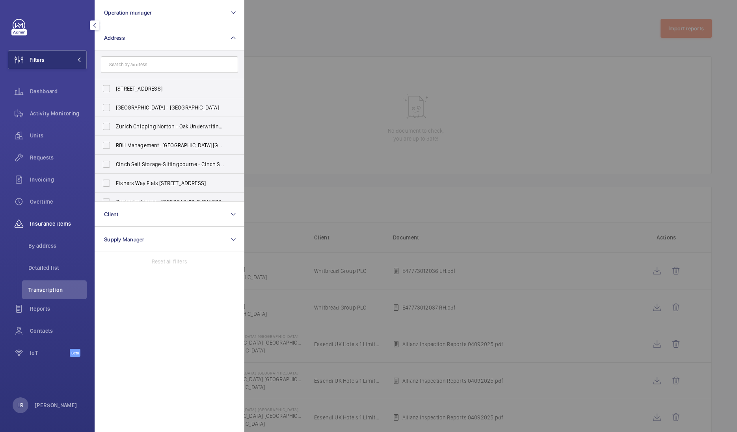
click at [141, 65] on input "text" at bounding box center [169, 64] width 137 height 17
drag, startPoint x: 41, startPoint y: 132, endPoint x: 55, endPoint y: 105, distance: 30.8
click at [42, 132] on span "Units" at bounding box center [58, 136] width 57 height 8
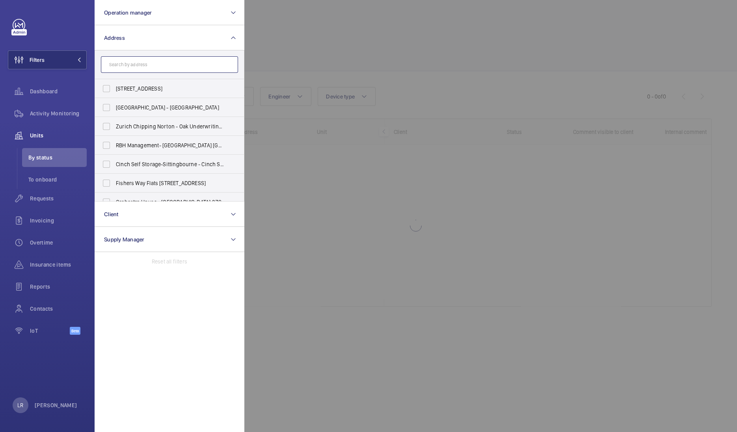
drag, startPoint x: 55, startPoint y: 105, endPoint x: 142, endPoint y: 64, distance: 96.2
click at [142, 62] on input "text" at bounding box center [169, 64] width 137 height 17
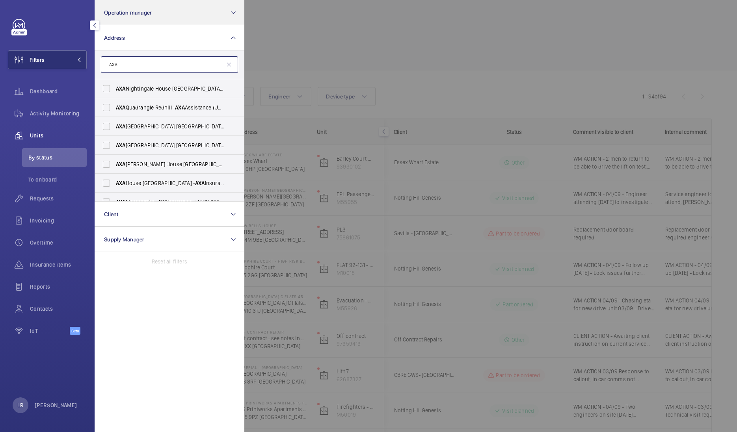
type input "AXA"
click at [217, 11] on button "Operation manager" at bounding box center [170, 12] width 150 height 25
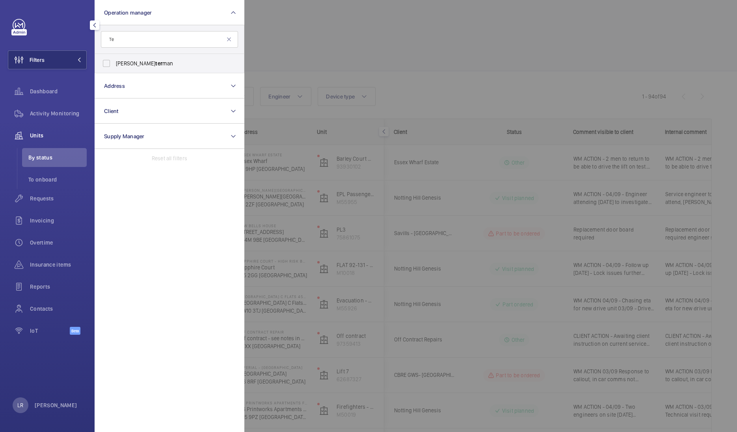
type input "T"
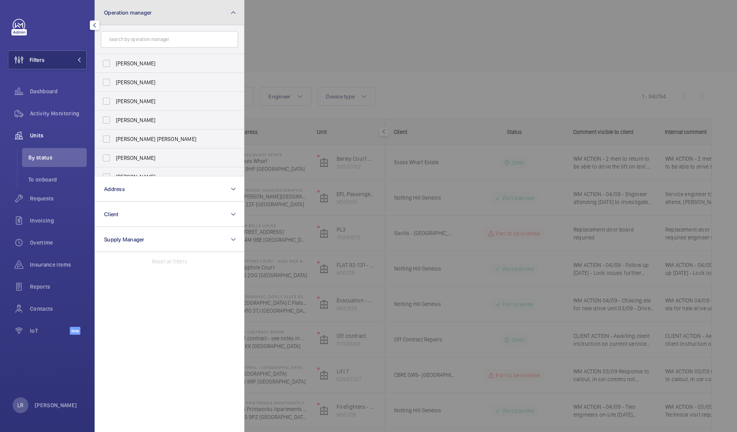
click at [180, 10] on button "Operation manager" at bounding box center [170, 12] width 150 height 25
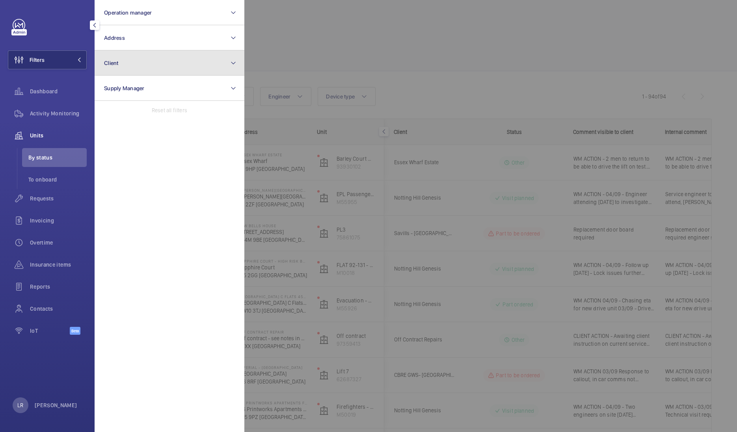
click at [173, 56] on button "Client" at bounding box center [170, 62] width 150 height 25
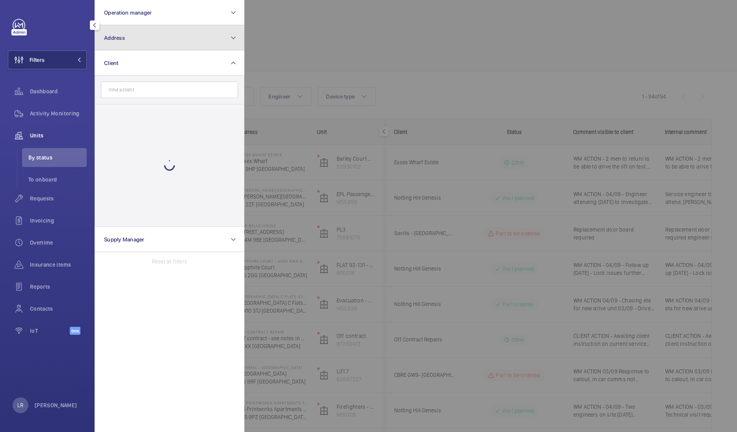
click at [173, 45] on button "Address" at bounding box center [170, 37] width 150 height 25
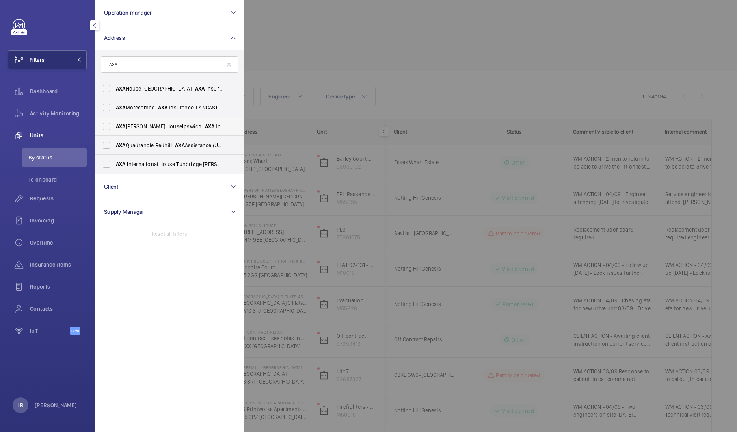
type input "AXA i"
click at [224, 126] on label "AXA Brooke Lawrence House I psw i ch - AXA I nsurance, I PSW I CH I P1 2AN" at bounding box center [163, 126] width 137 height 19
click at [114, 126] on input "AXA Brooke Lawrence House I psw i ch - AXA I nsurance, I PSW I CH I P1 2AN" at bounding box center [106, 127] width 16 height 16
checkbox input "true"
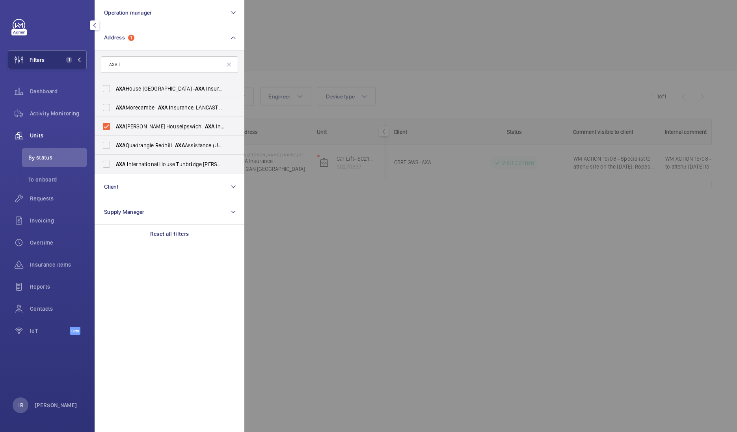
click at [287, 41] on div at bounding box center [612, 216] width 737 height 432
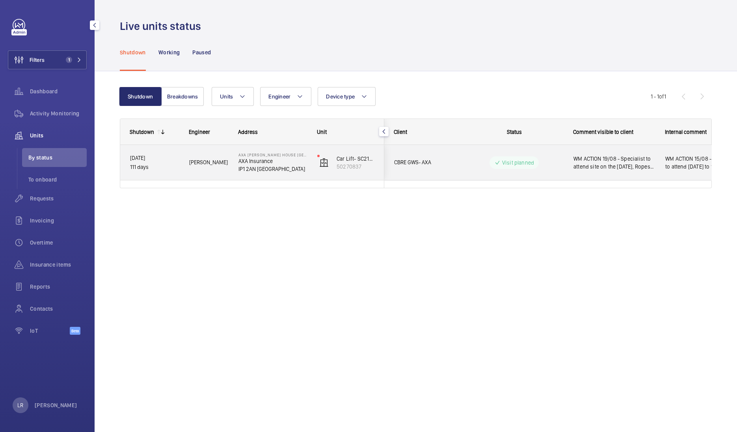
click at [278, 174] on div "AXA Brooke Lawrence House Ipswich AXA Insurance IP1 2AN IPSWICH" at bounding box center [268, 162] width 78 height 35
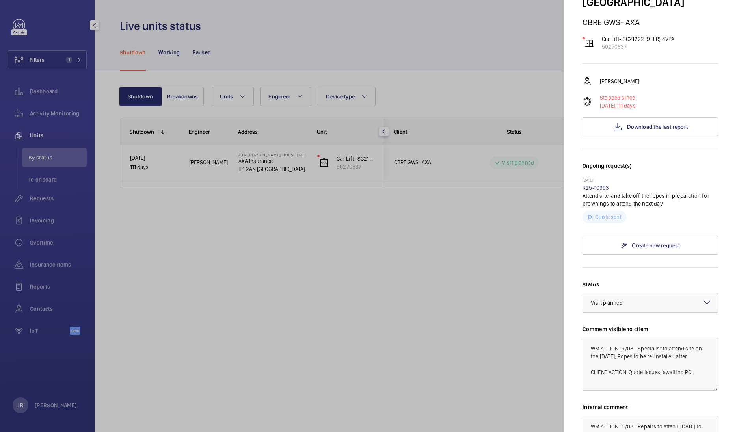
scroll to position [98, 0]
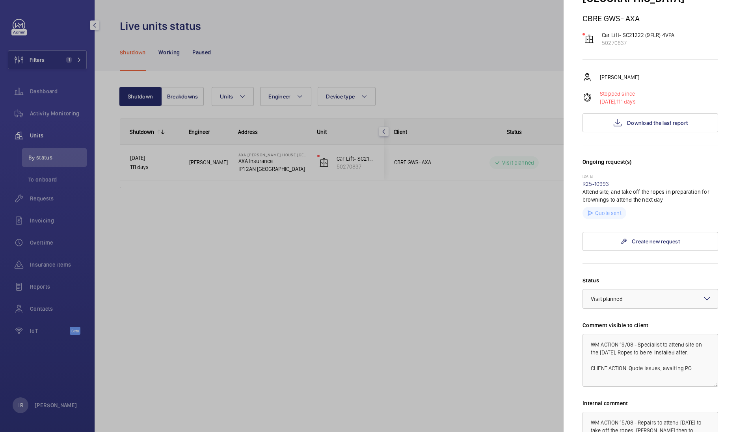
click at [331, 215] on div at bounding box center [368, 216] width 737 height 432
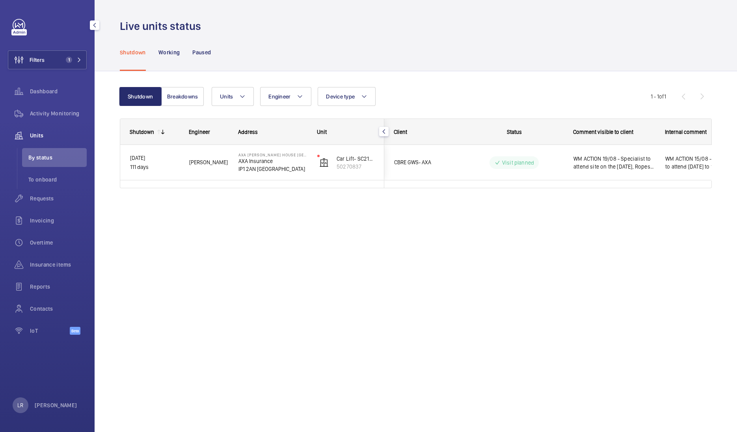
scroll to position [0, 0]
click at [52, 132] on span "Units" at bounding box center [58, 136] width 57 height 8
click at [63, 116] on span "Activity Monitoring" at bounding box center [58, 114] width 57 height 8
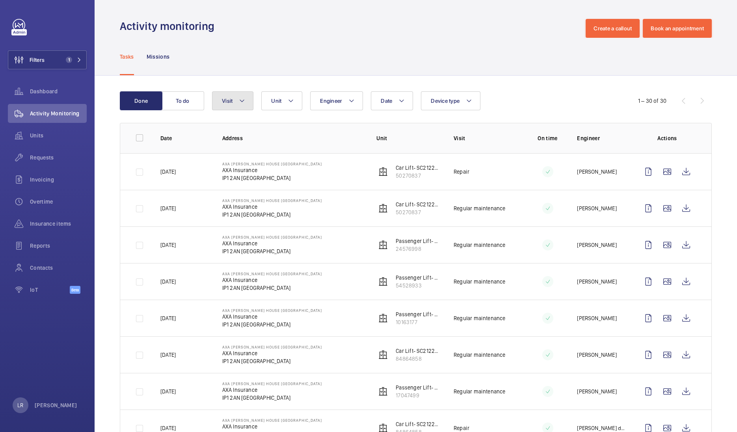
click at [251, 104] on button "Visit" at bounding box center [232, 100] width 41 height 19
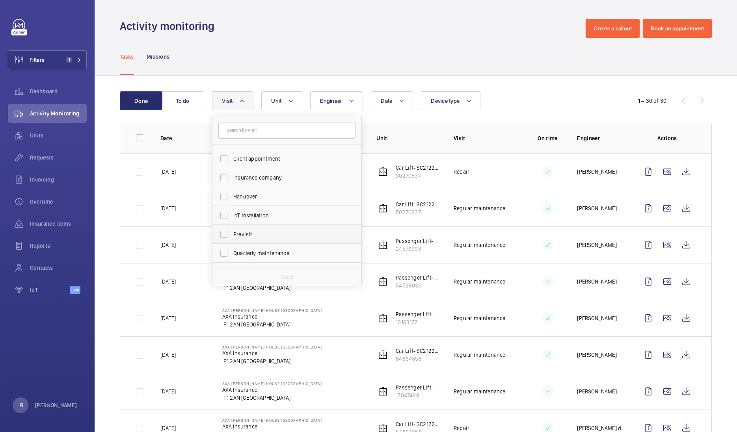
scroll to position [49, 0]
click at [248, 257] on label "Regular maintenance" at bounding box center [280, 256] width 137 height 19
click at [232, 257] on input "Regular maintenance" at bounding box center [224, 257] width 16 height 16
checkbox input "true"
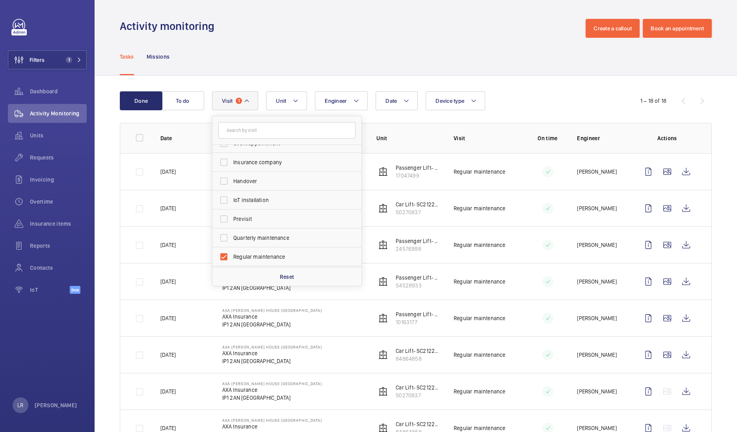
click at [340, 64] on div "Tasks Missions" at bounding box center [416, 56] width 592 height 37
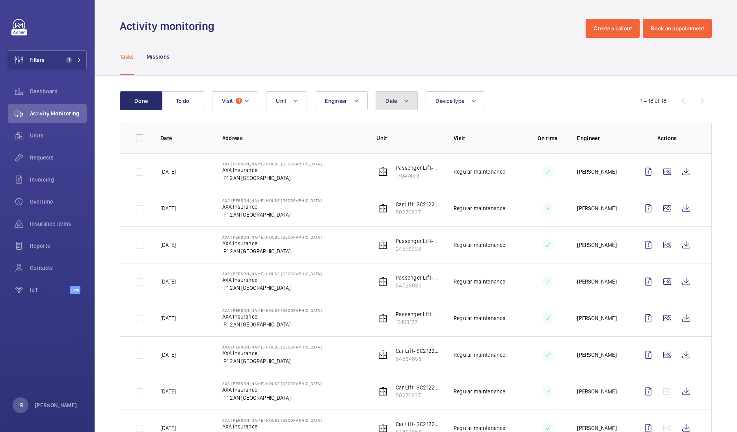
click at [408, 101] on mat-icon at bounding box center [406, 100] width 6 height 9
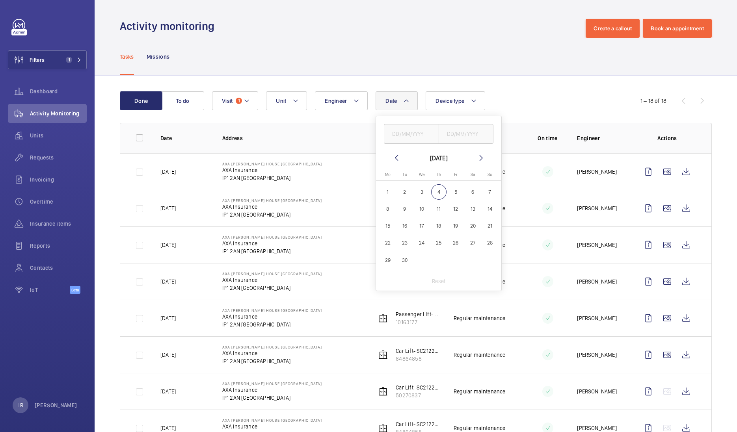
click at [398, 160] on mat-icon at bounding box center [396, 157] width 9 height 9
click at [399, 160] on mat-icon at bounding box center [396, 157] width 9 height 9
click at [392, 159] on mat-icon at bounding box center [396, 157] width 9 height 9
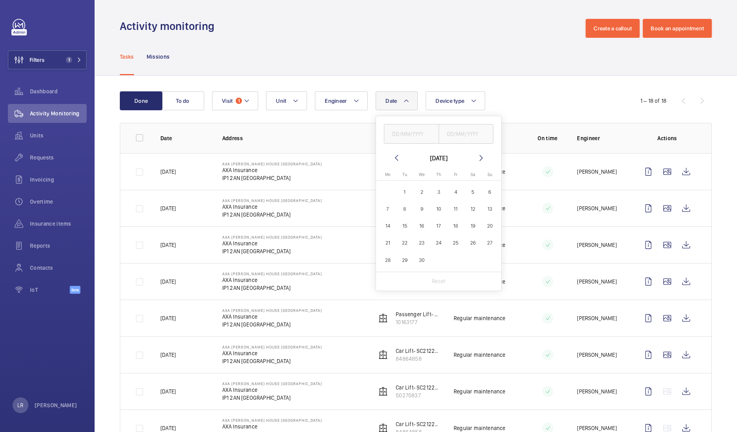
click at [471, 157] on wm-front-date-range-picker-header "April 2025" at bounding box center [439, 157] width 94 height 9
click at [477, 156] on mat-icon at bounding box center [480, 157] width 9 height 9
click at [438, 195] on span "1" at bounding box center [438, 191] width 15 height 15
type input "01/05/2025"
click at [479, 162] on mat-icon at bounding box center [480, 157] width 9 height 9
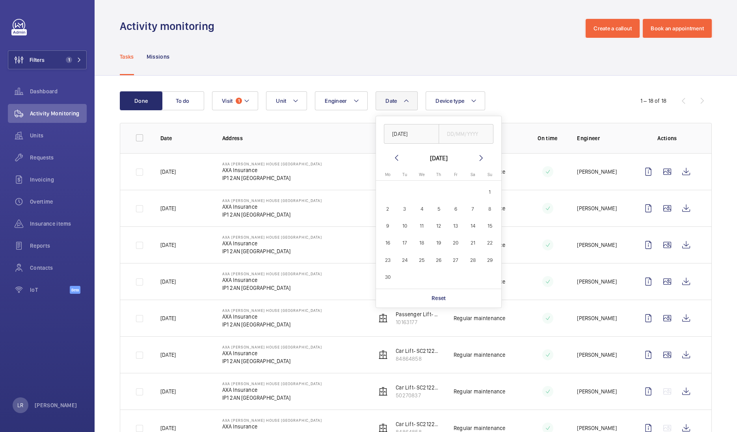
click at [480, 163] on mat-calendar "June 2025 Monday Mo Tuesday Tu Wednesday We Thursday Th Friday Fr Saturday Sa S…" at bounding box center [438, 221] width 125 height 136
click at [480, 162] on mat-icon at bounding box center [480, 157] width 9 height 9
click at [480, 159] on mat-icon at bounding box center [480, 157] width 9 height 9
click at [481, 159] on mat-icon at bounding box center [480, 157] width 9 height 9
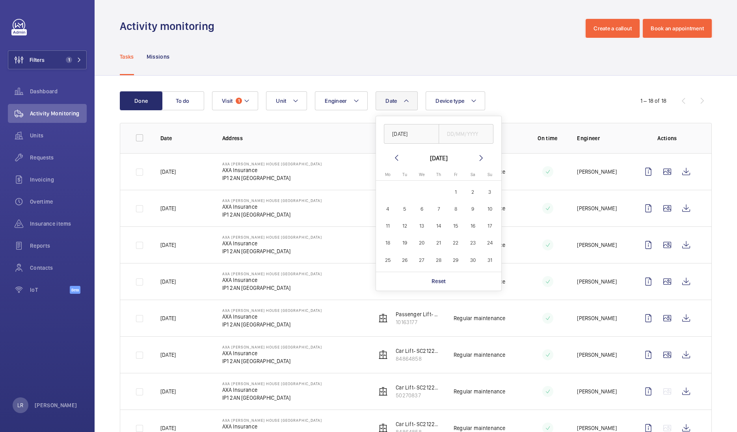
click at [481, 159] on mat-icon at bounding box center [480, 157] width 9 height 9
click at [392, 152] on div "01/05/2025 October 2025 Monday Mo Tuesday Tu Wednesday We Thursday Th Friday Fr…" at bounding box center [438, 203] width 125 height 175
click at [396, 159] on mat-icon at bounding box center [396, 157] width 9 height 9
click at [492, 259] on span "31" at bounding box center [489, 259] width 15 height 15
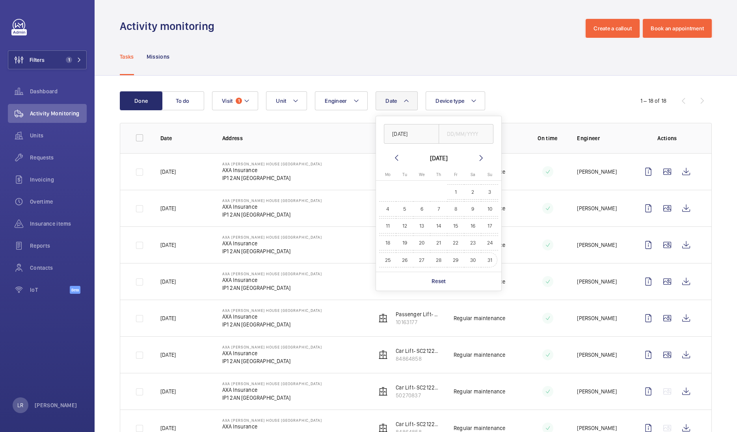
type input "31/08/2025"
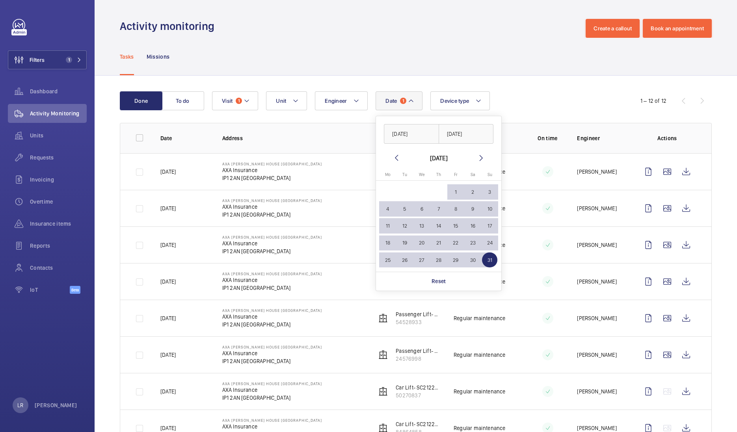
click at [532, 98] on div "Date 1 01/05/2025 31/08/2025 August 2025 Monday Mo Tuesday Tu Wednesday We Thur…" at bounding box center [414, 100] width 405 height 19
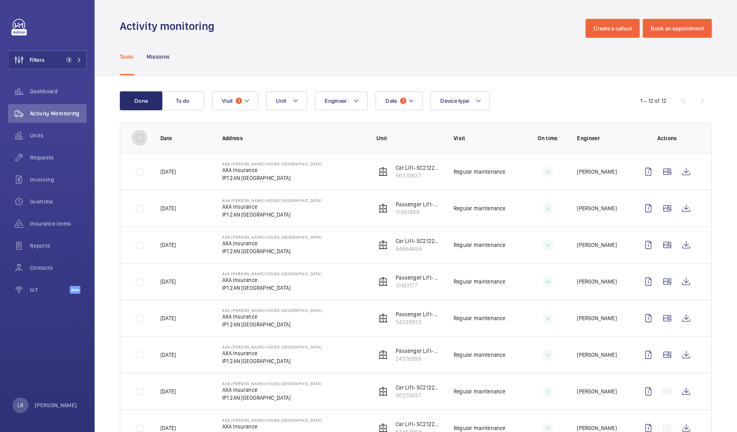
click at [141, 142] on input "checkbox" at bounding box center [140, 138] width 16 height 16
checkbox input "true"
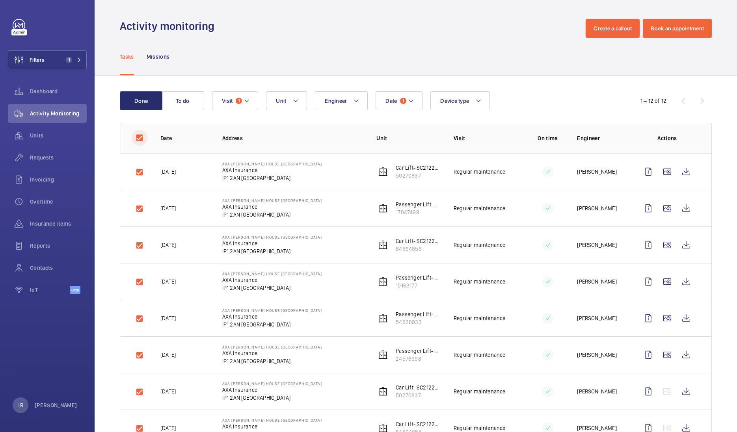
checkbox input "true"
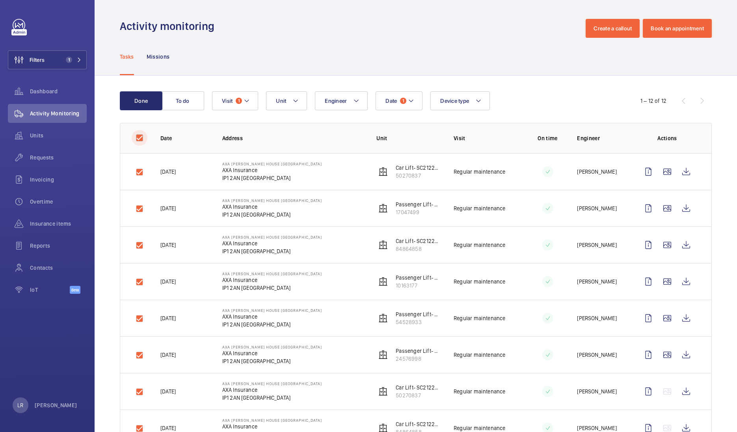
checkbox input "true"
click at [644, 99] on button "Download 12 reports" at bounding box center [677, 100] width 68 height 19
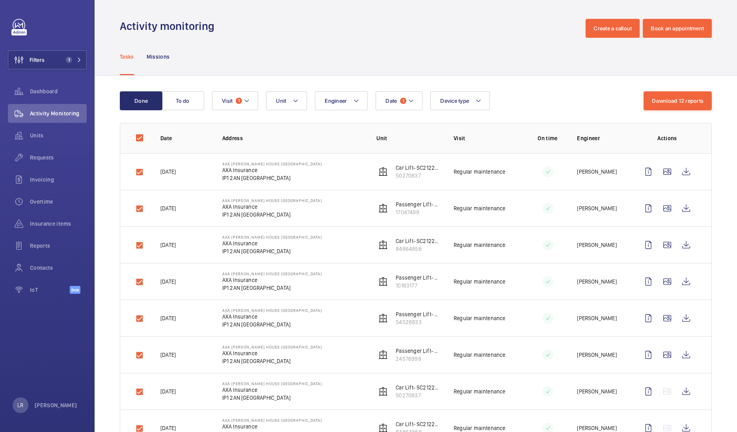
click at [416, 53] on div "Tasks Missions" at bounding box center [416, 56] width 592 height 37
drag, startPoint x: 71, startPoint y: 59, endPoint x: 81, endPoint y: 74, distance: 17.8
click at [71, 59] on span "1" at bounding box center [69, 60] width 6 height 6
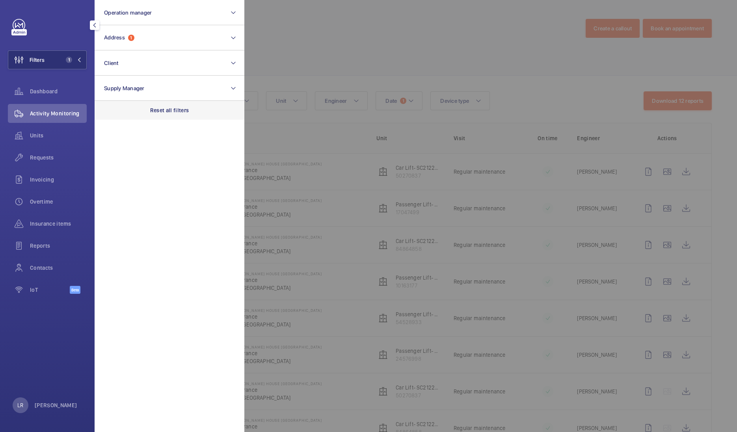
click at [124, 118] on div "Reset all filters" at bounding box center [170, 110] width 150 height 19
checkbox input "false"
click at [45, 161] on span "Requests" at bounding box center [58, 158] width 57 height 8
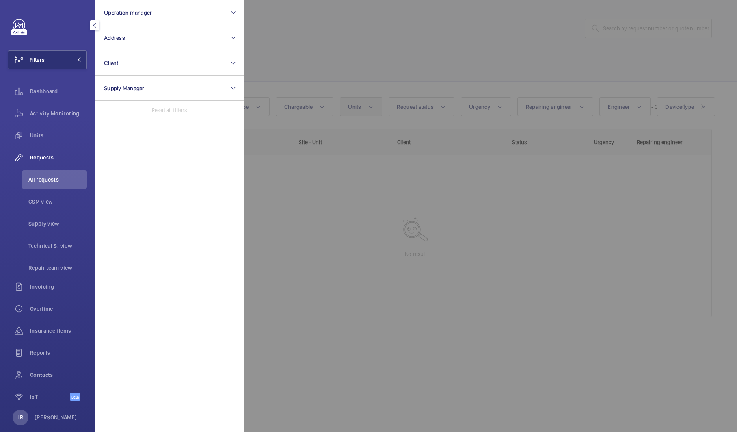
click at [350, 98] on div at bounding box center [612, 216] width 737 height 432
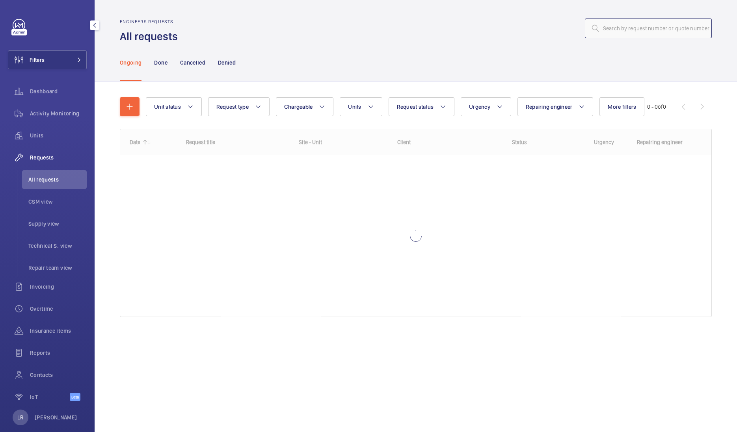
click at [621, 21] on input "text" at bounding box center [648, 29] width 127 height 20
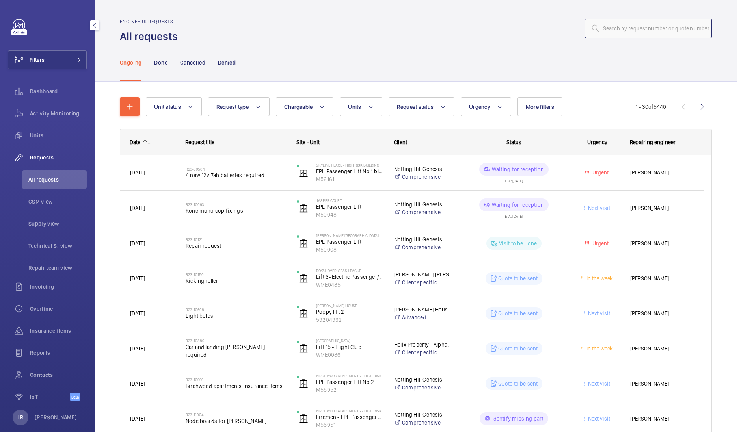
paste input "R25-11271"
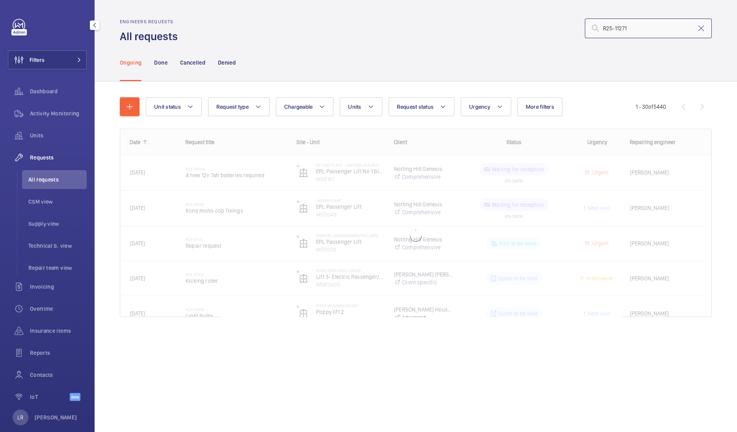
type input "R25-11271"
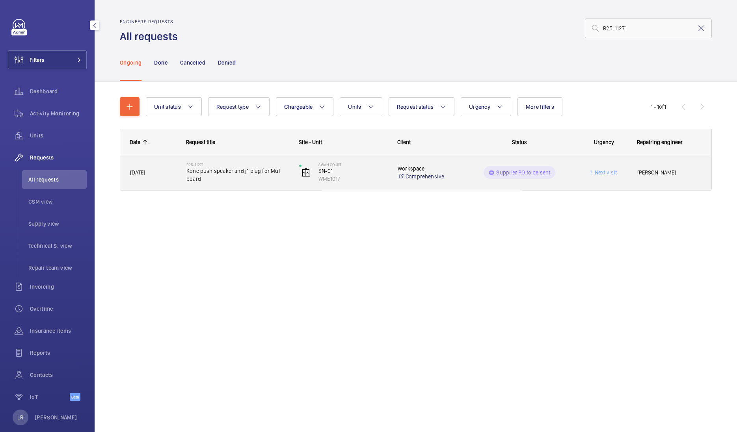
click at [230, 156] on div "R25-11271 Kone push speaker and j1 plug for Mul board" at bounding box center [233, 172] width 112 height 35
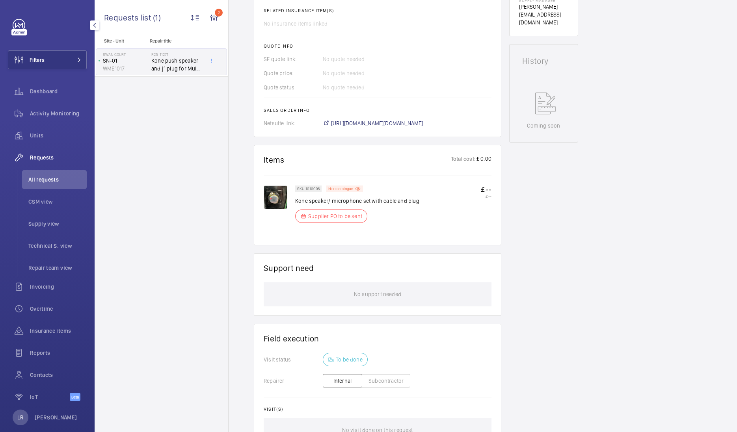
scroll to position [295, 0]
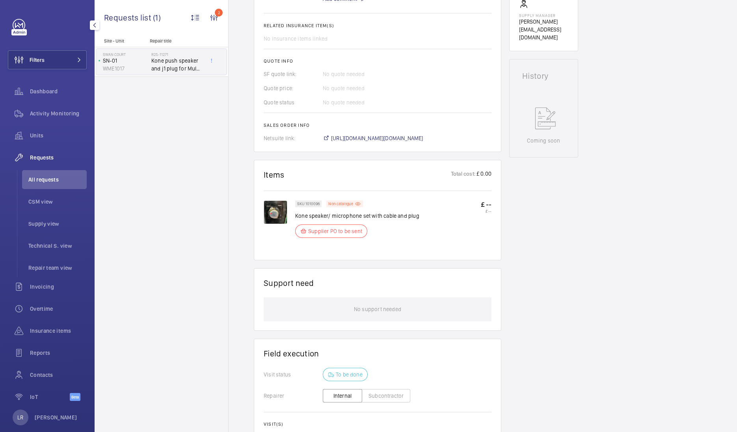
drag, startPoint x: 296, startPoint y: 217, endPoint x: 327, endPoint y: 217, distance: 31.1
click at [327, 217] on p "Kone speaker/ microphone set with cable and plug" at bounding box center [357, 216] width 124 height 8
copy p "one speaker"
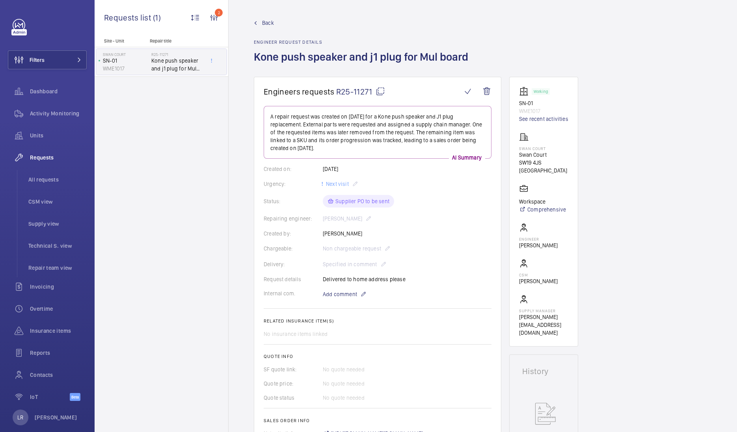
scroll to position [148, 0]
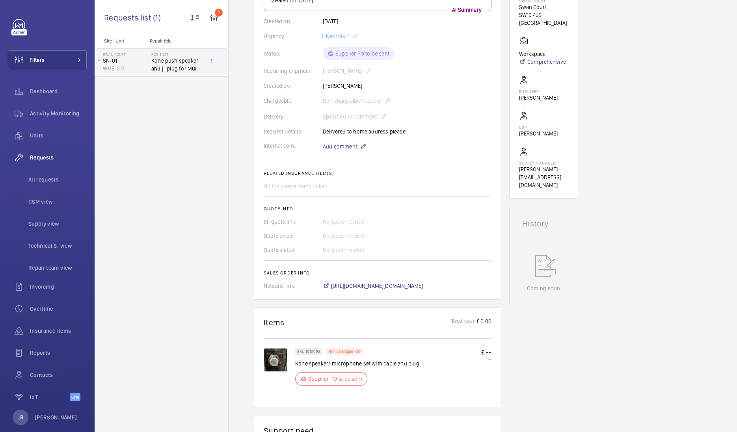
click at [282, 366] on img at bounding box center [276, 360] width 24 height 24
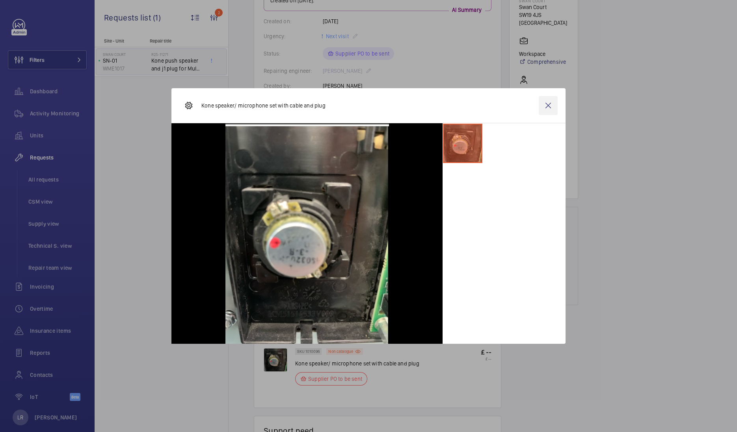
click at [551, 112] on wm-front-icon-button at bounding box center [547, 105] width 19 height 19
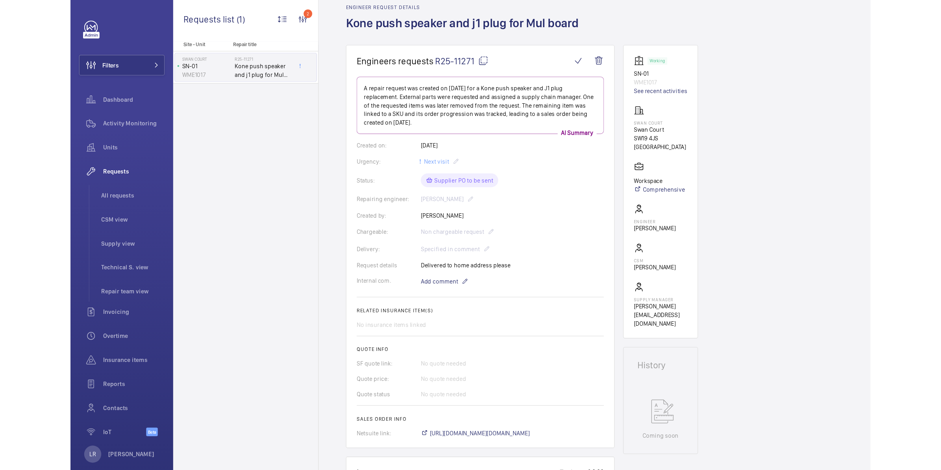
scroll to position [0, 0]
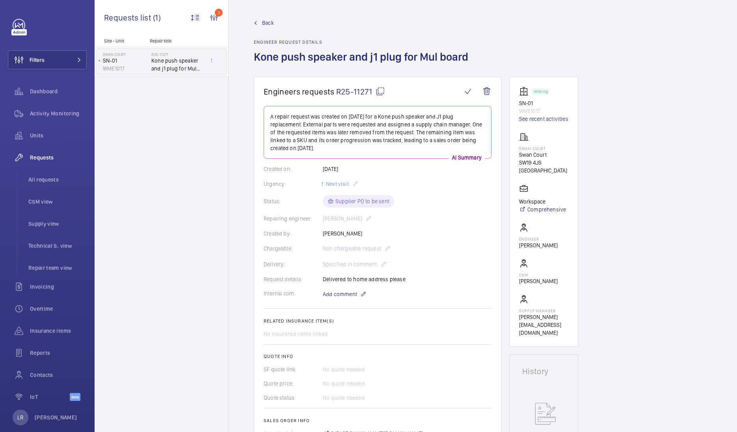
click at [379, 95] on mat-icon at bounding box center [379, 91] width 9 height 9
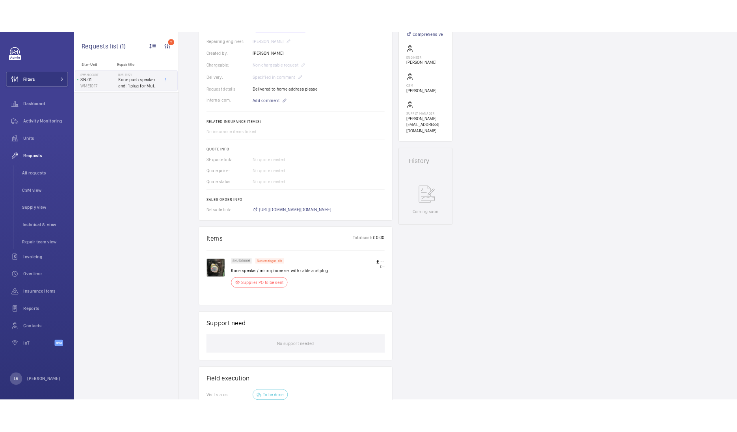
scroll to position [295, 0]
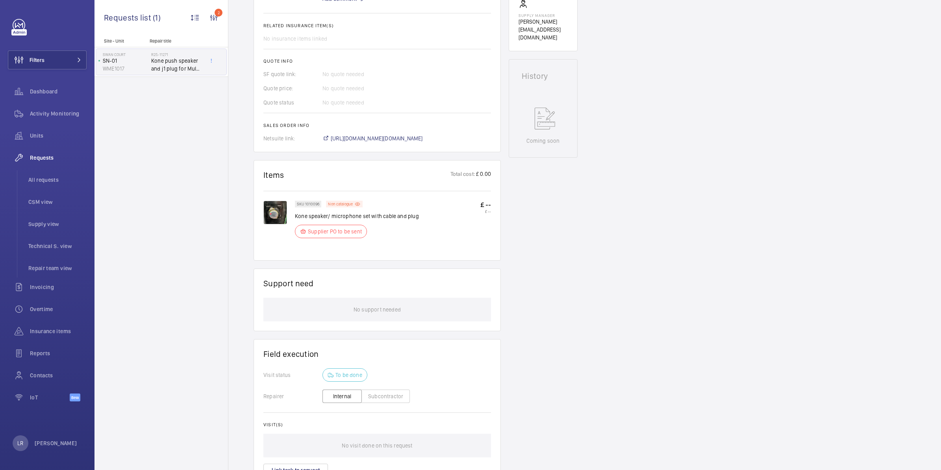
click at [270, 213] on img at bounding box center [276, 212] width 24 height 24
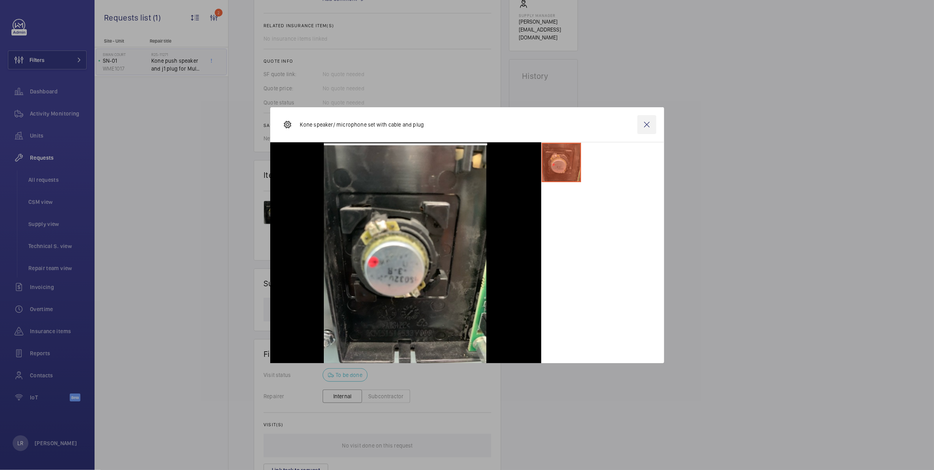
click at [651, 129] on wm-front-icon-button at bounding box center [646, 124] width 19 height 19
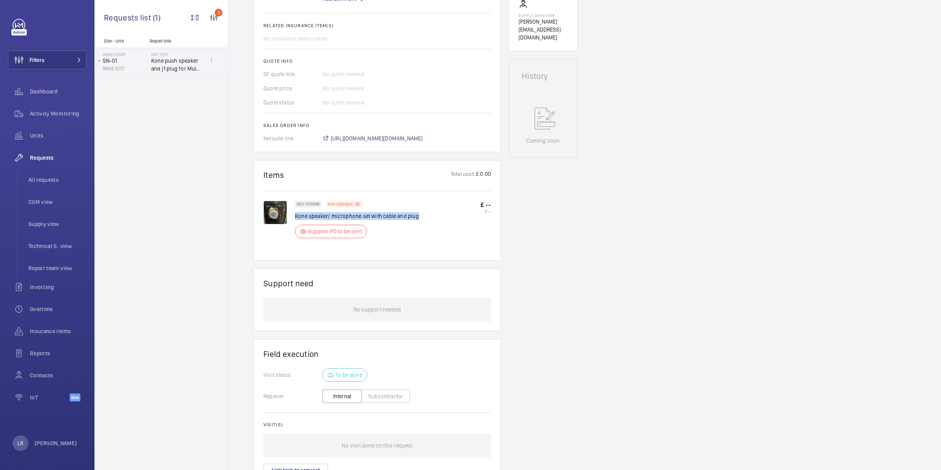
drag, startPoint x: 295, startPoint y: 214, endPoint x: 433, endPoint y: 216, distance: 137.9
click at [433, 216] on div "SKU 1010096 Non catalogue Kone speaker/ microphone set with cable and plug Supp…" at bounding box center [393, 221] width 196 height 42
copy p "Kone speaker/ microphone set with cable and plug"
click at [47, 327] on span "Insurance items" at bounding box center [58, 331] width 57 height 8
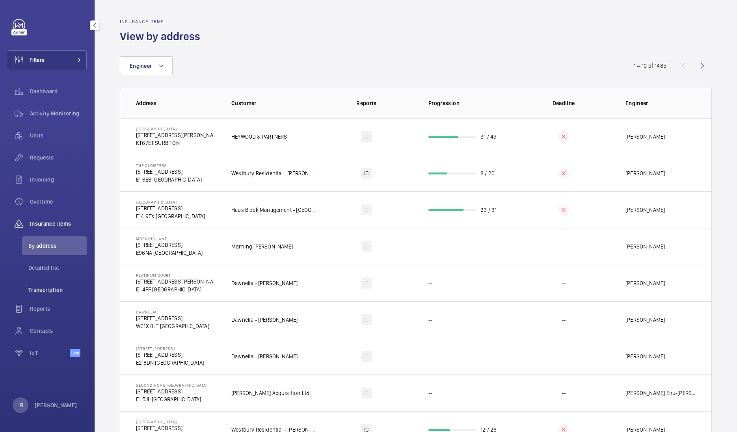
click at [55, 287] on span "Transcription" at bounding box center [57, 290] width 58 height 8
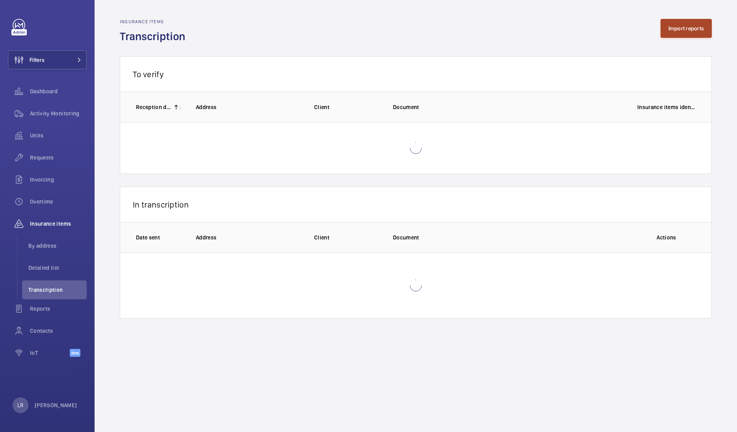
click at [680, 30] on button "Import reports" at bounding box center [686, 28] width 52 height 19
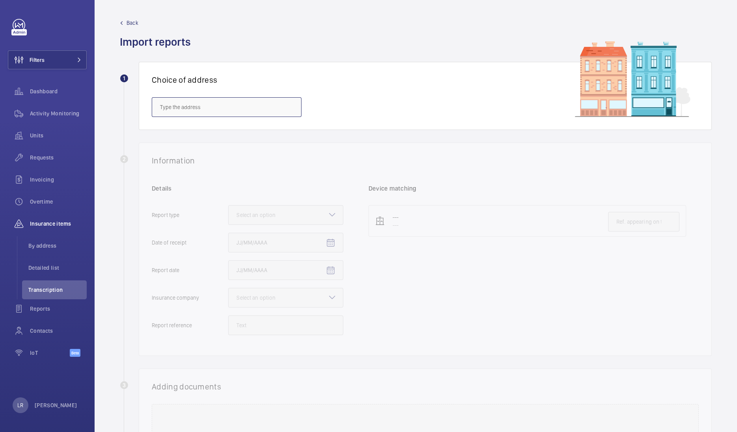
click at [250, 113] on input "text" at bounding box center [227, 107] width 150 height 20
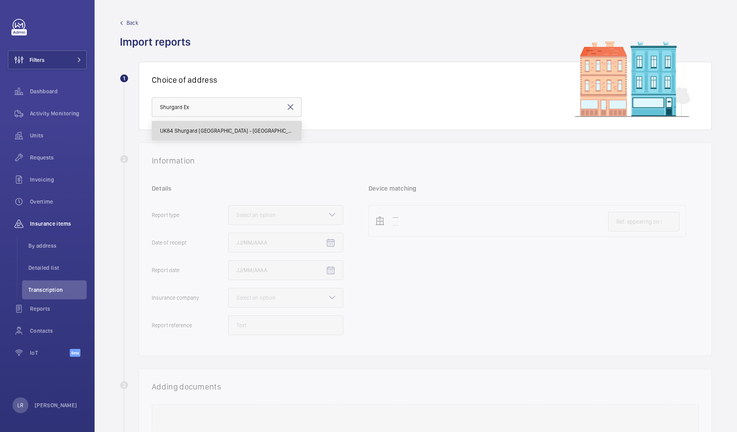
click at [257, 134] on span "UK84 Shurgard [GEOGRAPHIC_DATA] - [GEOGRAPHIC_DATA] [GEOGRAPHIC_DATA] [GEOGRAPH…" at bounding box center [226, 131] width 133 height 8
type input "UK84 Shurgard [GEOGRAPHIC_DATA] - [GEOGRAPHIC_DATA] [GEOGRAPHIC_DATA] [GEOGRAPH…"
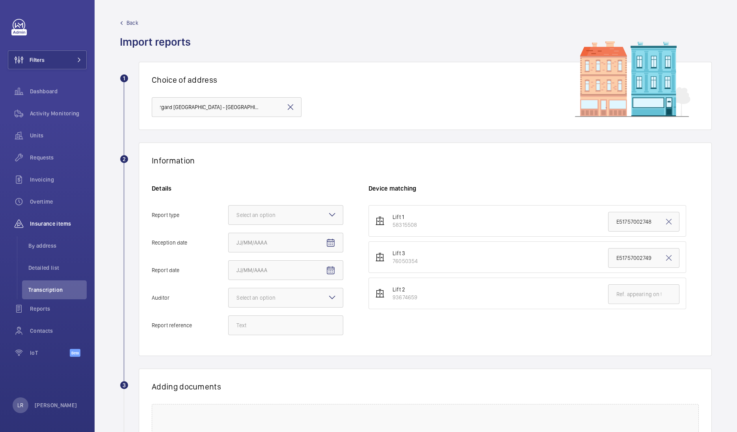
click at [329, 217] on mat-icon at bounding box center [331, 214] width 9 height 9
click at [228, 217] on input "Report type Select an option" at bounding box center [228, 215] width 0 height 19
click at [324, 243] on div "Insurance company" at bounding box center [285, 239] width 114 height 19
click at [228, 225] on input "Report type Select an option Insurance company Consultant" at bounding box center [228, 215] width 0 height 19
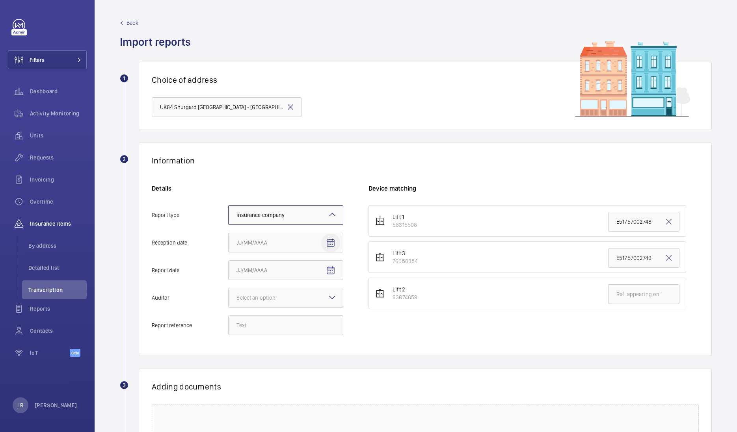
click at [328, 242] on mat-icon "Open calendar" at bounding box center [330, 242] width 9 height 9
click at [305, 309] on span "4" at bounding box center [302, 306] width 14 height 14
type input "[DATE]"
click at [334, 266] on mat-icon "Open calendar" at bounding box center [330, 270] width 9 height 9
click at [300, 335] on span "4" at bounding box center [302, 334] width 14 height 14
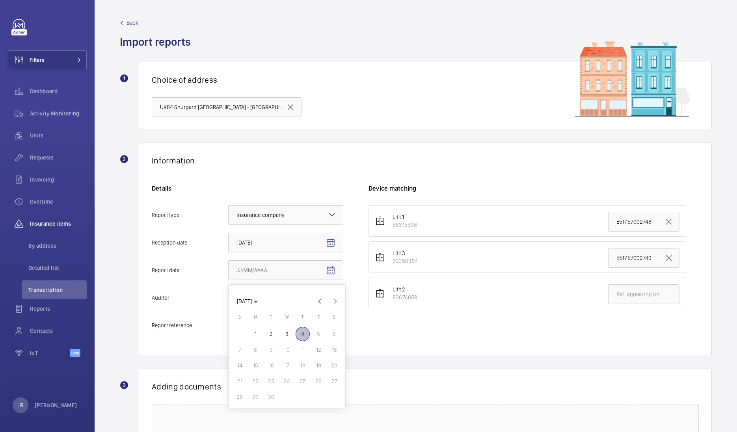
type input "[DATE]"
click at [336, 298] on mat-icon at bounding box center [331, 297] width 9 height 9
click at [228, 298] on input "Auditor Select an option" at bounding box center [228, 297] width 0 height 19
click at [282, 377] on span "Allianz" at bounding box center [285, 380] width 98 height 8
click at [228, 307] on input "Auditor Select an option Veritas Zurich British Engineering Allianz Other" at bounding box center [228, 297] width 0 height 19
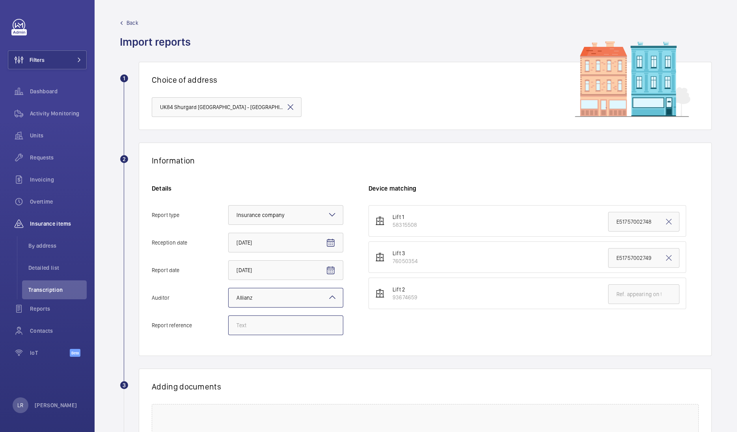
click at [309, 325] on input "Report reference" at bounding box center [285, 326] width 115 height 20
type input "Emergency Report"
click at [641, 298] on input "text" at bounding box center [643, 294] width 71 height 20
type input "Emergency Report."
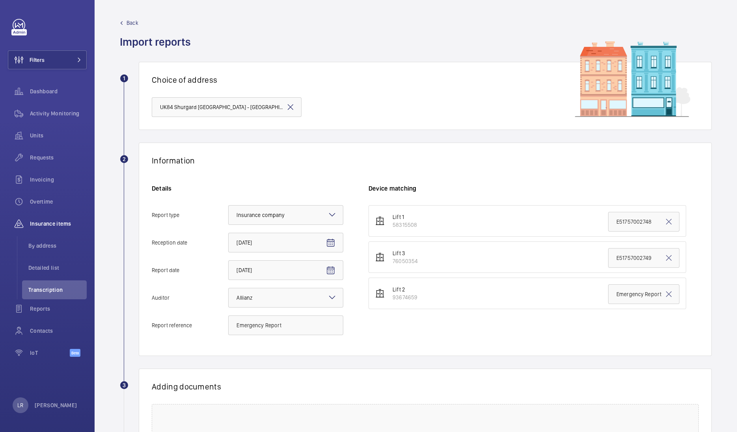
scroll to position [106, 0]
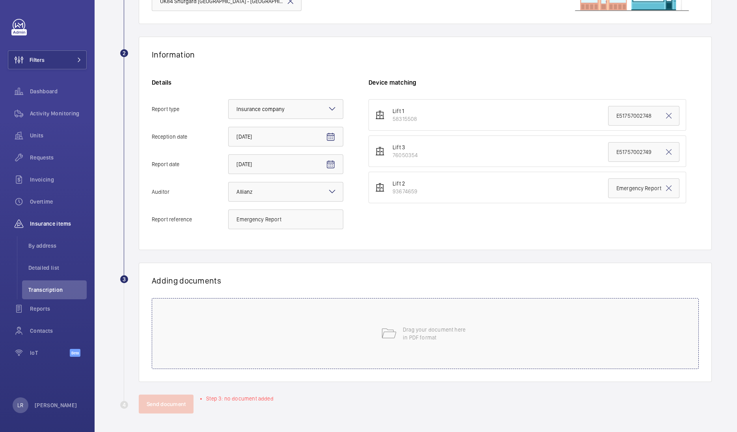
click at [347, 322] on div "Drag your document here in PDF format" at bounding box center [425, 333] width 547 height 71
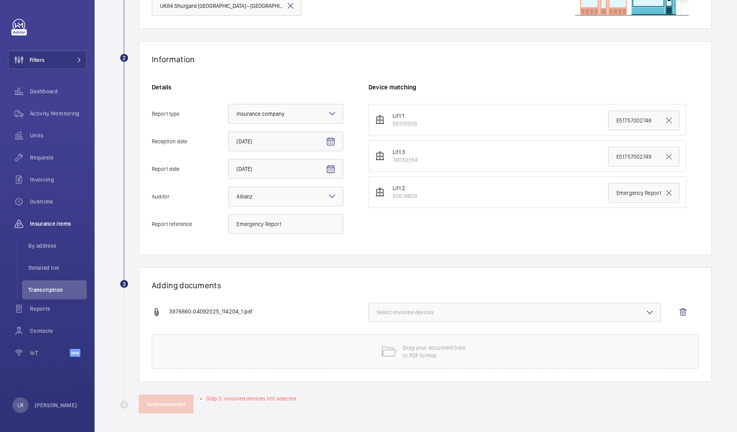
click at [454, 307] on button "Select involved devices" at bounding box center [514, 312] width 292 height 19
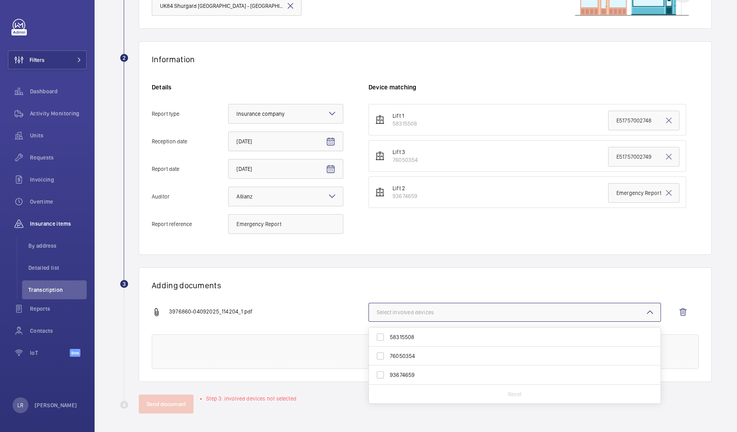
click at [431, 377] on span "93674659" at bounding box center [515, 375] width 251 height 8
click at [388, 377] on input "93674659" at bounding box center [380, 375] width 16 height 16
checkbox input "true"
click at [405, 262] on wm-front-report-upload-form "2 Information Details Report type Select an option × Insurance company × Recept…" at bounding box center [416, 227] width 592 height 372
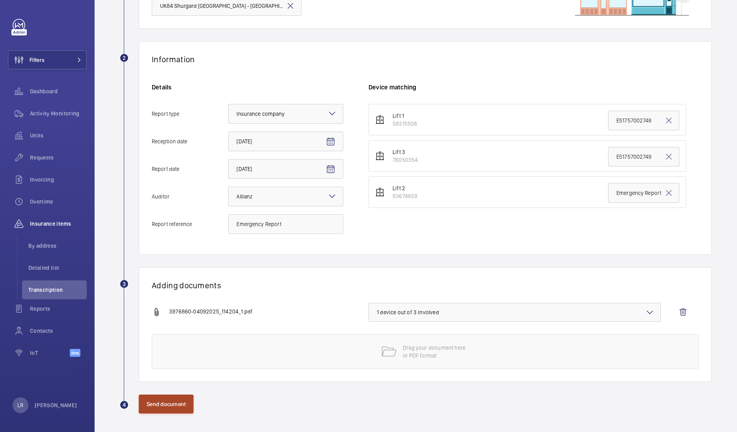
click at [184, 404] on button "Send document" at bounding box center [166, 404] width 55 height 19
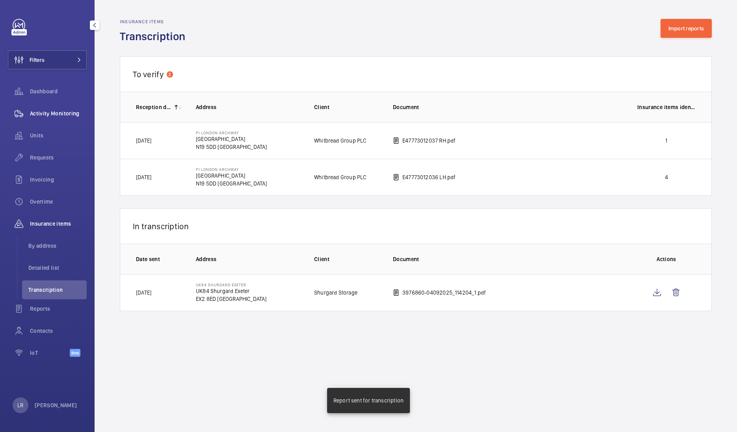
click at [68, 120] on div "Activity Monitoring" at bounding box center [47, 113] width 79 height 19
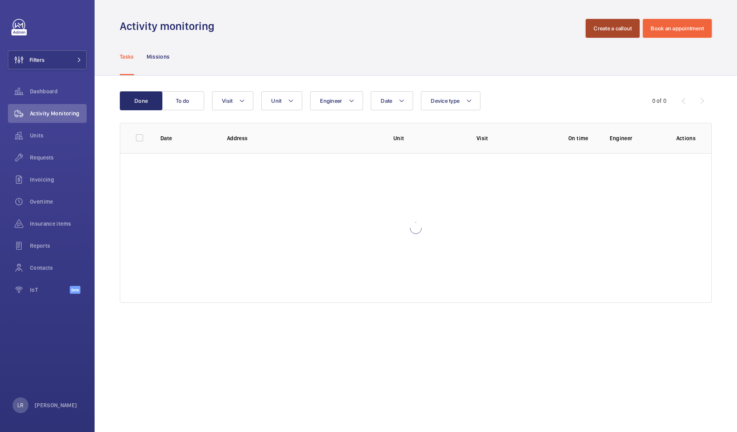
click at [626, 30] on button "Create a callout" at bounding box center [612, 28] width 54 height 19
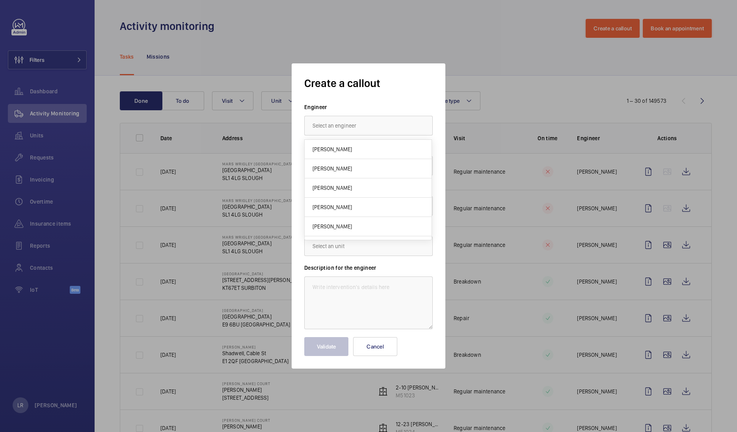
drag, startPoint x: 566, startPoint y: 151, endPoint x: 596, endPoint y: 148, distance: 30.5
click at [585, 168] on div at bounding box center [368, 216] width 737 height 432
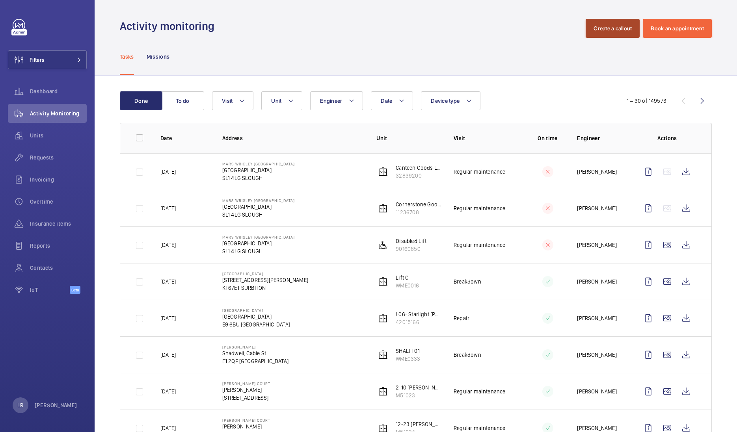
click at [618, 21] on button "Create a callout" at bounding box center [612, 28] width 54 height 19
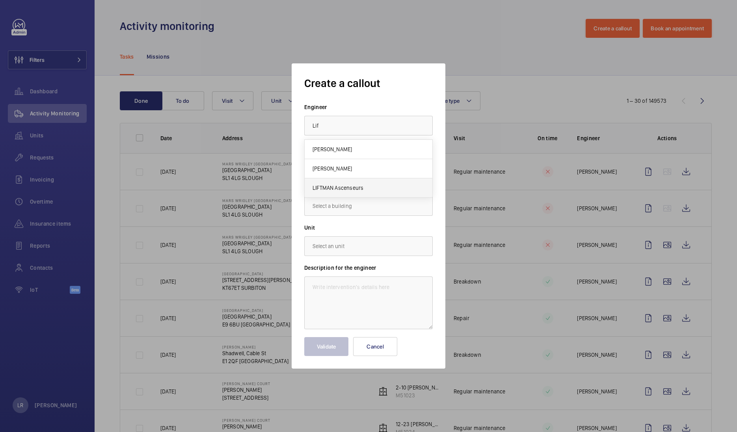
click at [372, 195] on mat-option "LIFTMAN Ascenseurs" at bounding box center [368, 187] width 128 height 19
type input "LIFTMAN Ascenseurs"
click at [362, 212] on input "text" at bounding box center [368, 206] width 128 height 20
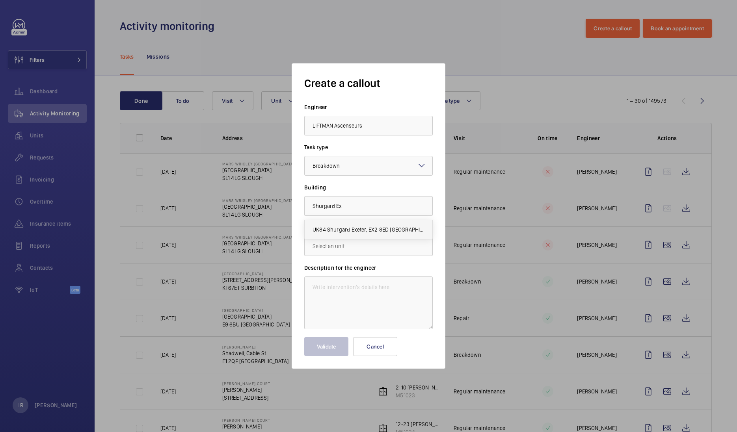
click at [385, 230] on span "UK84 Shurgard Exeter, EX2 8ED [GEOGRAPHIC_DATA]" at bounding box center [368, 230] width 112 height 8
type input "UK84 Shurgard Exeter, EX2 8ED [GEOGRAPHIC_DATA]"
click at [373, 250] on input "text" at bounding box center [368, 246] width 128 height 20
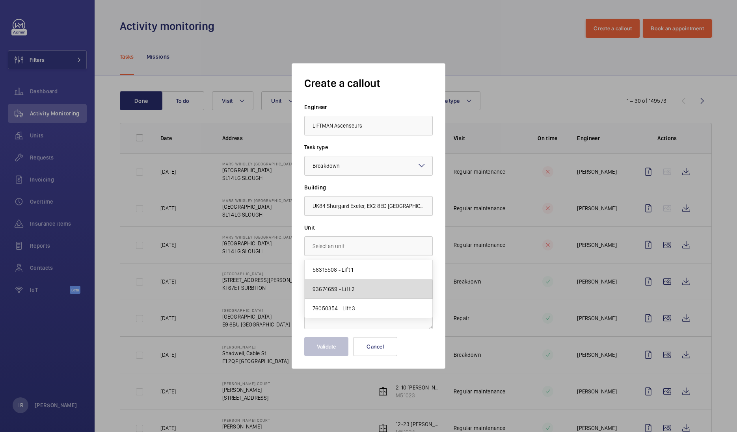
click at [366, 293] on mat-option "93674659 - Lift 2" at bounding box center [368, 289] width 128 height 19
type input "93674659 - Lift 2"
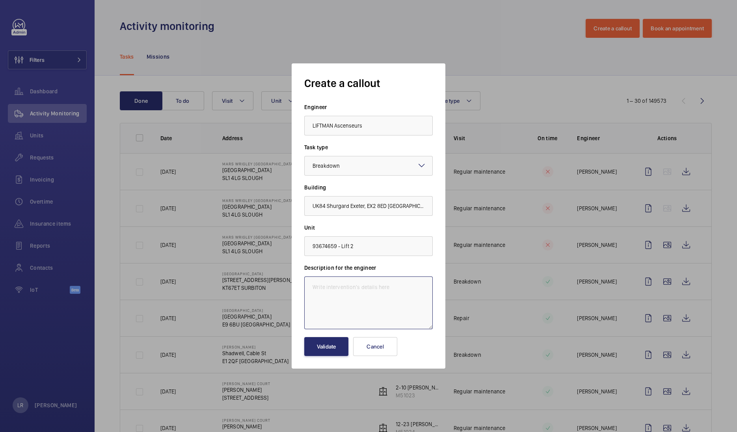
click at [364, 288] on textarea at bounding box center [368, 303] width 128 height 53
click at [393, 291] on textarea "Immediete defect-REAR FOYER" at bounding box center [368, 303] width 128 height 53
click at [409, 274] on div "Description for the engineer Immediete defect-REAR FOYER-" at bounding box center [368, 296] width 128 height 65
drag, startPoint x: 409, startPoint y: 274, endPoint x: 411, endPoint y: 288, distance: 14.4
click at [411, 288] on textarea "Immediete defect-REAR FOYER-" at bounding box center [368, 303] width 128 height 53
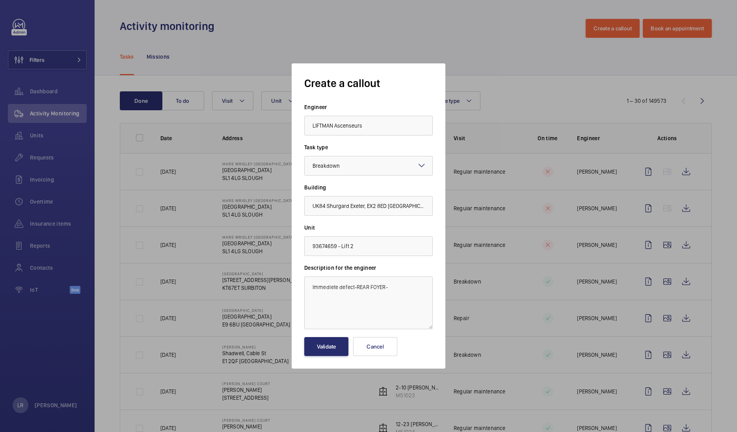
click at [411, 288] on textarea "Immediete defect-REAR FOYER-" at bounding box center [368, 303] width 128 height 53
click at [401, 293] on textarea "Immediete defect-REAR FOYER-" at bounding box center [368, 303] width 128 height 53
click at [392, 285] on textarea "Immediete defect-REAR FOYER-" at bounding box center [368, 303] width 128 height 53
paste textarea "The emergency brake release mechanism failed to operate"
type textarea "Immediete defect-REAR FOYER- The emergency brake release mechanism failed to op…"
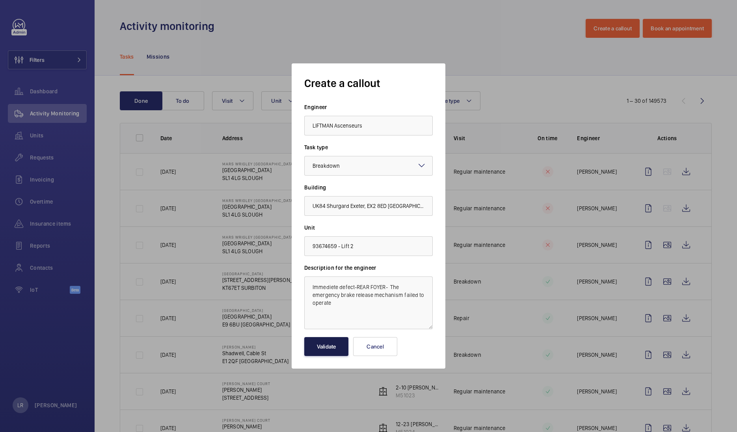
drag, startPoint x: 336, startPoint y: 338, endPoint x: 336, endPoint y: 343, distance: 4.4
click at [336, 343] on button "Validate" at bounding box center [326, 346] width 44 height 19
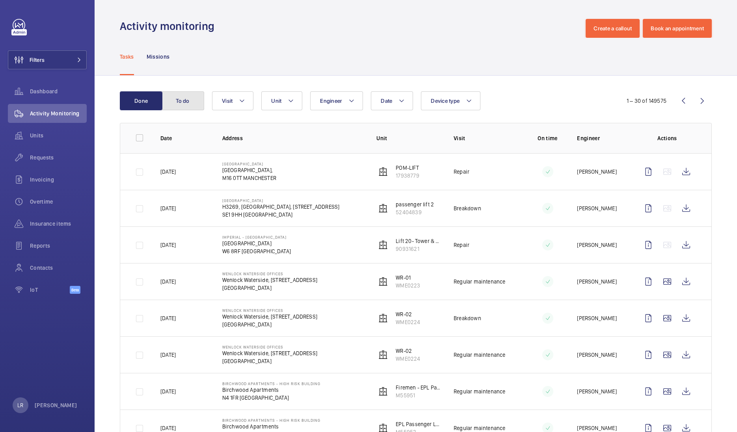
click at [187, 97] on button "To do" at bounding box center [183, 100] width 43 height 19
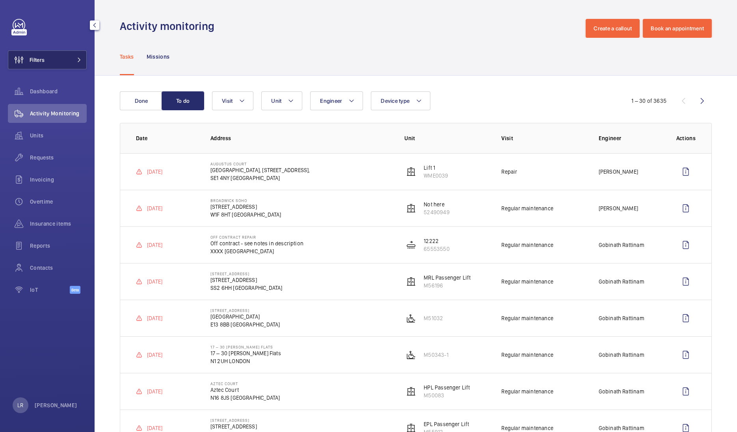
click at [48, 52] on button "Filters" at bounding box center [47, 59] width 79 height 19
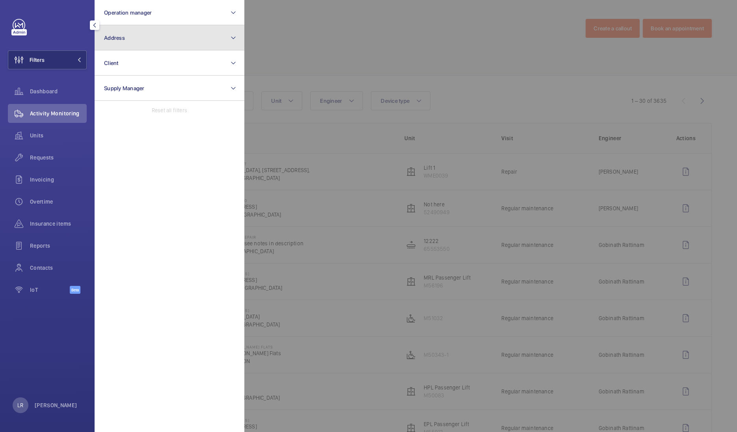
click at [115, 41] on button "Address" at bounding box center [170, 37] width 150 height 25
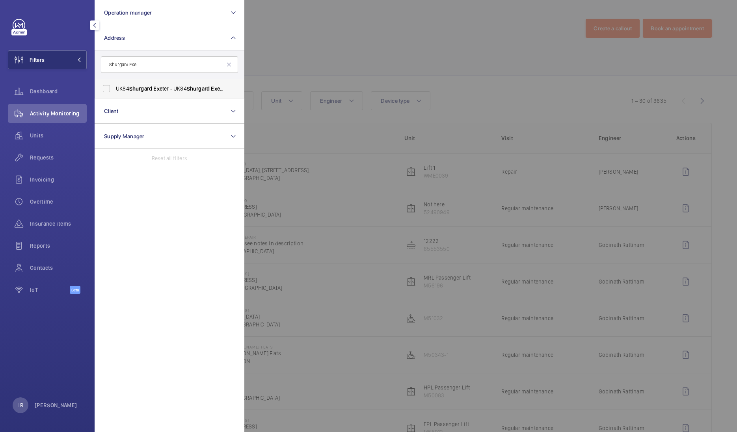
type input "Shurgard Exe"
click at [174, 91] on span "UK84 Shurgard Exe ter - UK84 Shurgard Exe ter, EXE TER EX2 8ED" at bounding box center [170, 89] width 108 height 8
click at [114, 91] on input "UK84 Shurgard Exe ter - UK84 Shurgard Exe ter, EXE TER EX2 8ED" at bounding box center [106, 89] width 16 height 16
checkbox input "true"
click at [375, 43] on div at bounding box center [612, 216] width 737 height 432
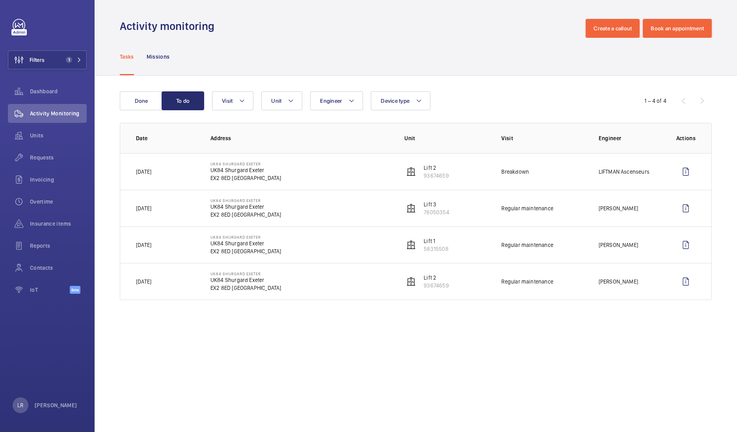
drag, startPoint x: 210, startPoint y: 169, endPoint x: 258, endPoint y: 182, distance: 49.4
click at [258, 182] on td "UK84 Shurgard [GEOGRAPHIC_DATA] [GEOGRAPHIC_DATA] Shurgard Exeter EX2 8ED [GEOG…" at bounding box center [295, 171] width 194 height 37
click at [236, 176] on p "EX2 8ED [GEOGRAPHIC_DATA]" at bounding box center [245, 178] width 71 height 8
drag, startPoint x: 252, startPoint y: 176, endPoint x: 213, endPoint y: 173, distance: 39.1
click at [215, 174] on p "EX2 8ED [GEOGRAPHIC_DATA]" at bounding box center [245, 178] width 71 height 8
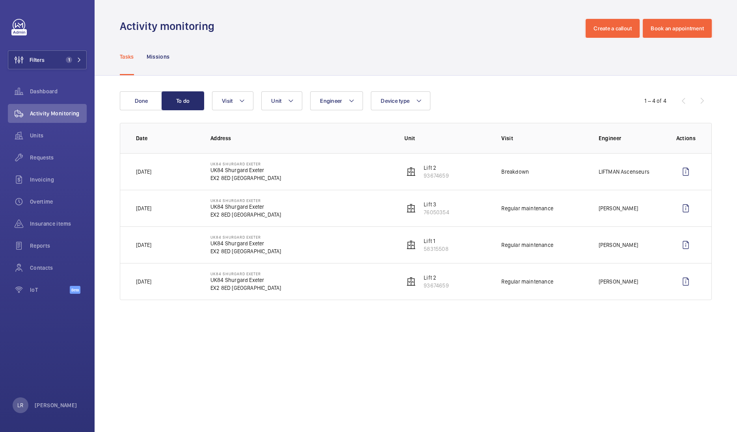
drag, startPoint x: 213, startPoint y: 173, endPoint x: 231, endPoint y: 183, distance: 20.4
click at [231, 183] on td "UK84 Shurgard [GEOGRAPHIC_DATA] [GEOGRAPHIC_DATA] Shurgard Exeter EX2 8ED [GEOG…" at bounding box center [295, 171] width 194 height 37
click at [260, 184] on td "UK84 Shurgard [GEOGRAPHIC_DATA] [GEOGRAPHIC_DATA] Shurgard Exeter EX2 8ED [GEOG…" at bounding box center [295, 171] width 194 height 37
drag, startPoint x: 255, startPoint y: 177, endPoint x: 209, endPoint y: 171, distance: 46.5
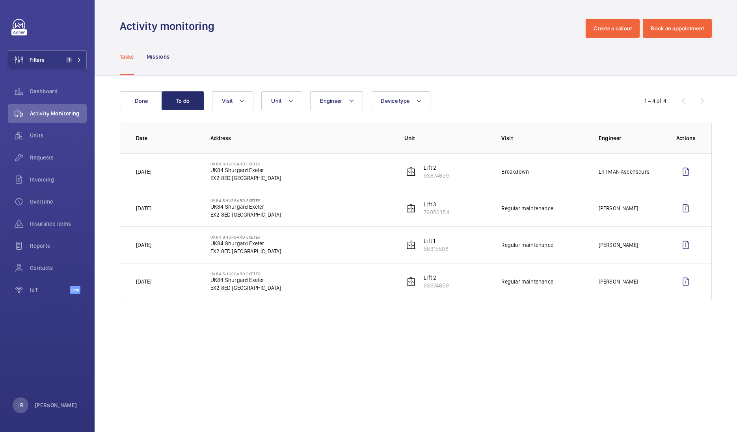
click at [209, 171] on td "UK84 Shurgard [GEOGRAPHIC_DATA] [GEOGRAPHIC_DATA] Shurgard Exeter EX2 8ED [GEOG…" at bounding box center [295, 171] width 194 height 37
click at [702, 193] on td at bounding box center [687, 208] width 48 height 37
click at [697, 187] on td at bounding box center [687, 171] width 48 height 37
click at [698, 192] on td at bounding box center [687, 208] width 48 height 37
drag, startPoint x: 259, startPoint y: 178, endPoint x: 208, endPoint y: 168, distance: 51.8
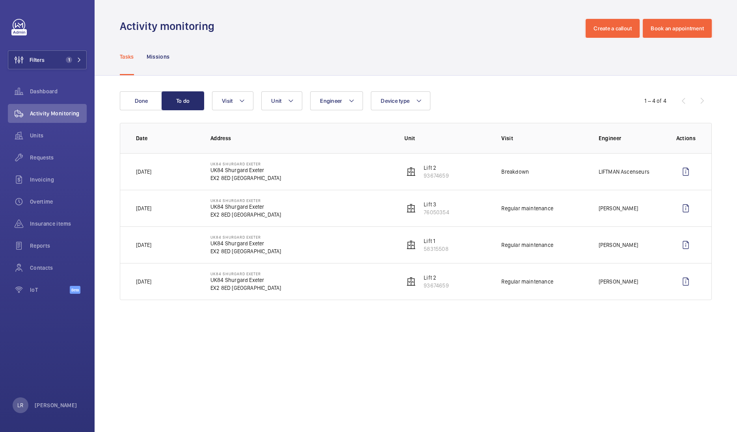
click at [208, 168] on td "UK84 Shurgard [GEOGRAPHIC_DATA] [GEOGRAPHIC_DATA] Shurgard Exeter EX2 8ED [GEOG…" at bounding box center [295, 171] width 194 height 37
copy div "UK84 Shurgard Exeter EX2 8ED [GEOGRAPHIC_DATA]"
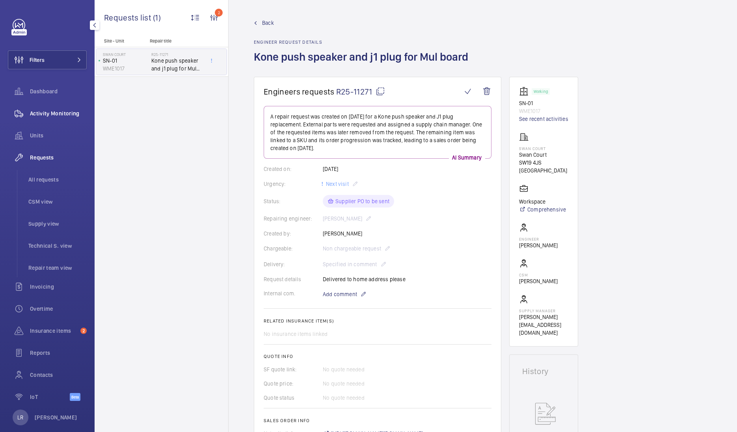
click at [62, 107] on div "Activity Monitoring" at bounding box center [47, 113] width 79 height 19
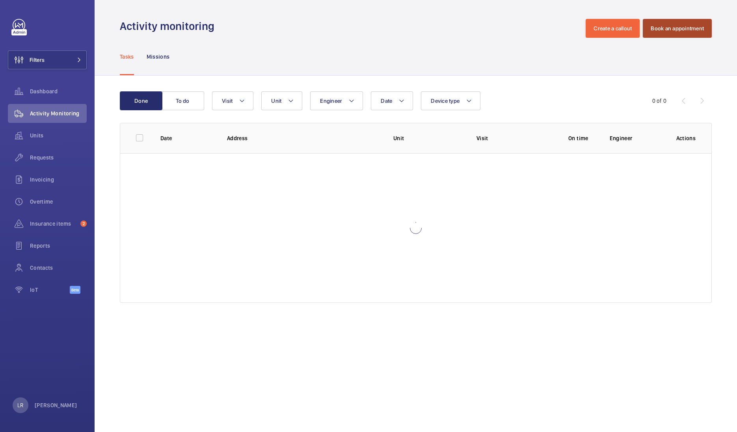
click at [694, 24] on button "Book an appointment" at bounding box center [676, 28] width 69 height 19
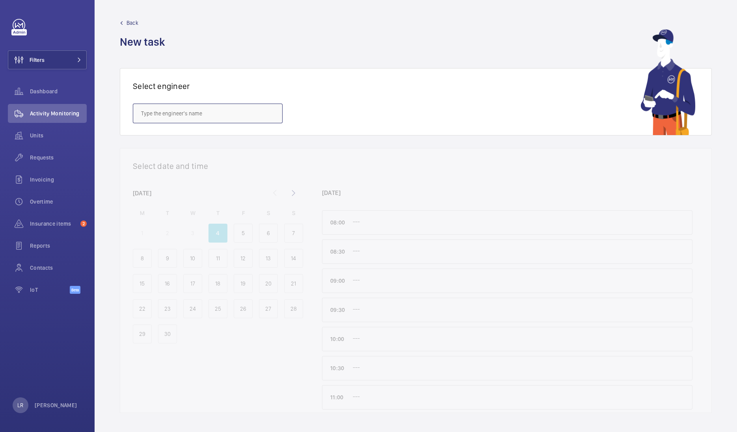
click at [268, 107] on input "text" at bounding box center [208, 114] width 150 height 20
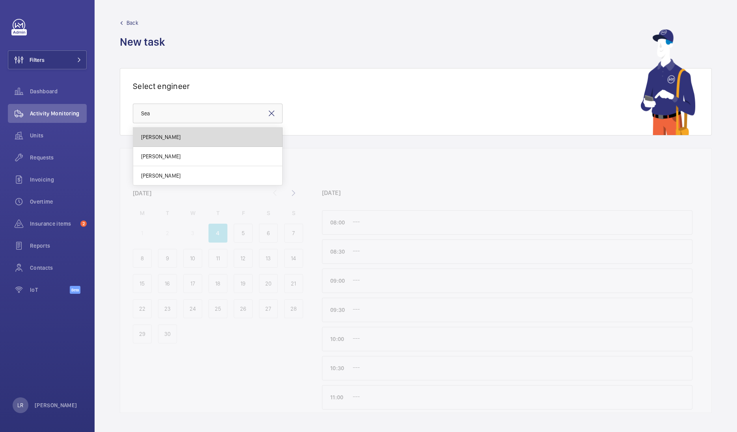
click at [188, 143] on mat-option "[PERSON_NAME]" at bounding box center [207, 137] width 149 height 19
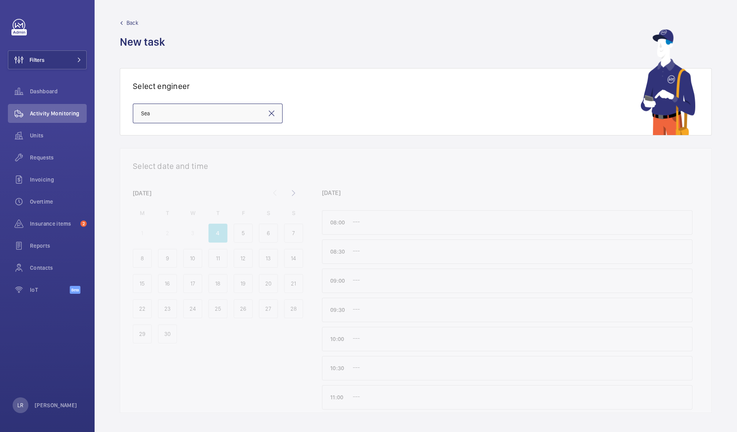
type input "[PERSON_NAME]"
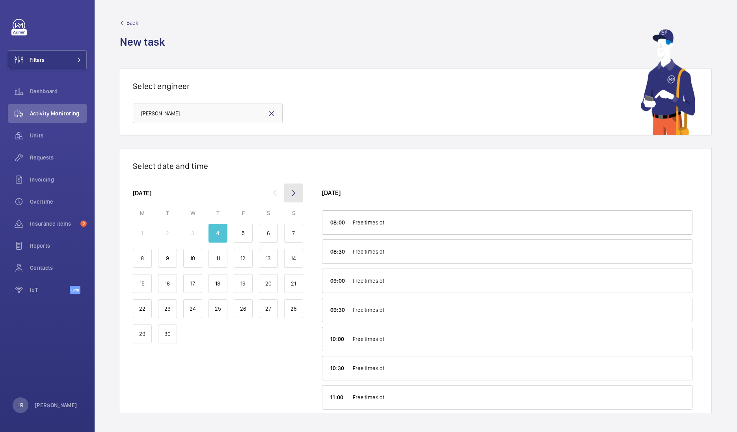
click at [294, 193] on mat-icon at bounding box center [293, 193] width 19 height 19
click at [169, 259] on div "7" at bounding box center [167, 258] width 19 height 19
click at [136, 20] on span "Back" at bounding box center [132, 23] width 12 height 8
